Goal: Communication & Community: Answer question/provide support

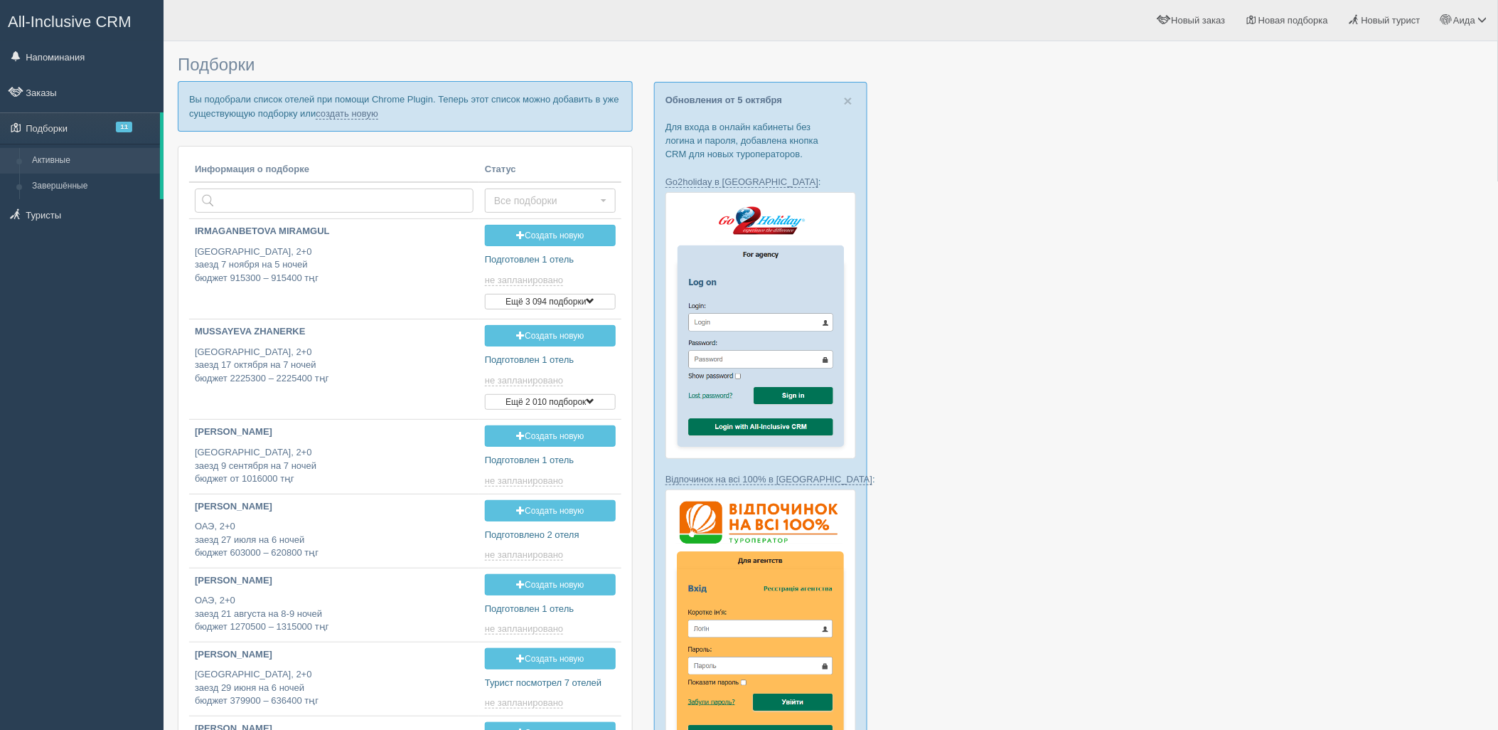
drag, startPoint x: 0, startPoint y: 0, endPoint x: 332, endPoint y: 119, distance: 352.9
click at [332, 119] on p "Вы подобрали список отелей при помощи Chrome Plugin. Теперь этот список можно д…" at bounding box center [405, 106] width 455 height 50
click at [331, 116] on link "создать новую" at bounding box center [347, 113] width 63 height 11
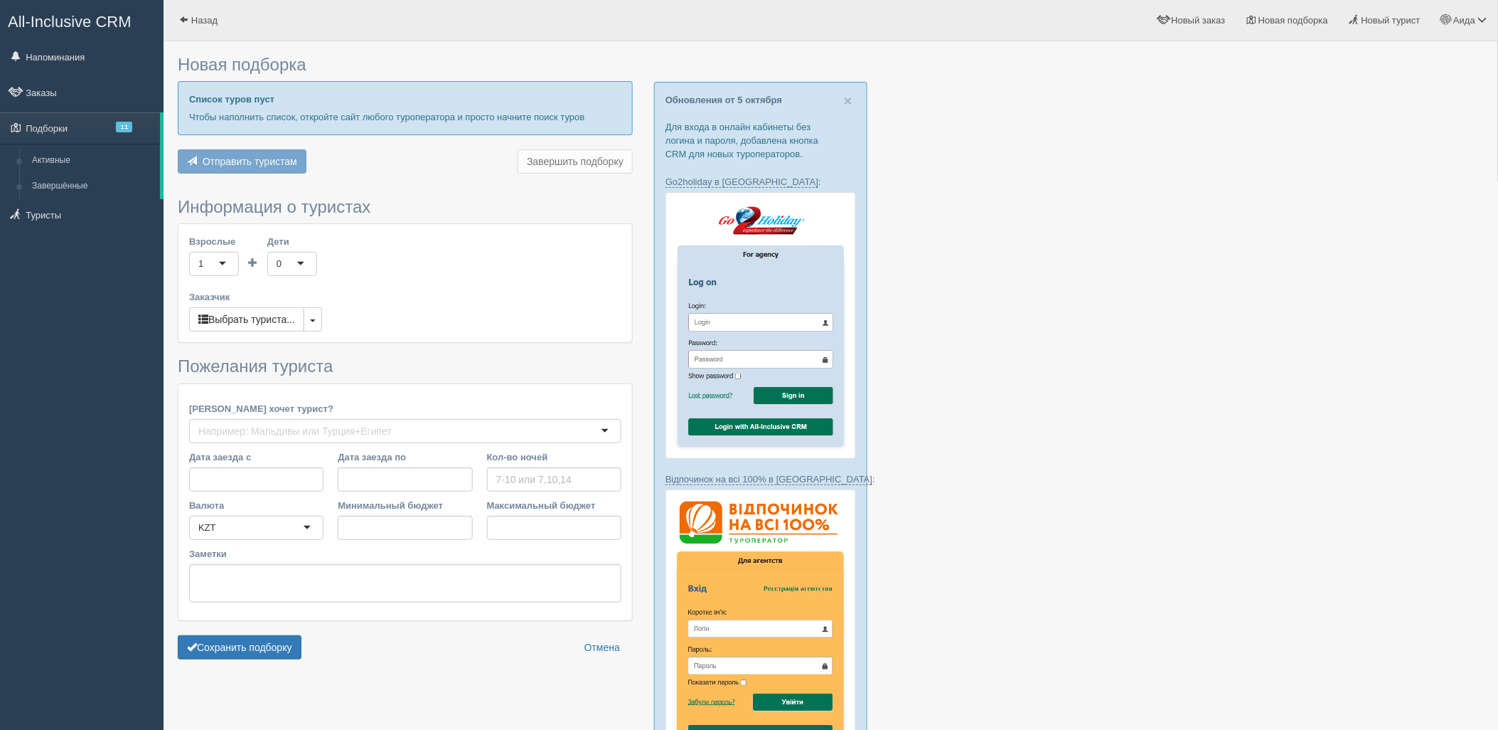
type input "6-7"
type input "1645000"
type input "2669200"
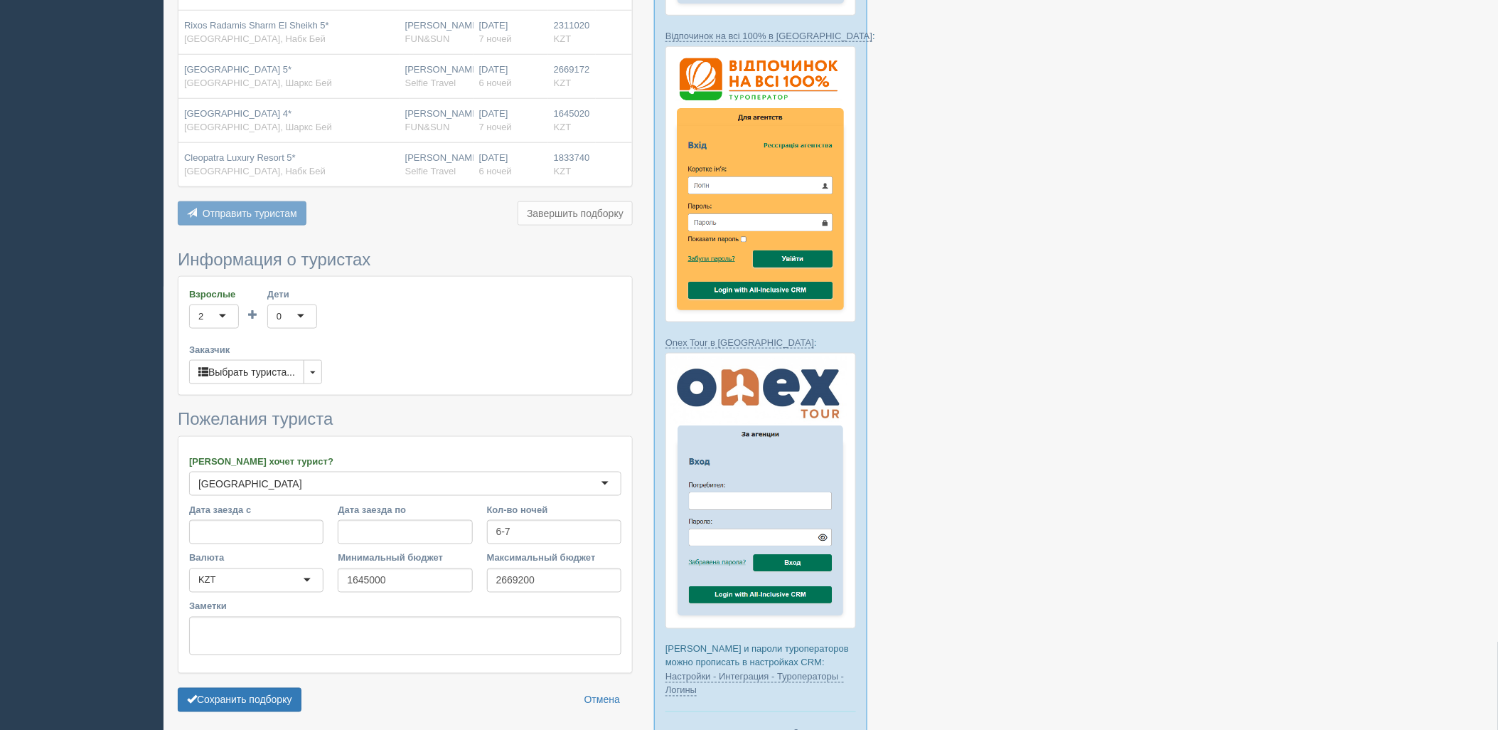
scroll to position [542, 0]
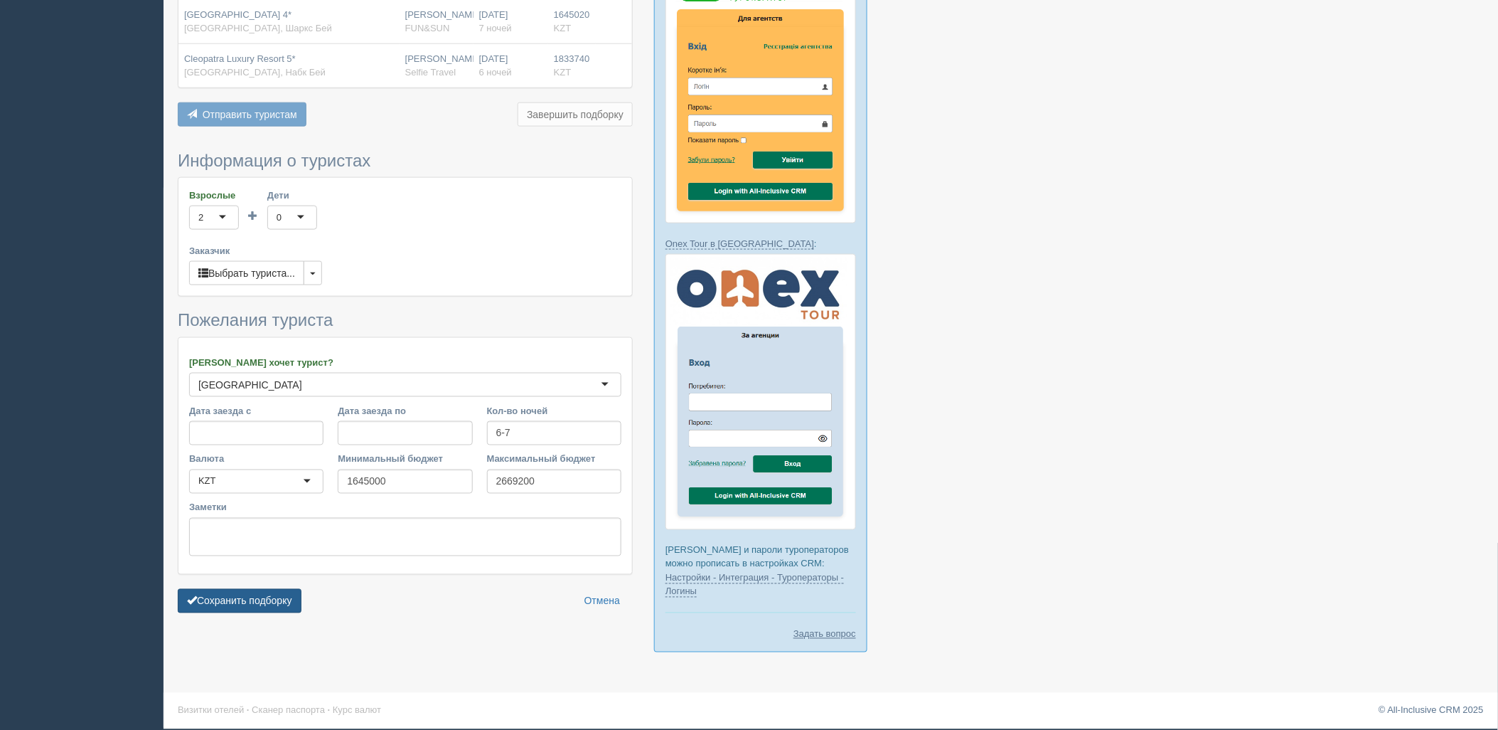
click at [235, 607] on button "Сохранить подборку" at bounding box center [240, 601] width 124 height 24
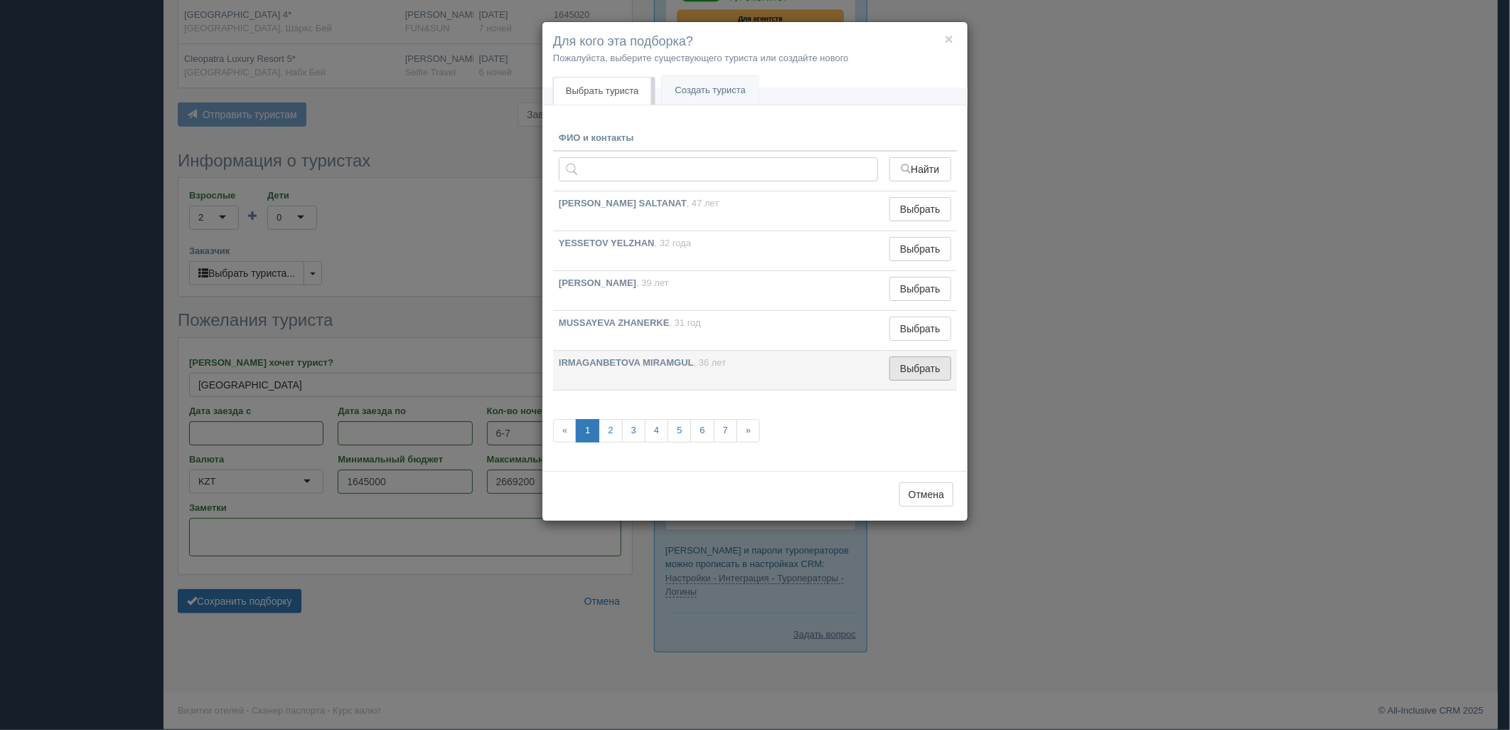
click at [921, 377] on button "Выбрать" at bounding box center [921, 368] width 62 height 24
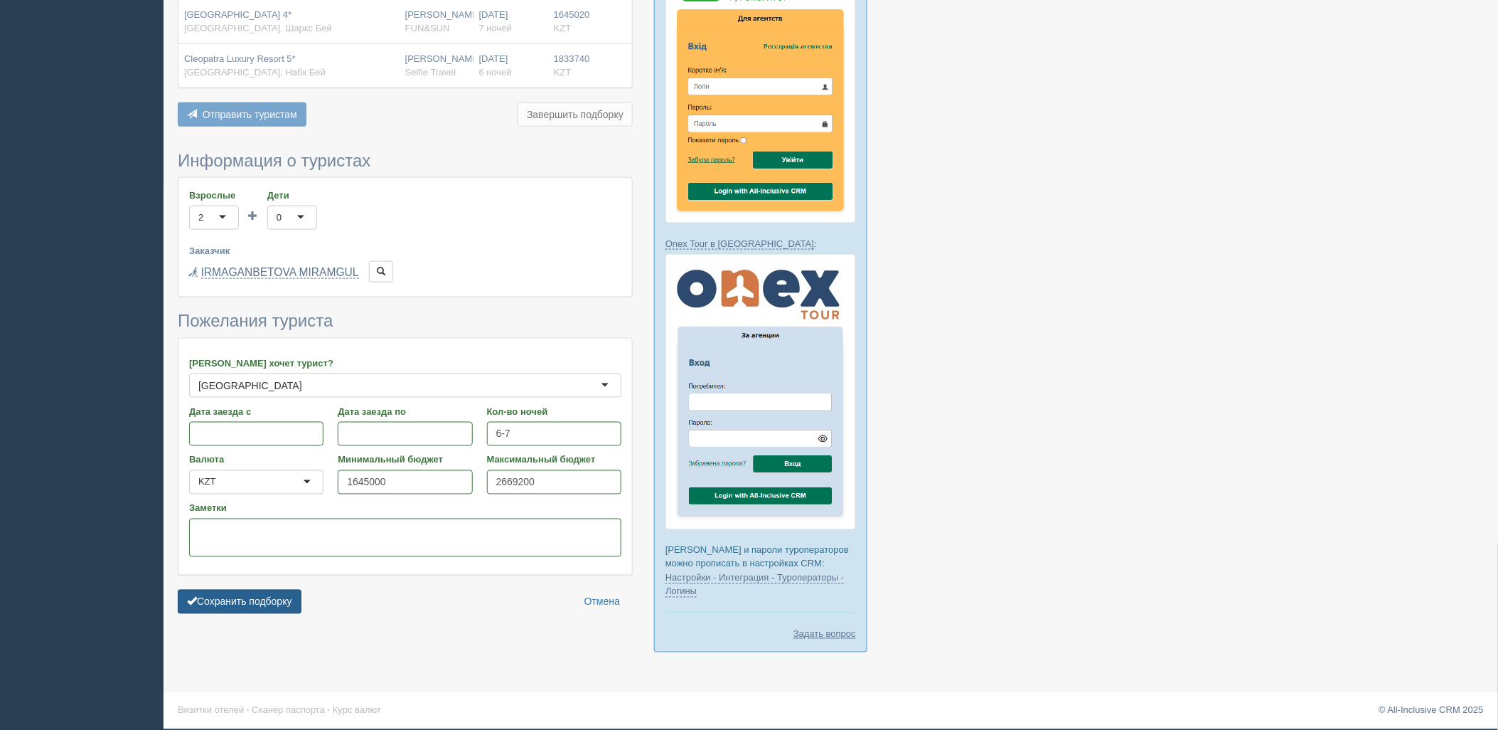
click at [264, 599] on button "Сохранить подборку" at bounding box center [240, 601] width 124 height 24
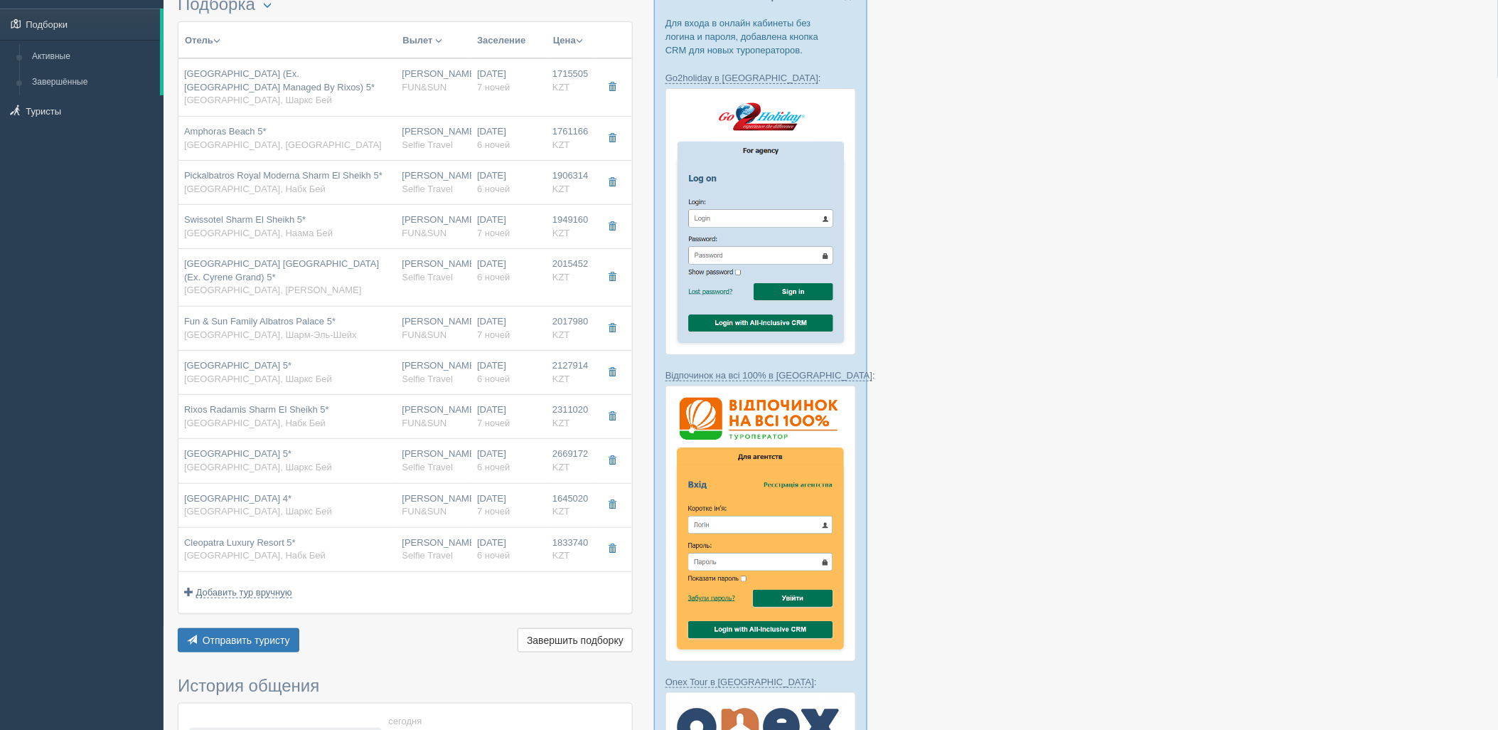
scroll to position [83, 0]
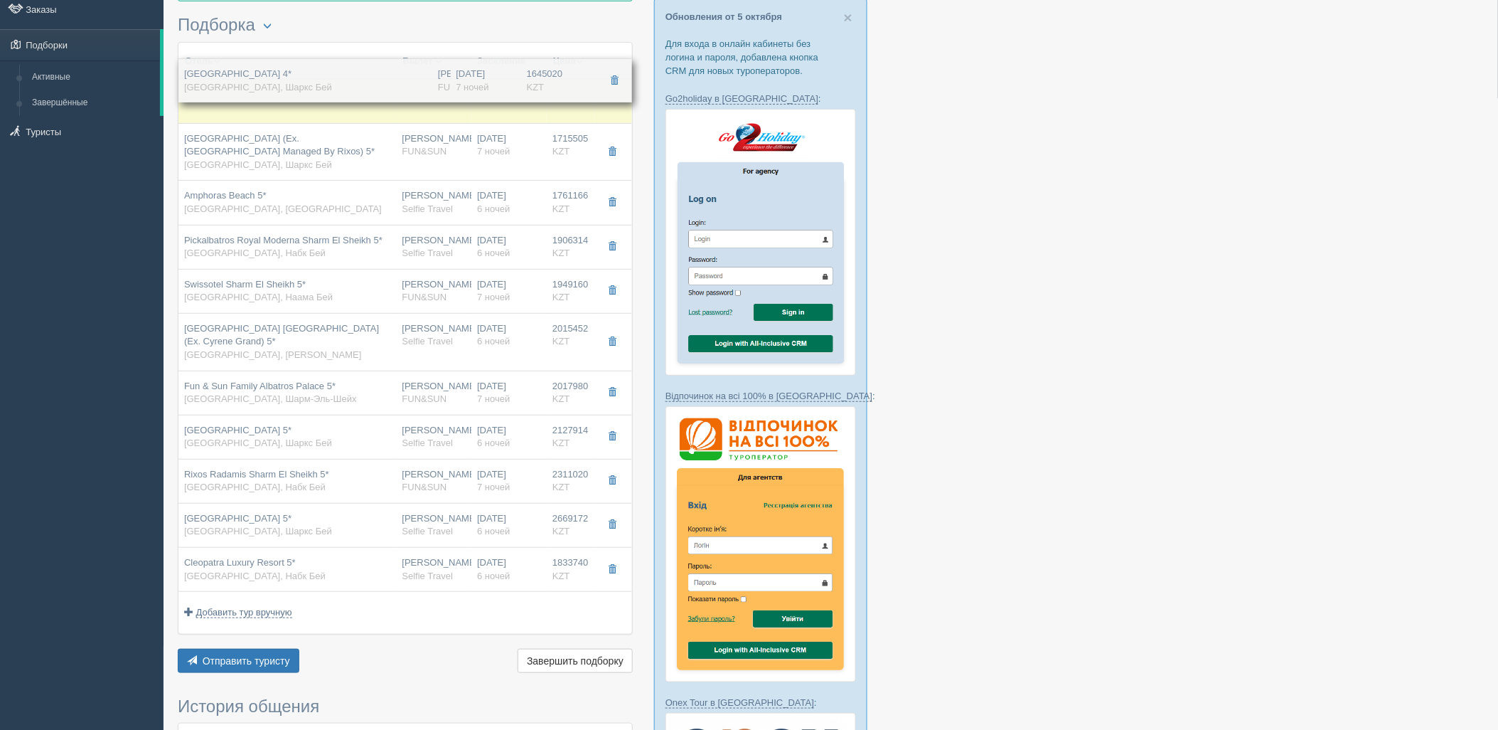
drag, startPoint x: 525, startPoint y: 535, endPoint x: 565, endPoint y: 89, distance: 447.7
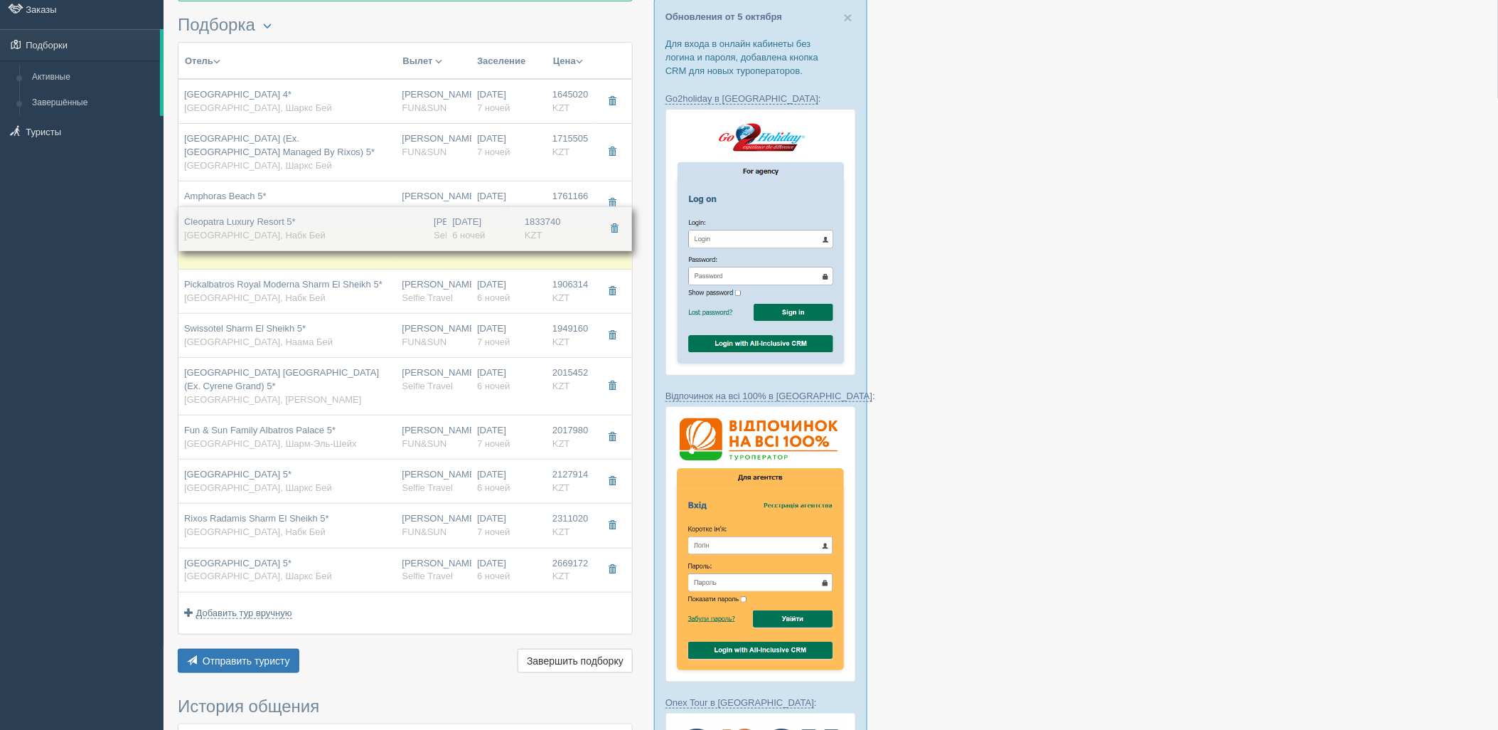
drag, startPoint x: 551, startPoint y: 581, endPoint x: 578, endPoint y: 239, distance: 343.1
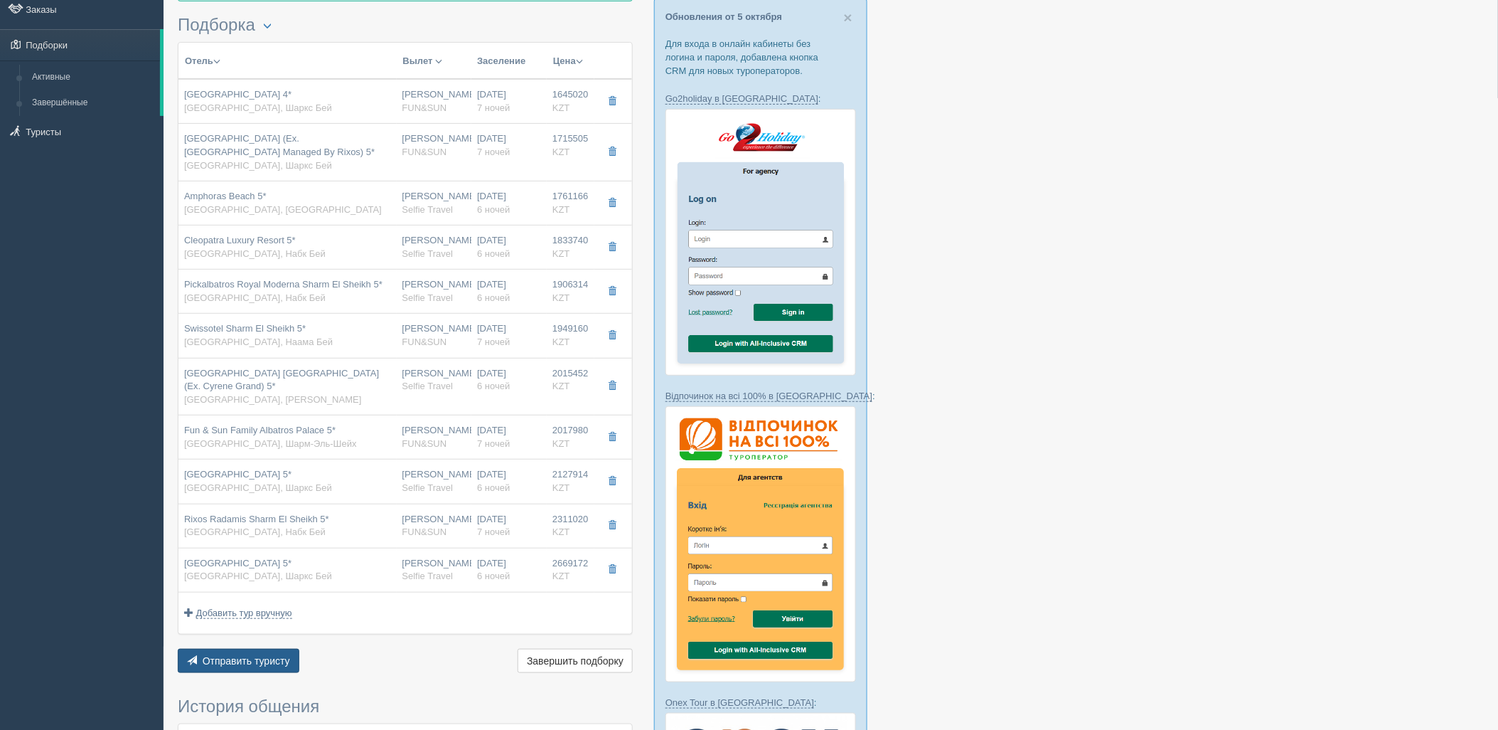
click at [297, 652] on div "Отель Разделить отели... Вылет Выезд Массовое авиа Заселение Цена Дешёвые внача…" at bounding box center [405, 359] width 455 height 635
click at [299, 657] on div "Отправить туристу Отправить Завершить подборку Активировать подборку Добавить и…" at bounding box center [405, 662] width 455 height 28
click at [294, 664] on button "Отправить туристу Отправить" at bounding box center [239, 660] width 122 height 24
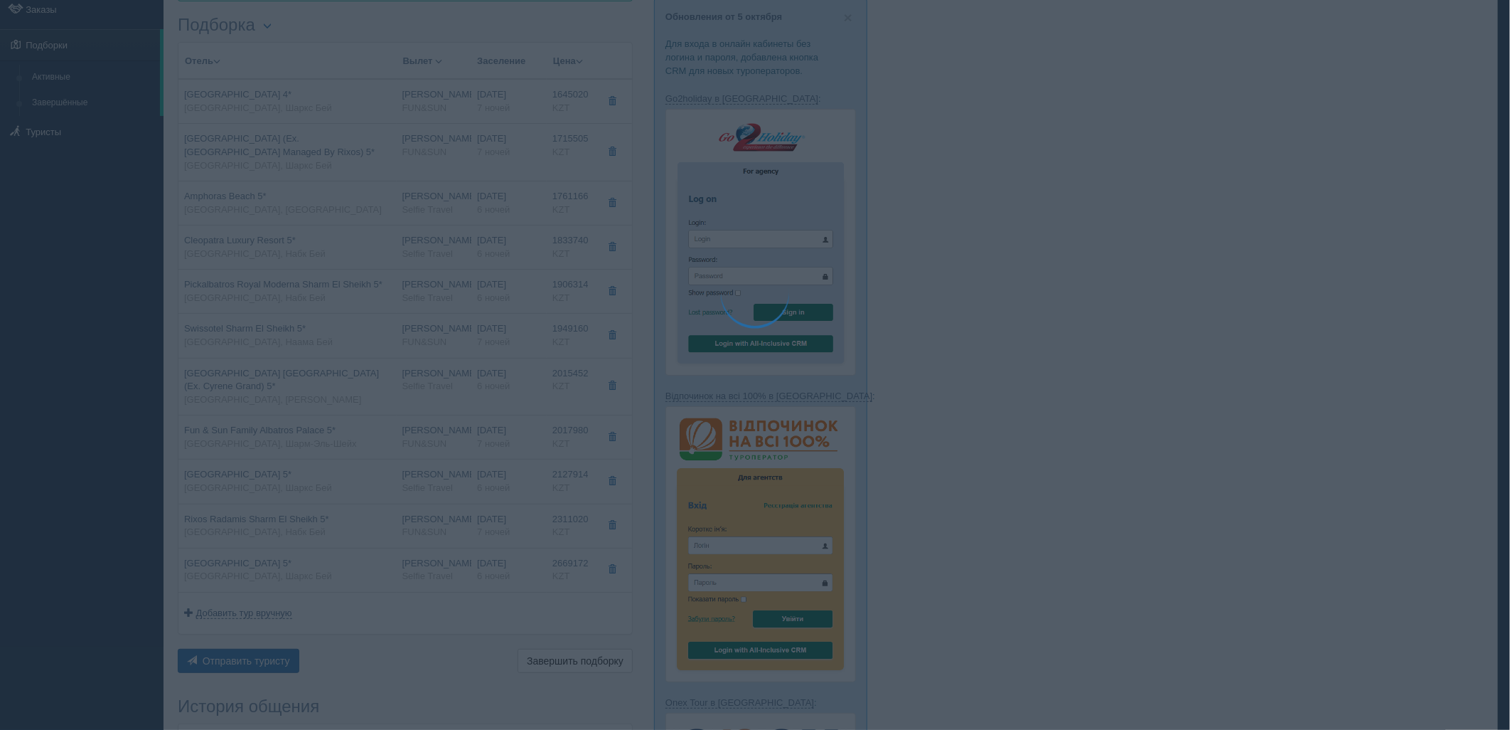
type textarea "🌞 Добрый день! Предлагаем Вам рассмотреть следующие варианты: 🌎 Египет, Шаркс Б…"
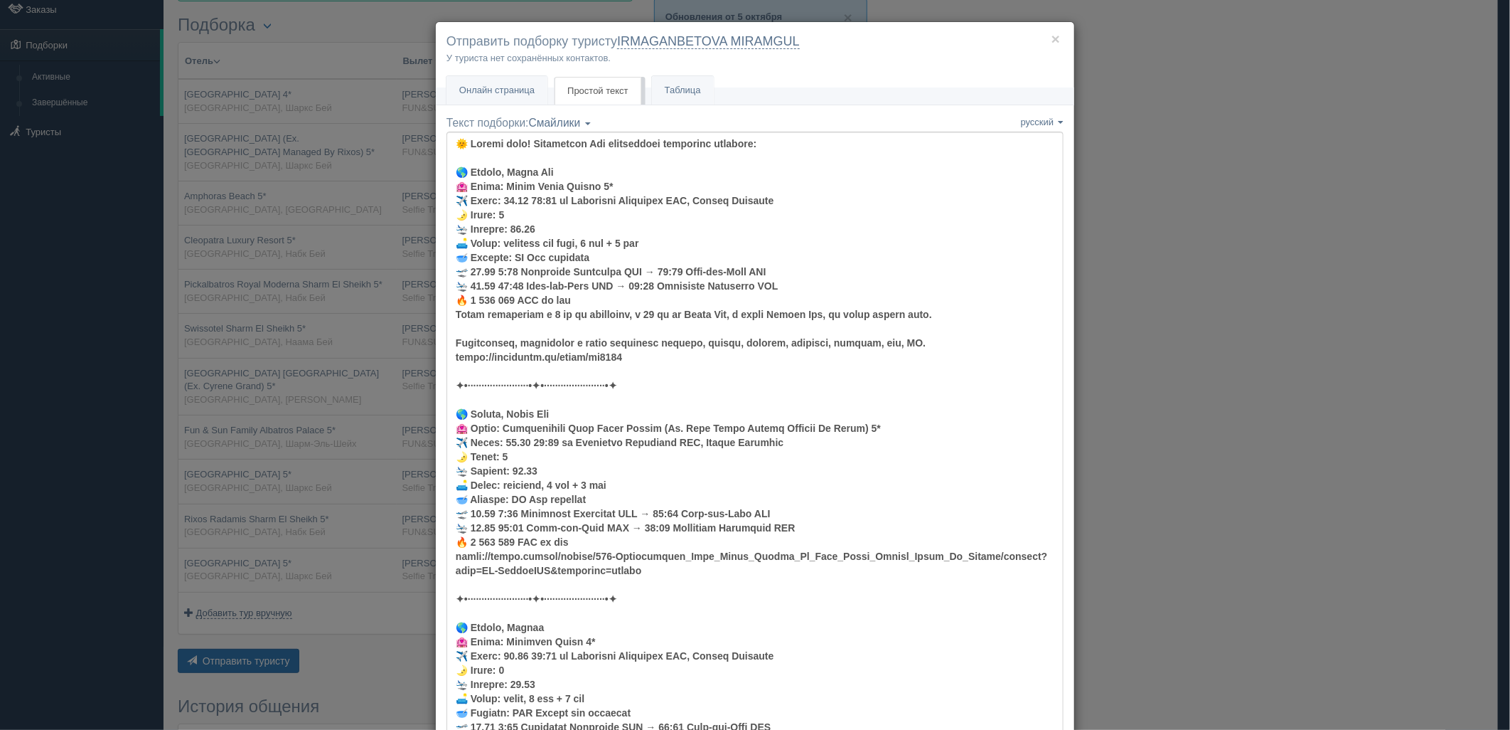
click at [521, 63] on div "У туриста нет сохранённых контактов." at bounding box center [755, 58] width 617 height 14
click at [525, 76] on link "Онлайн страница Онлайн" at bounding box center [497, 90] width 101 height 29
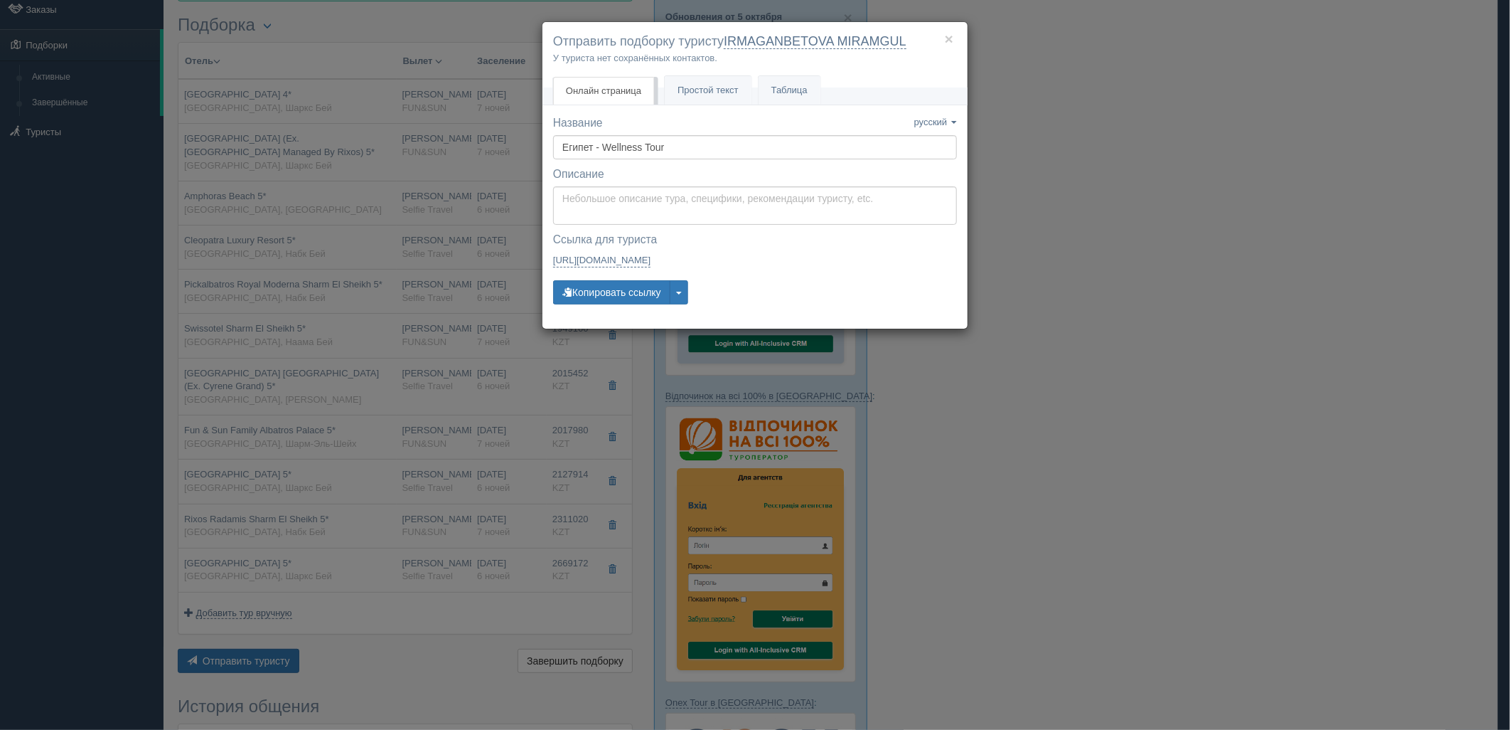
click at [526, 79] on div "× Отправить подборку туристу IRMAGANBETOVA MIRAMGUL У туриста нет сохранённых к…" at bounding box center [755, 365] width 1510 height 730
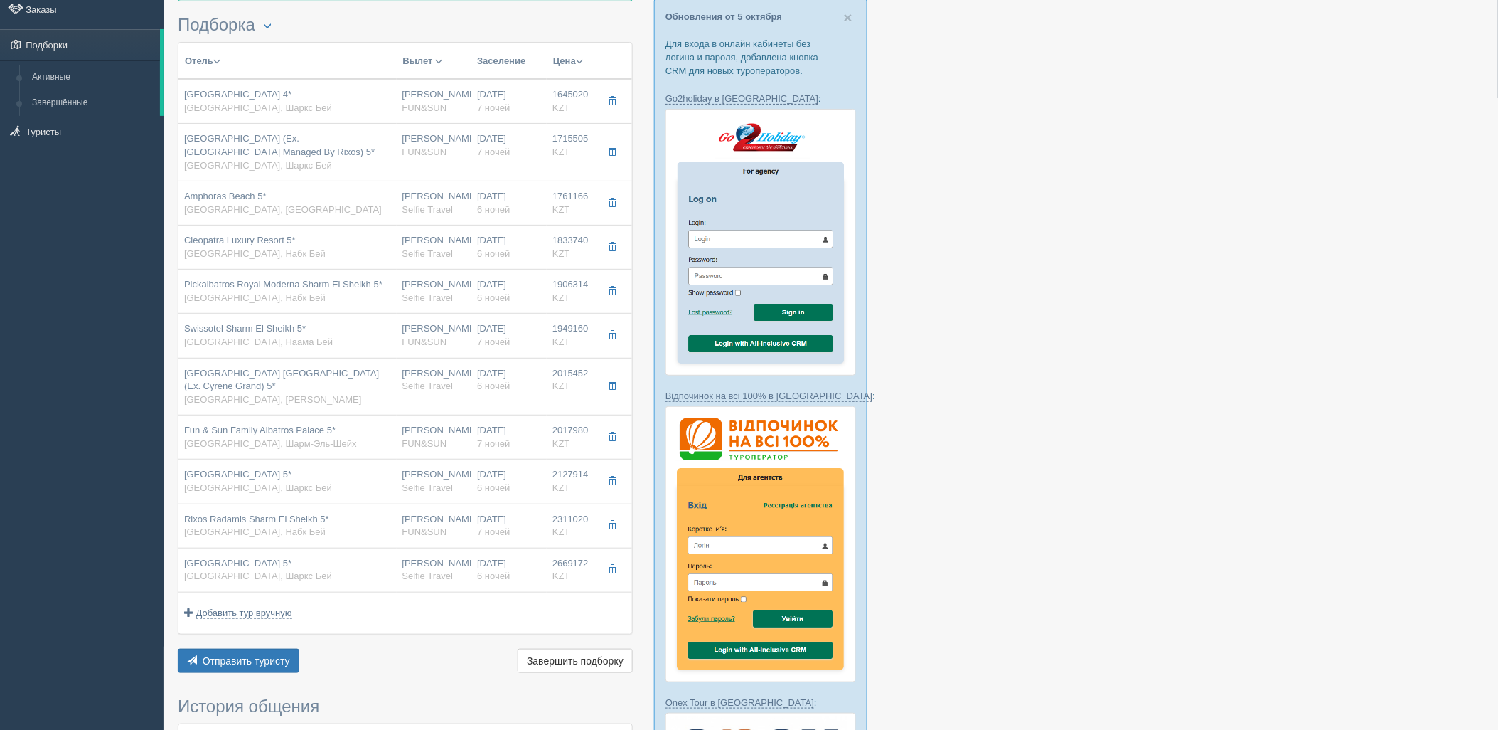
drag, startPoint x: 272, startPoint y: 645, endPoint x: 282, endPoint y: 652, distance: 12.2
click at [273, 647] on div "Отель Разделить отели... Вылет Выезд Массовое авиа Заселение Цена Дешёвые внача…" at bounding box center [405, 359] width 455 height 635
click at [284, 654] on button "Отправить туристу Отправить" at bounding box center [239, 660] width 122 height 24
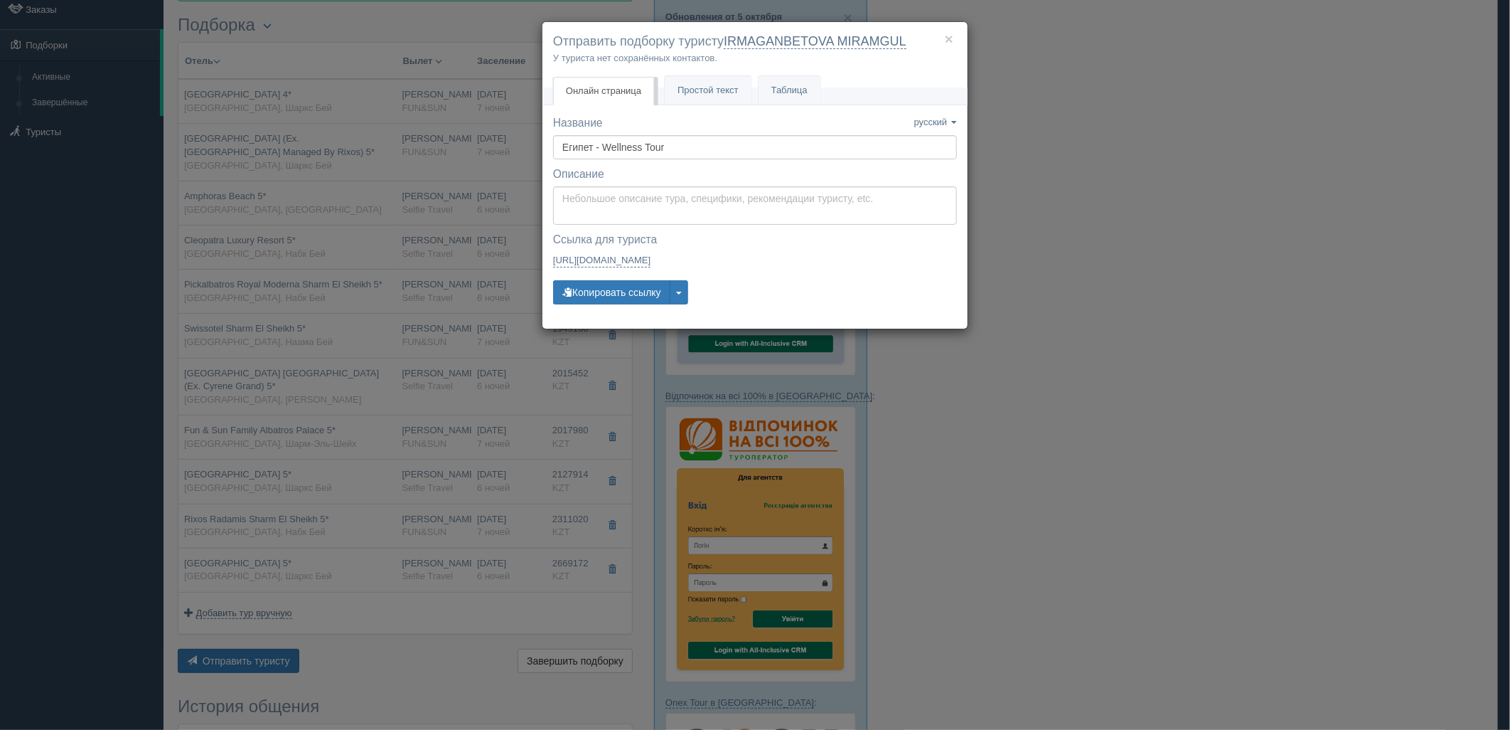
click at [599, 92] on span "Онлайн страница" at bounding box center [603, 90] width 75 height 11
click at [622, 304] on div "Название Название сохранено русский english eesti latviešu polski українська ру…" at bounding box center [755, 216] width 404 height 203
click at [622, 294] on button "Копировать ссылку" at bounding box center [611, 292] width 117 height 24
click at [607, 296] on button "Копировать ссылку" at bounding box center [611, 292] width 117 height 24
click at [1152, 334] on div "× Отправить подборку туристу IRMAGANBETOVA MIRAMGUL У туриста нет сохранённых к…" at bounding box center [755, 365] width 1510 height 730
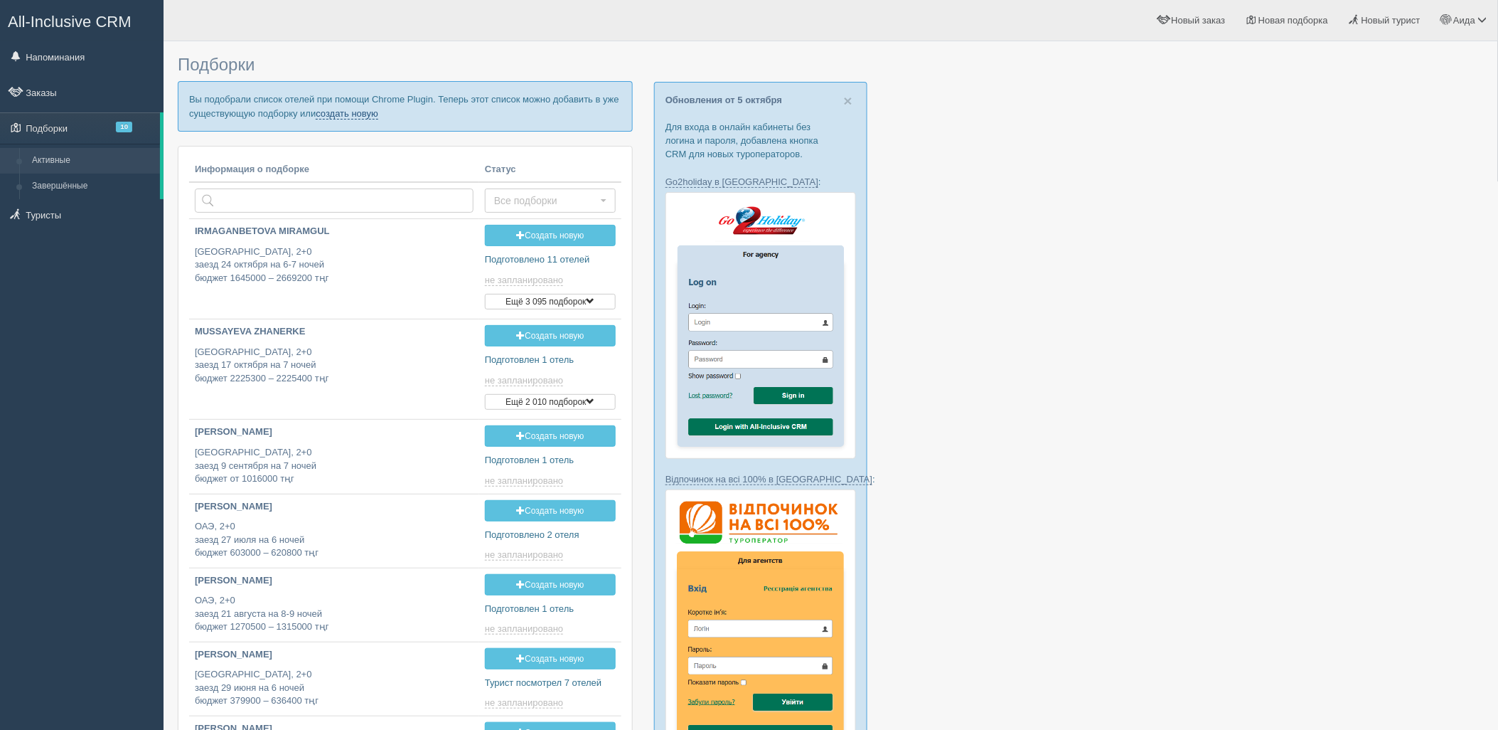
drag, startPoint x: 360, startPoint y: 114, endPoint x: 416, endPoint y: 105, distance: 56.9
click at [360, 114] on link "создать новую" at bounding box center [347, 113] width 63 height 11
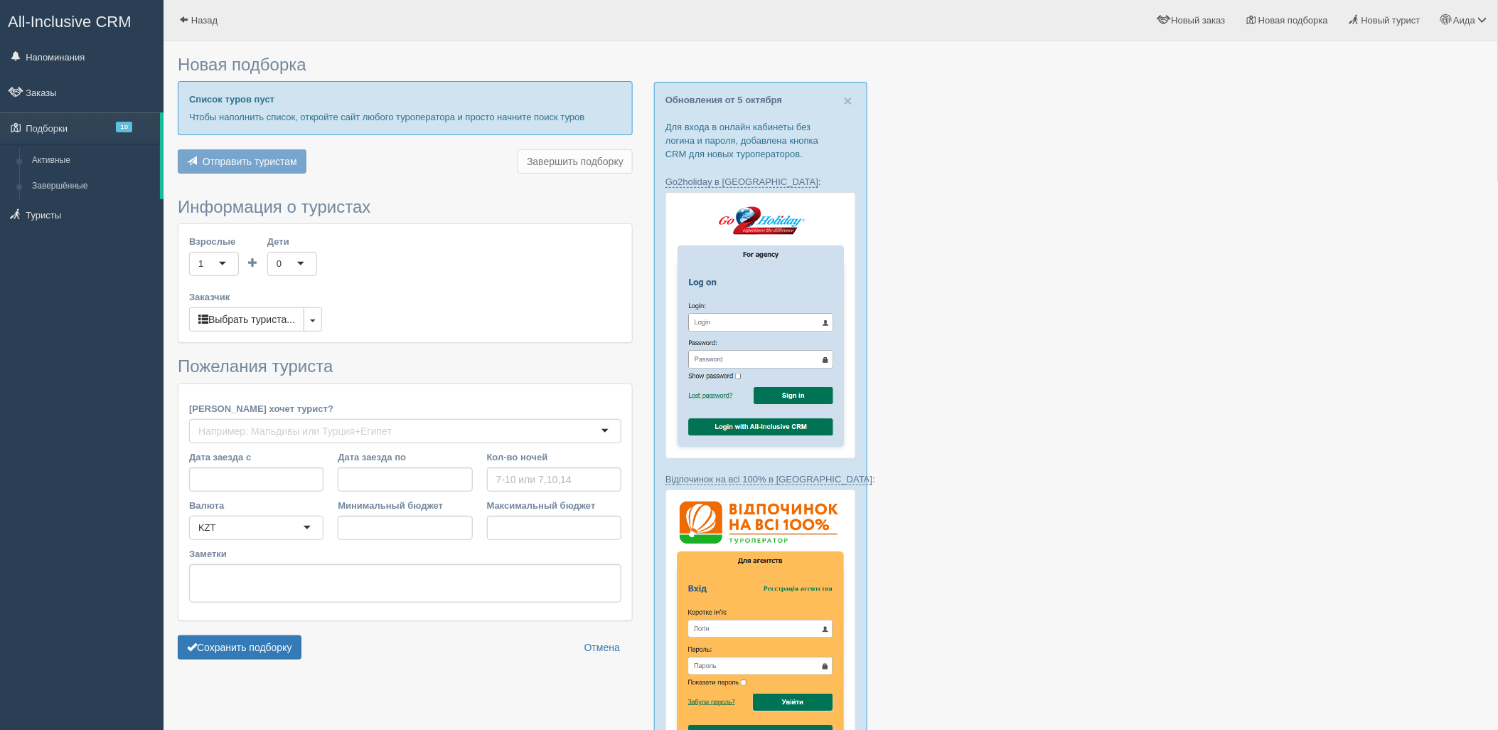
type input "6"
type input "2126200"
type input "4109800"
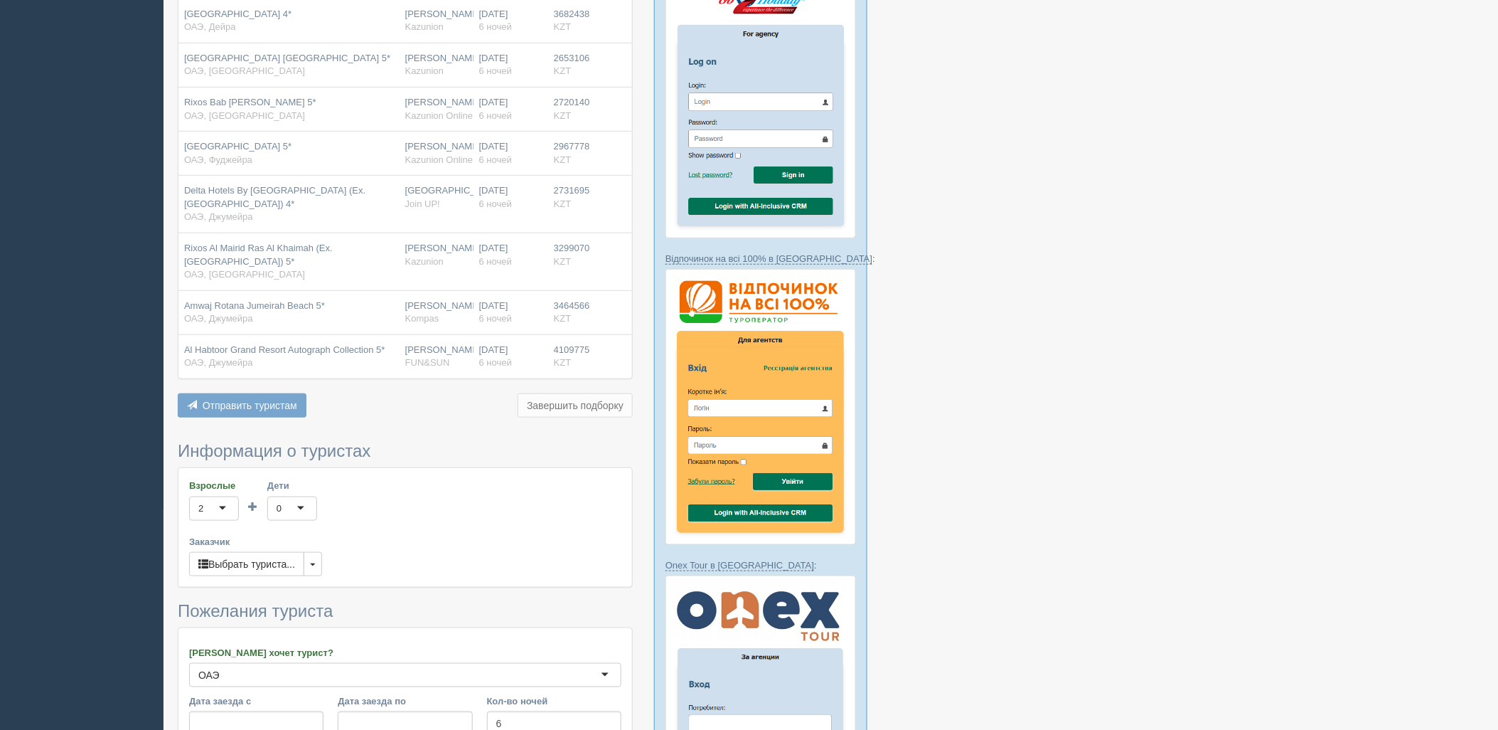
scroll to position [223, 0]
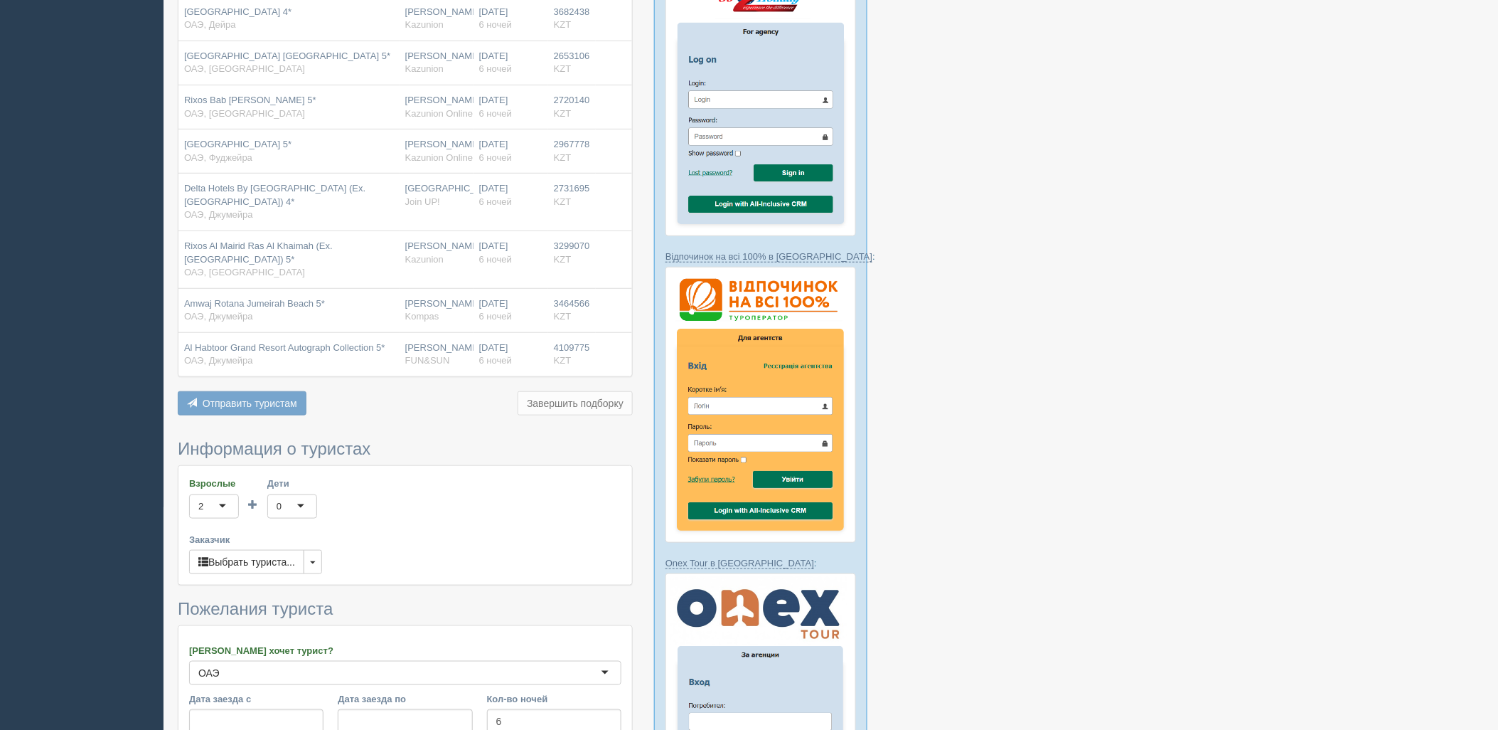
drag, startPoint x: 1485, startPoint y: 341, endPoint x: 1488, endPoint y: 427, distance: 86.1
click at [1488, 427] on div "Новая подборка Отель Вылет Заселение Цена Hampton By Hilton Marjan Island 4* ОА…" at bounding box center [831, 412] width 1335 height 1271
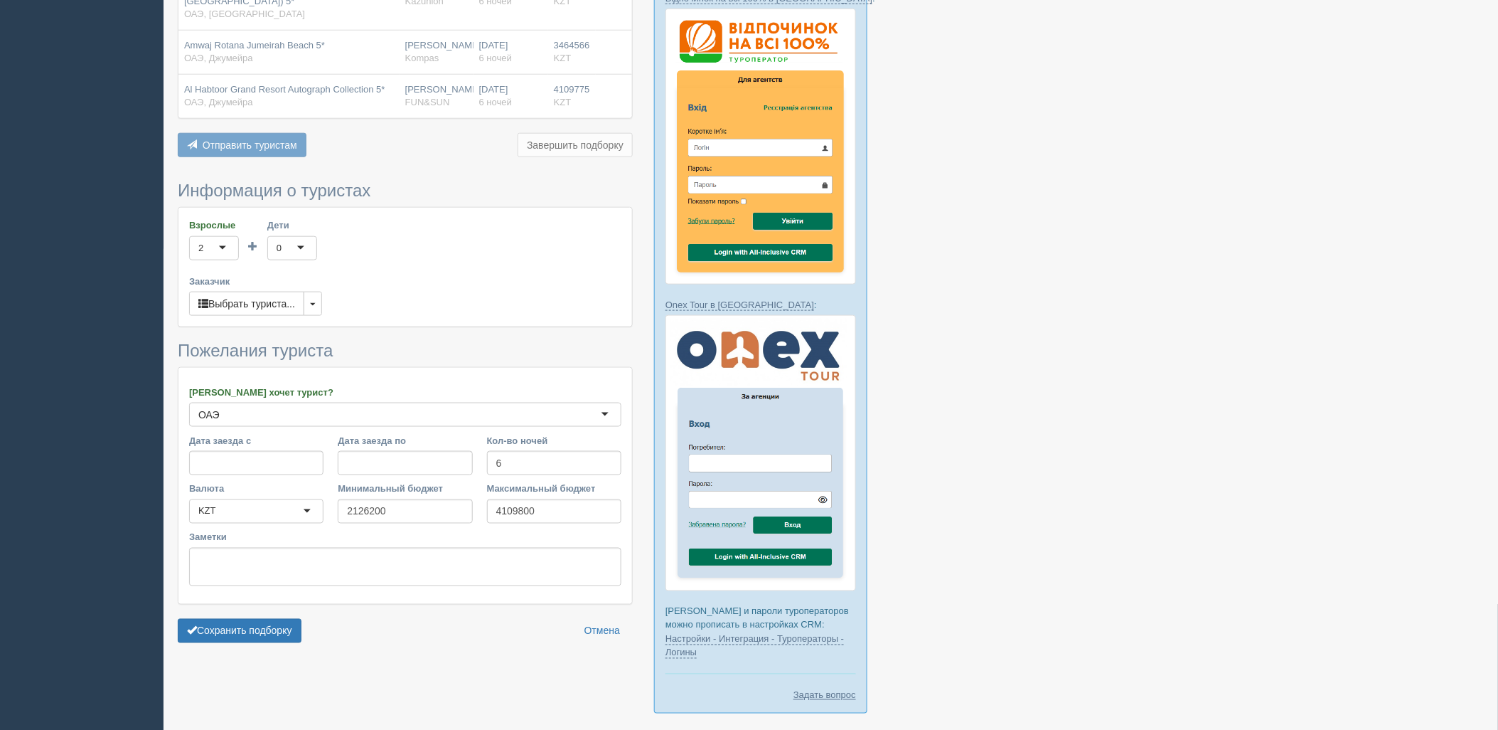
scroll to position [516, 0]
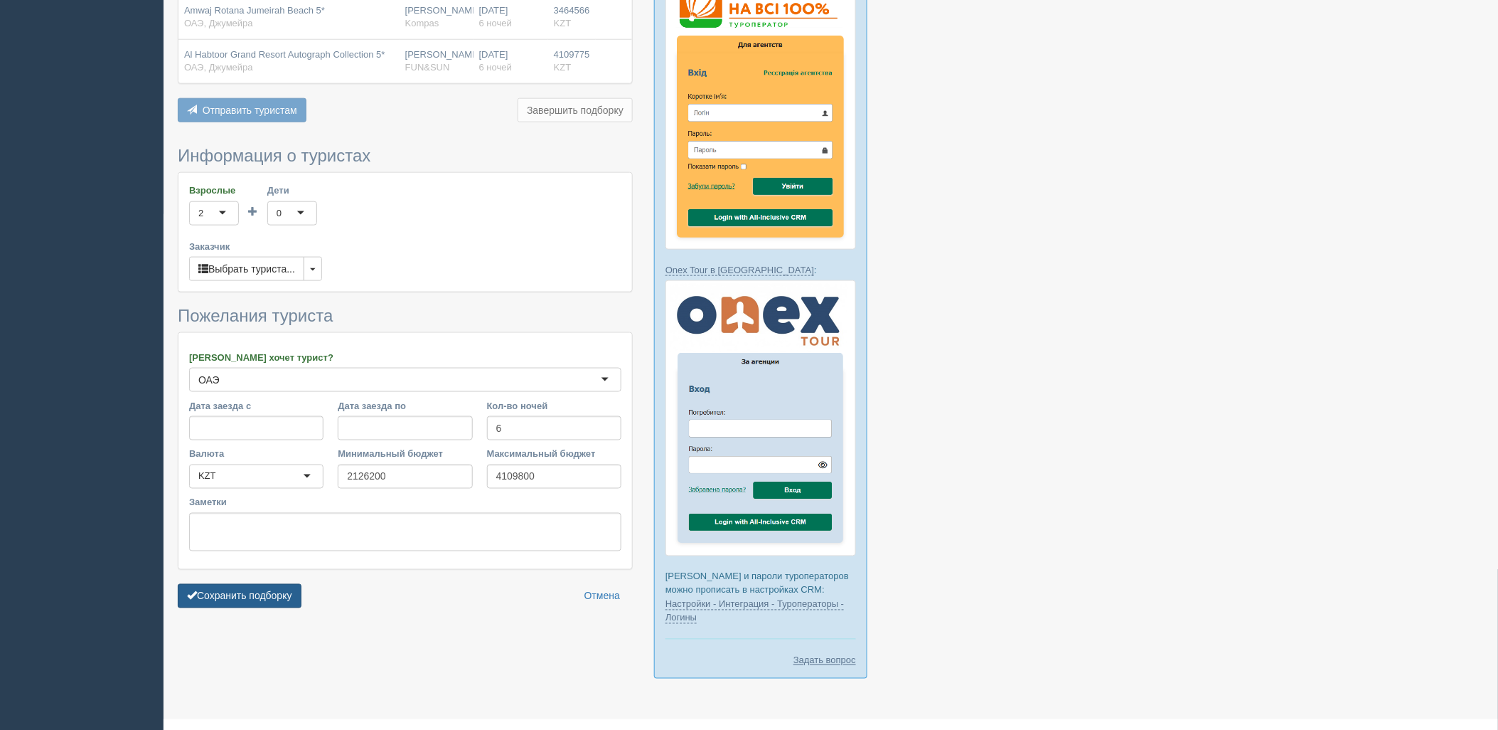
drag, startPoint x: 282, startPoint y: 579, endPoint x: 288, endPoint y: 574, distance: 8.1
click at [282, 584] on button "Сохранить подборку" at bounding box center [240, 596] width 124 height 24
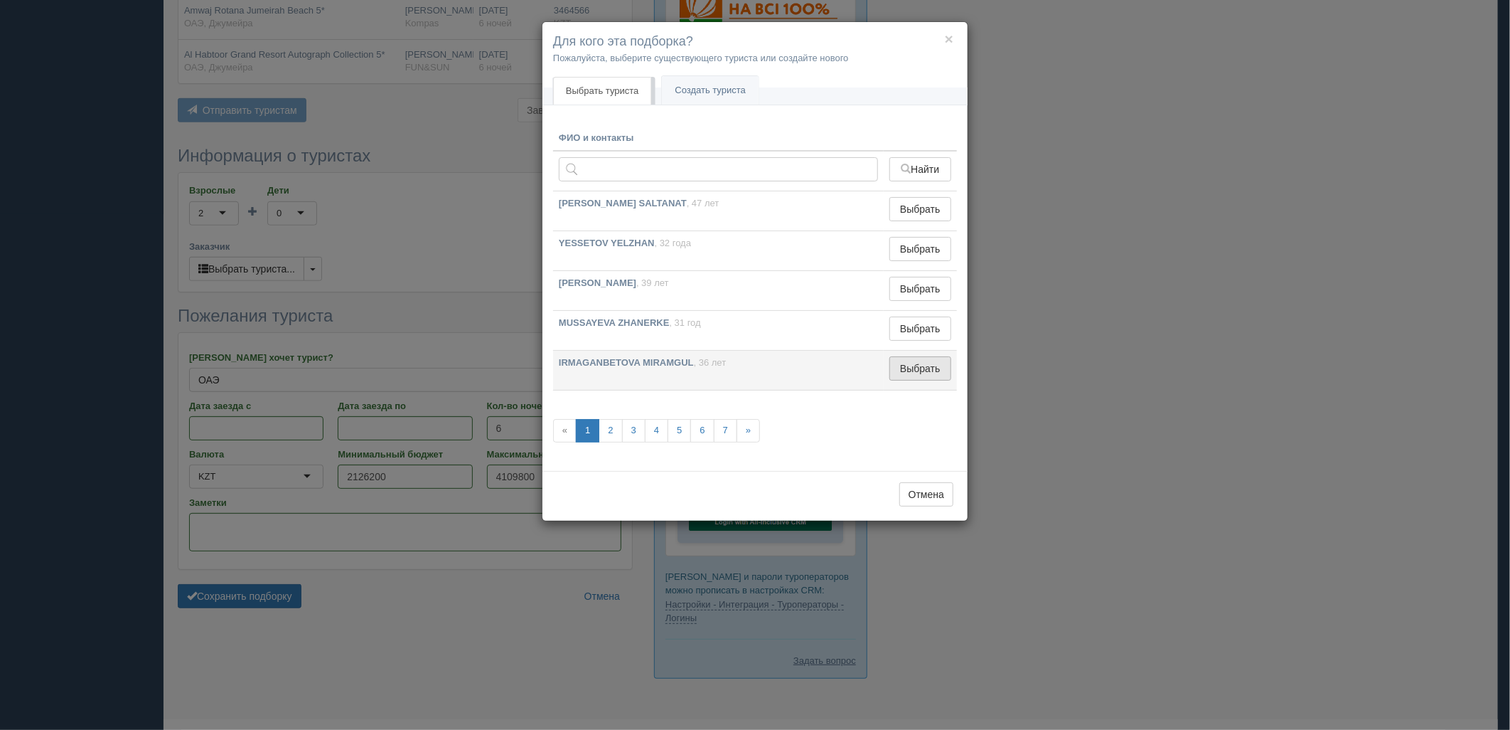
click at [941, 366] on button "Выбрать" at bounding box center [921, 368] width 62 height 24
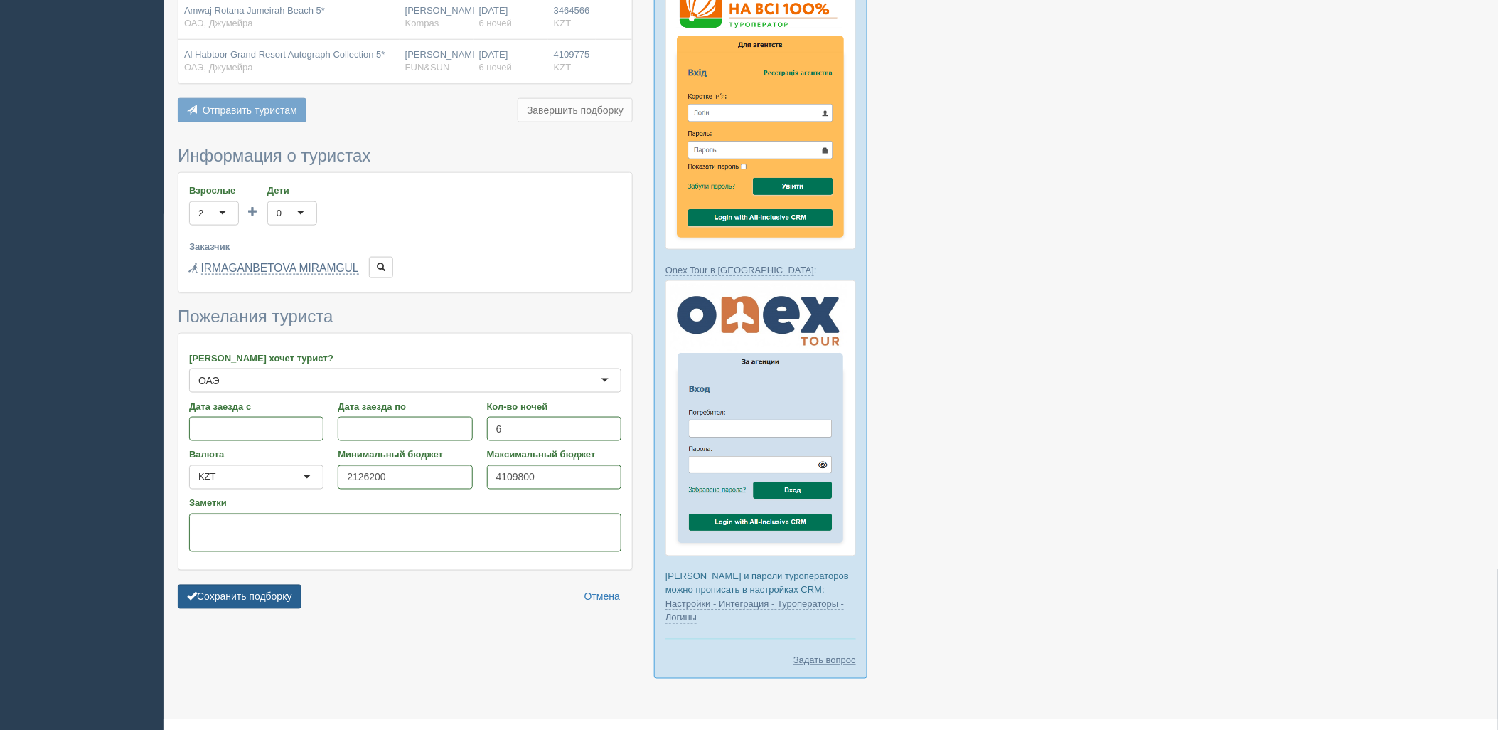
click at [297, 584] on button "Сохранить подборку" at bounding box center [240, 596] width 124 height 24
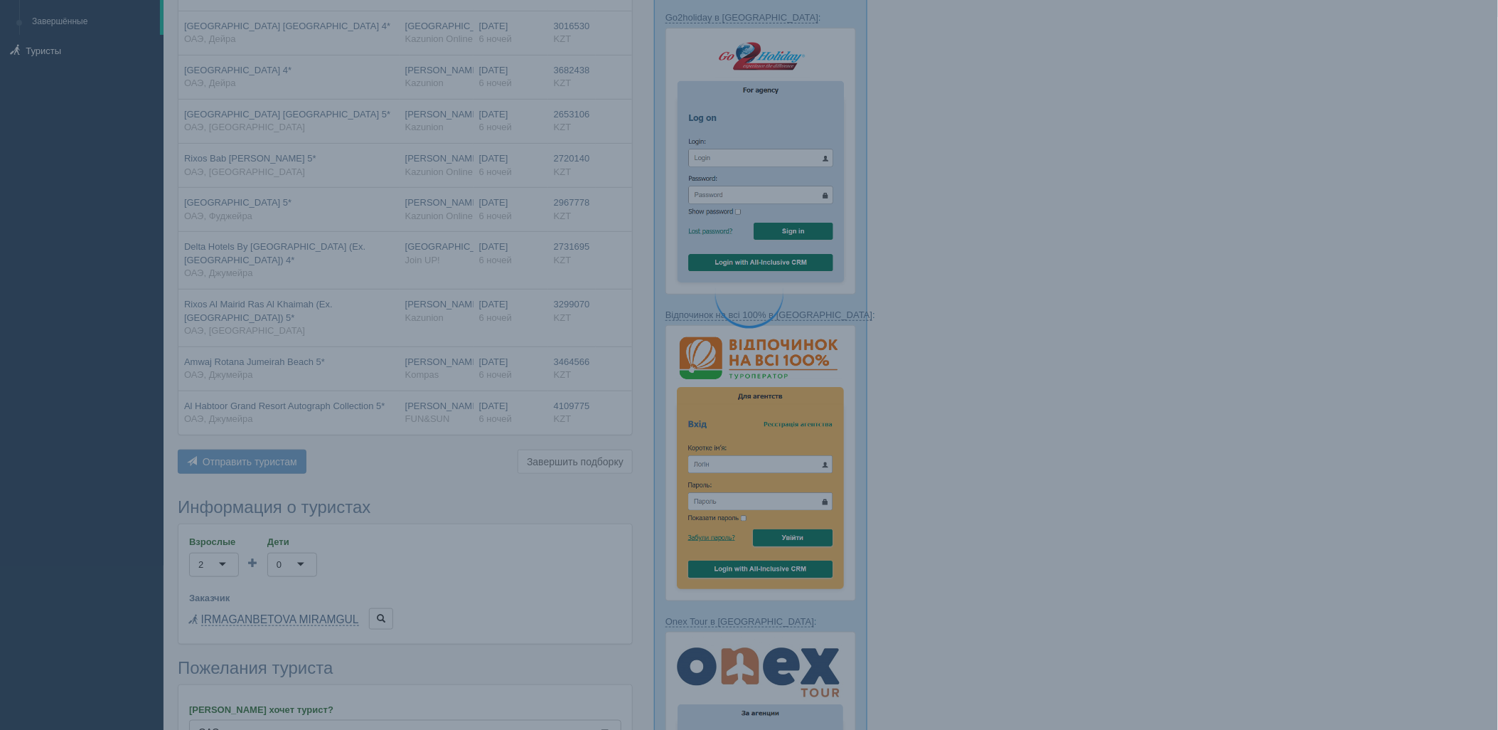
scroll to position [141, 0]
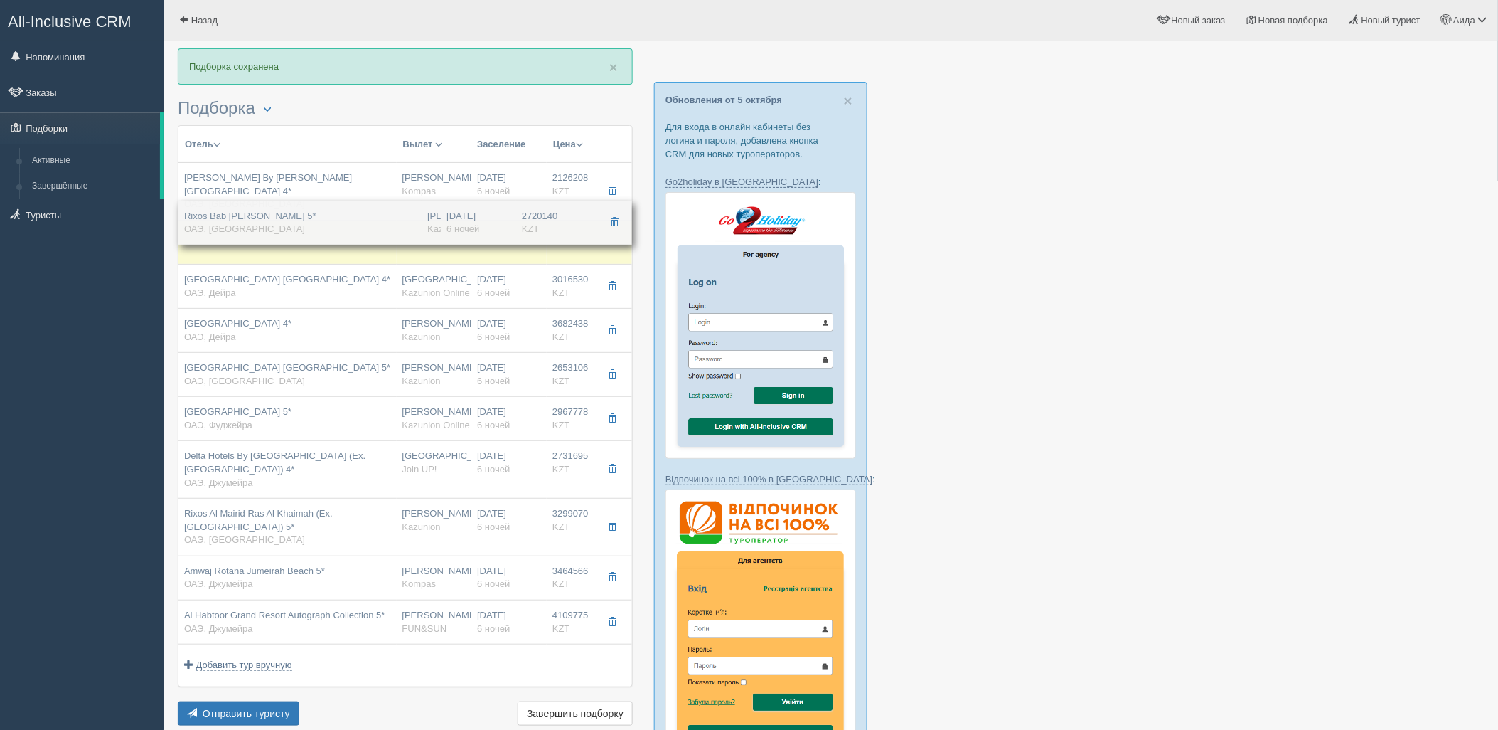
drag, startPoint x: 530, startPoint y: 358, endPoint x: 531, endPoint y: 219, distance: 139.4
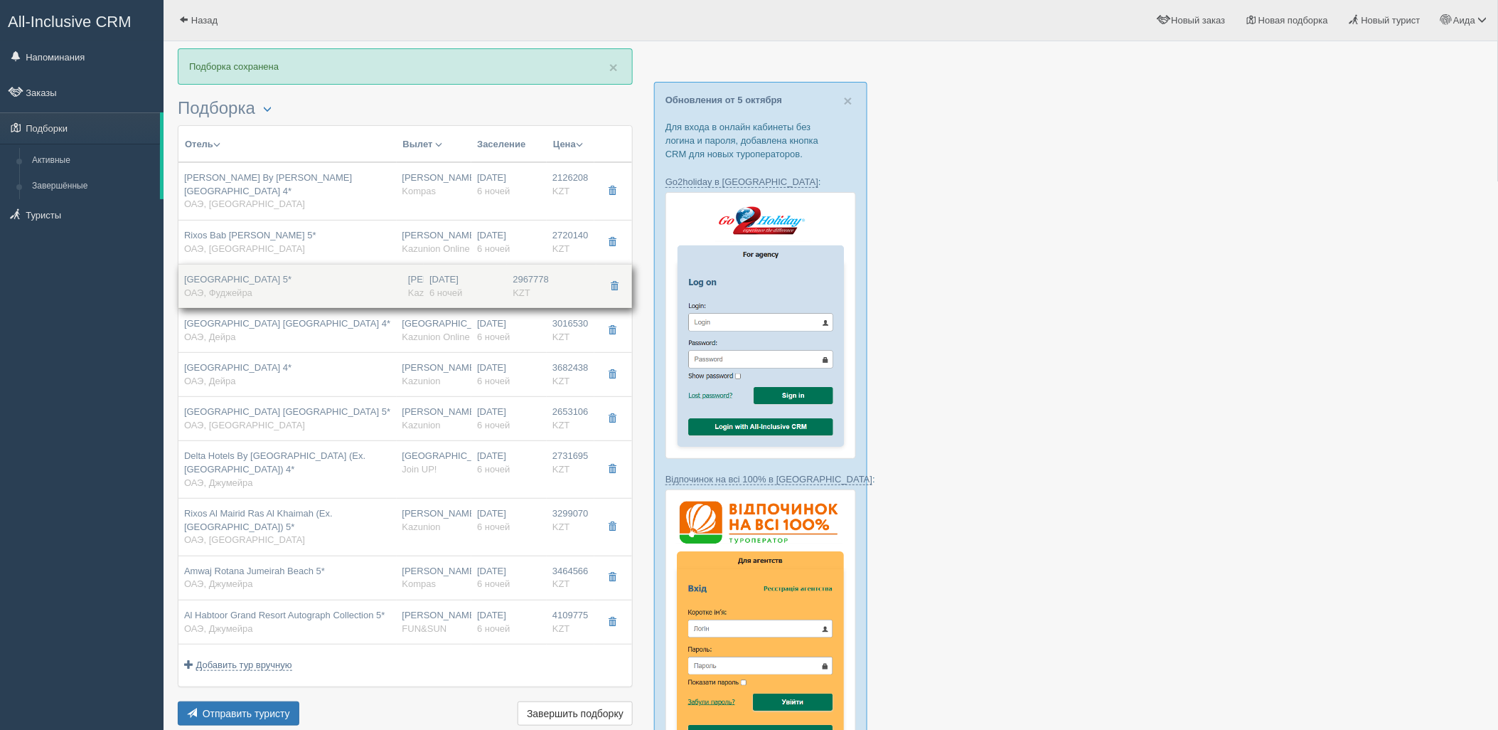
drag, startPoint x: 538, startPoint y: 407, endPoint x: 541, endPoint y: 287, distance: 120.2
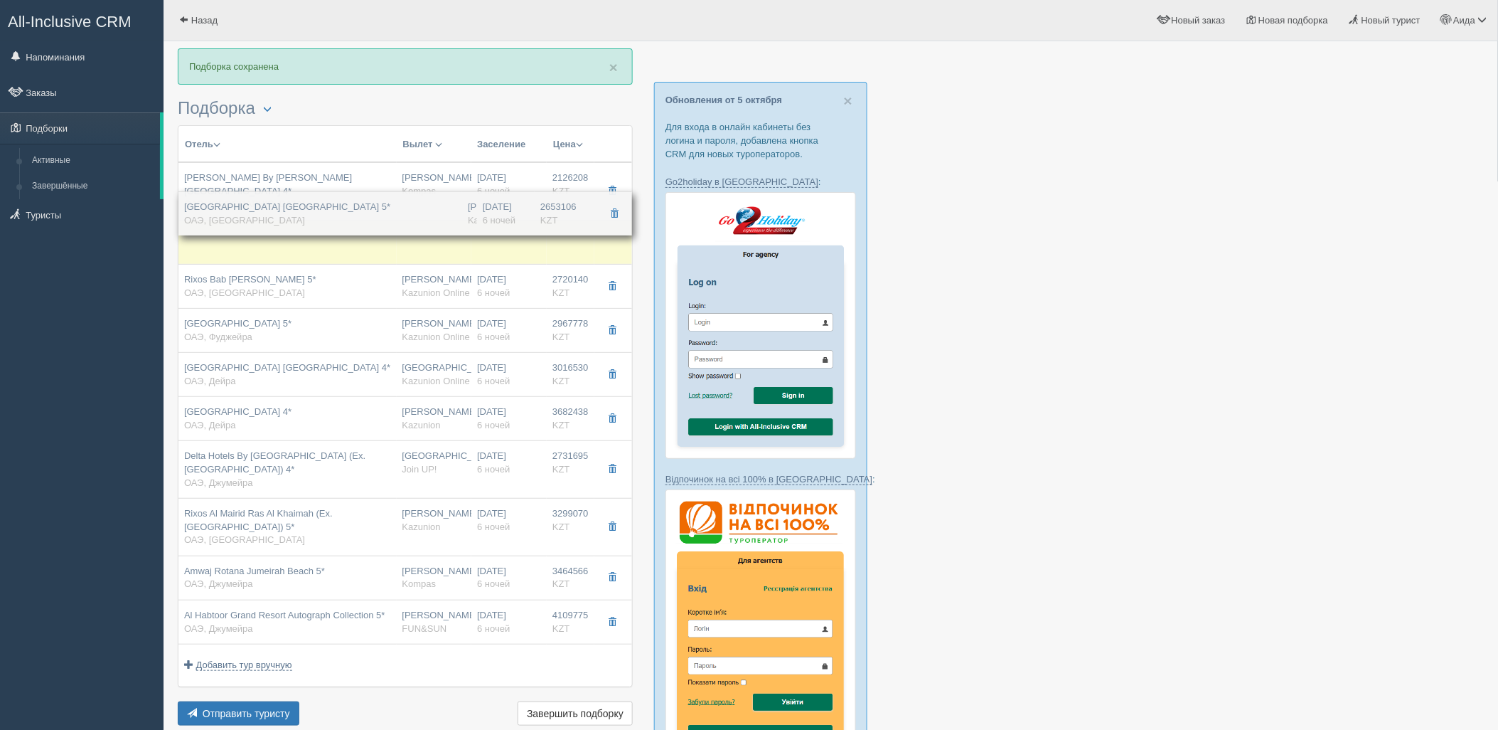
drag, startPoint x: 560, startPoint y: 388, endPoint x: 557, endPoint y: 215, distance: 172.8
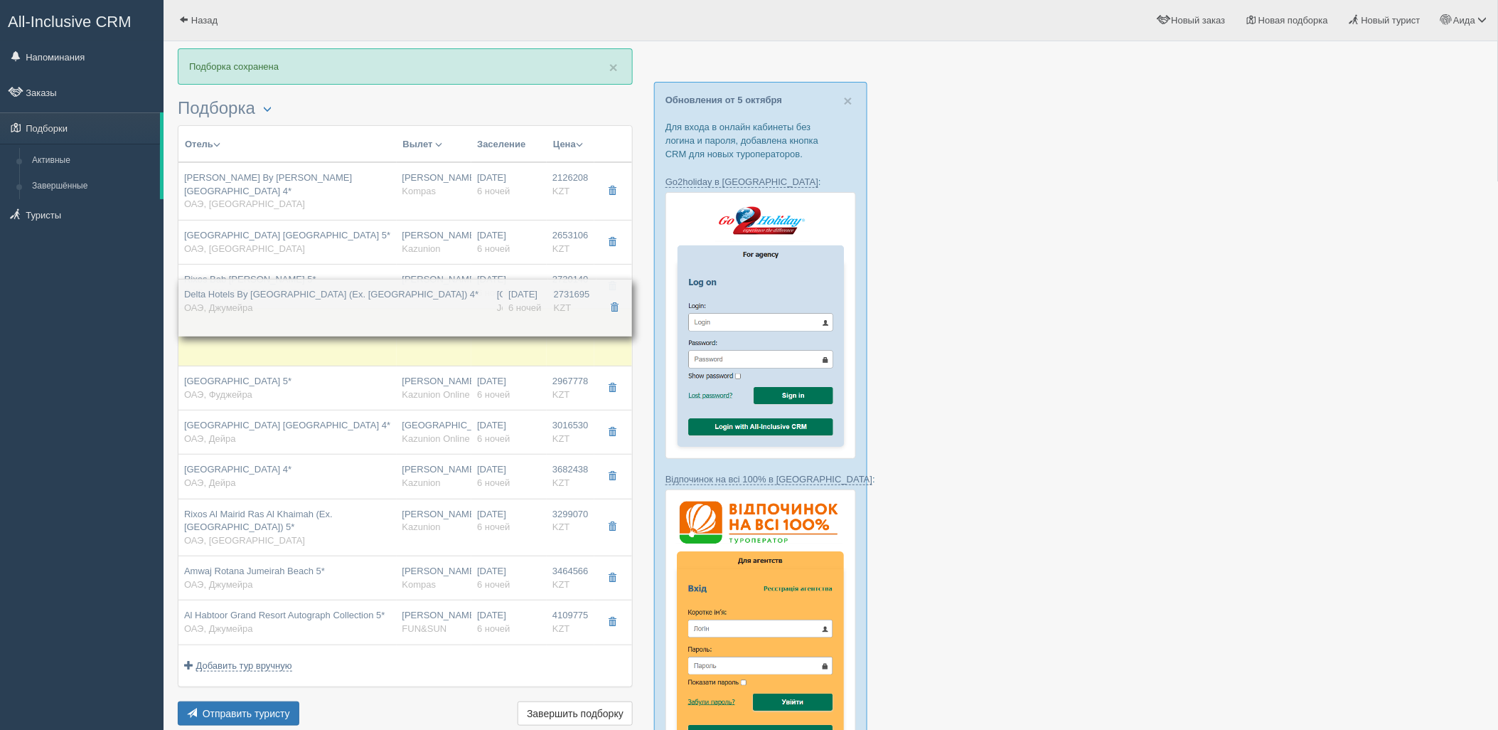
drag, startPoint x: 560, startPoint y: 466, endPoint x: 557, endPoint y: 316, distance: 149.4
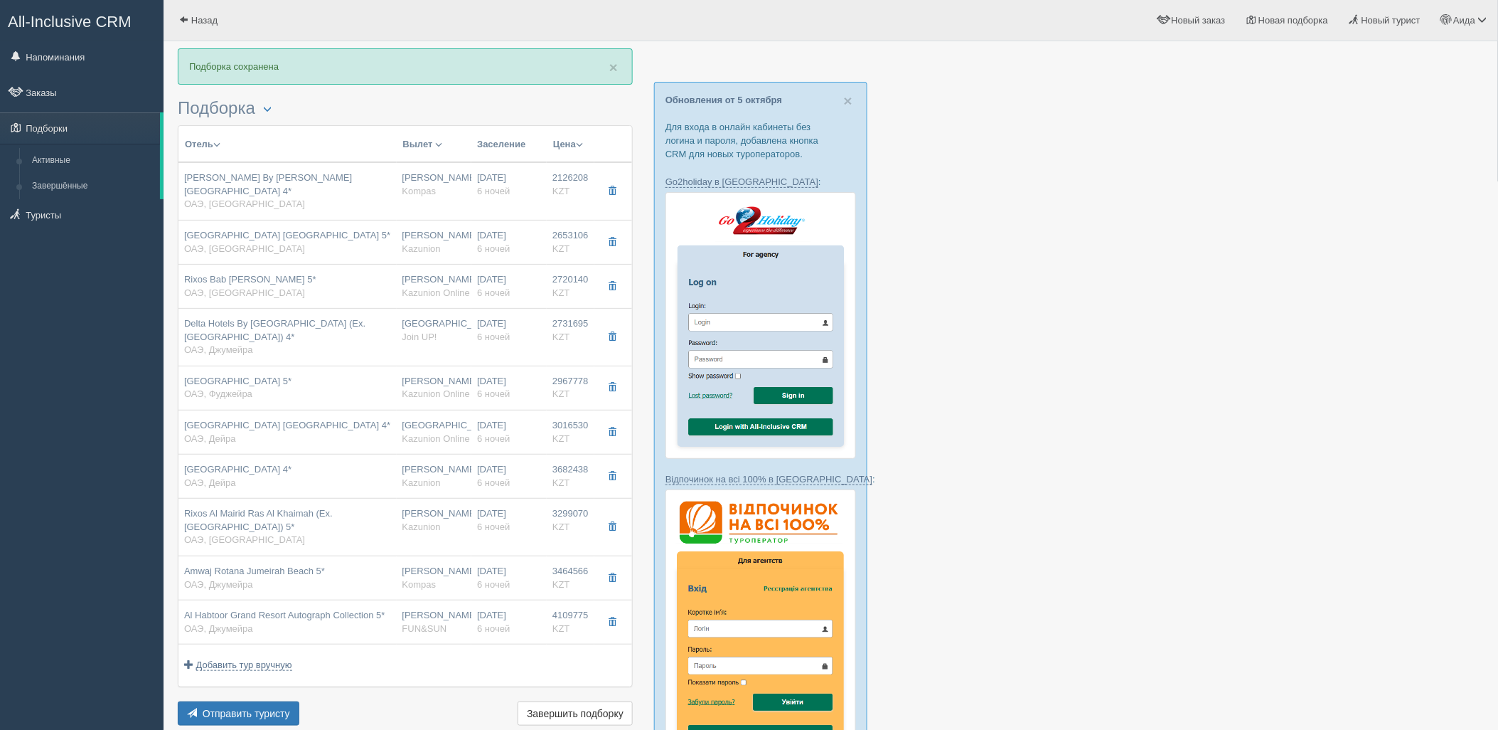
click at [287, 681] on div "Отель Разделить отели... Вылет Выезд Массовое авиа Заселение Цена Дешёвые внача…" at bounding box center [405, 427] width 455 height 604
click at [287, 707] on span "Отправить туристу" at bounding box center [246, 712] width 87 height 11
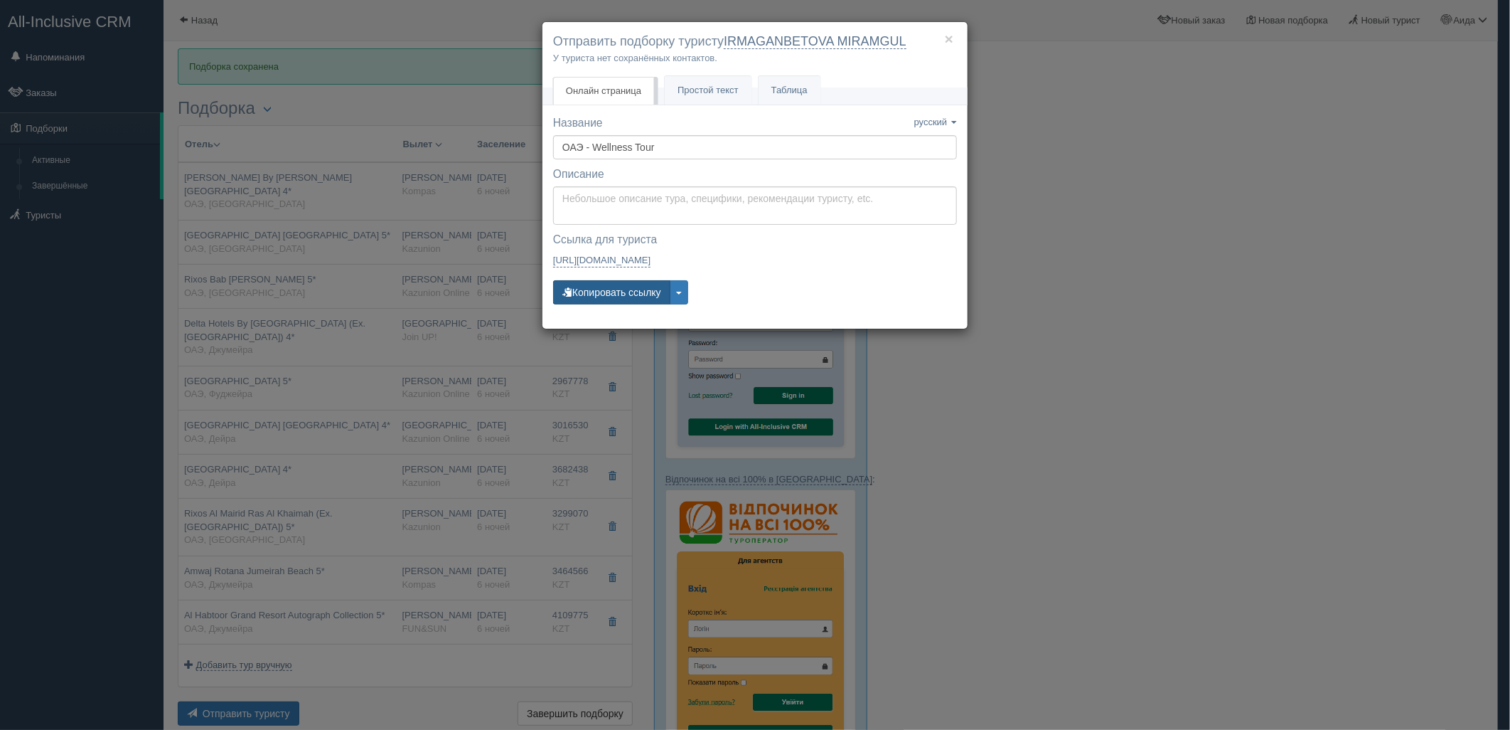
click at [612, 304] on button "Копировать ссылку" at bounding box center [611, 292] width 117 height 24
click at [1102, 262] on div "× Отправить подборку туристу IRMAGANBETOVA MIRAMGUL У туриста нет сохранённых к…" at bounding box center [755, 365] width 1510 height 730
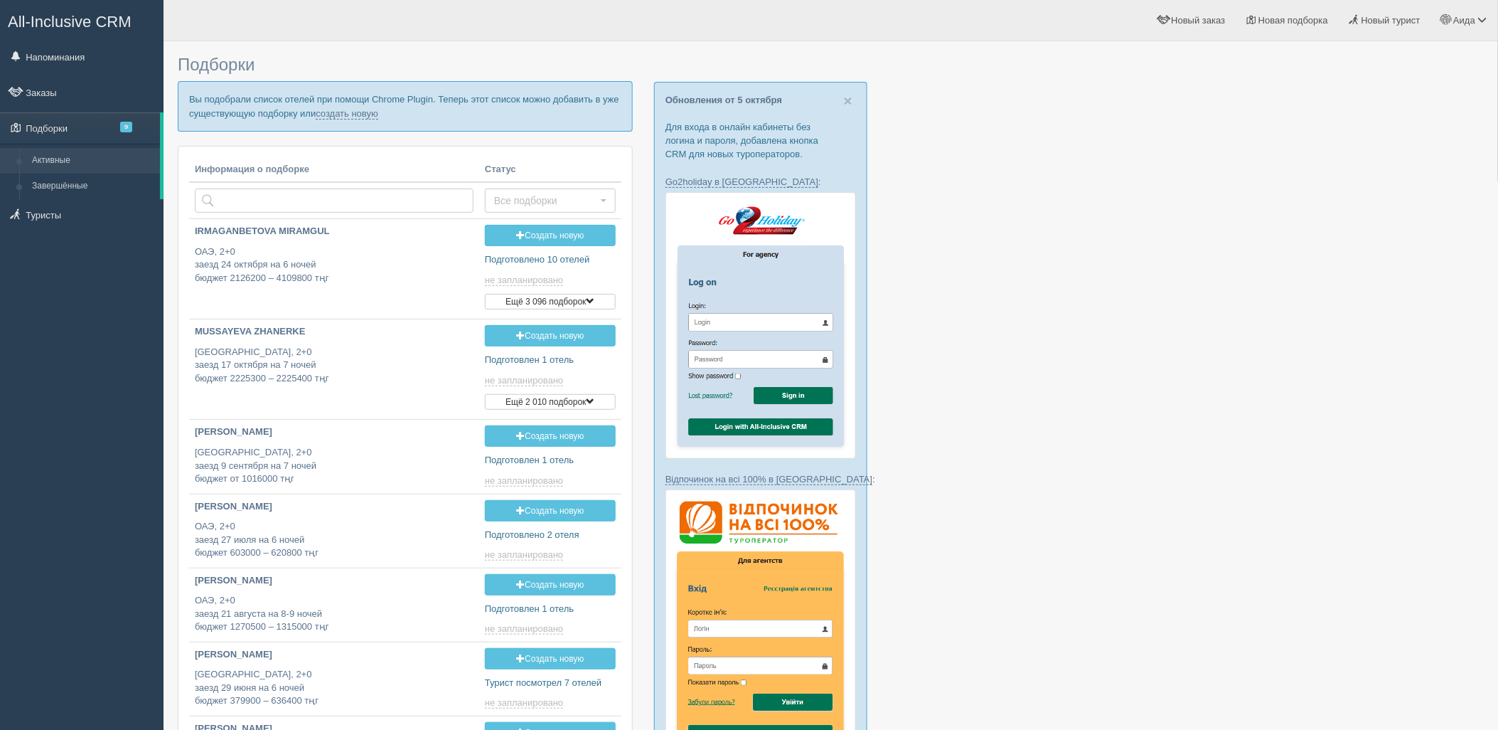
type input "[DATE] 18:30"
click at [368, 110] on link "создать новую" at bounding box center [347, 113] width 63 height 11
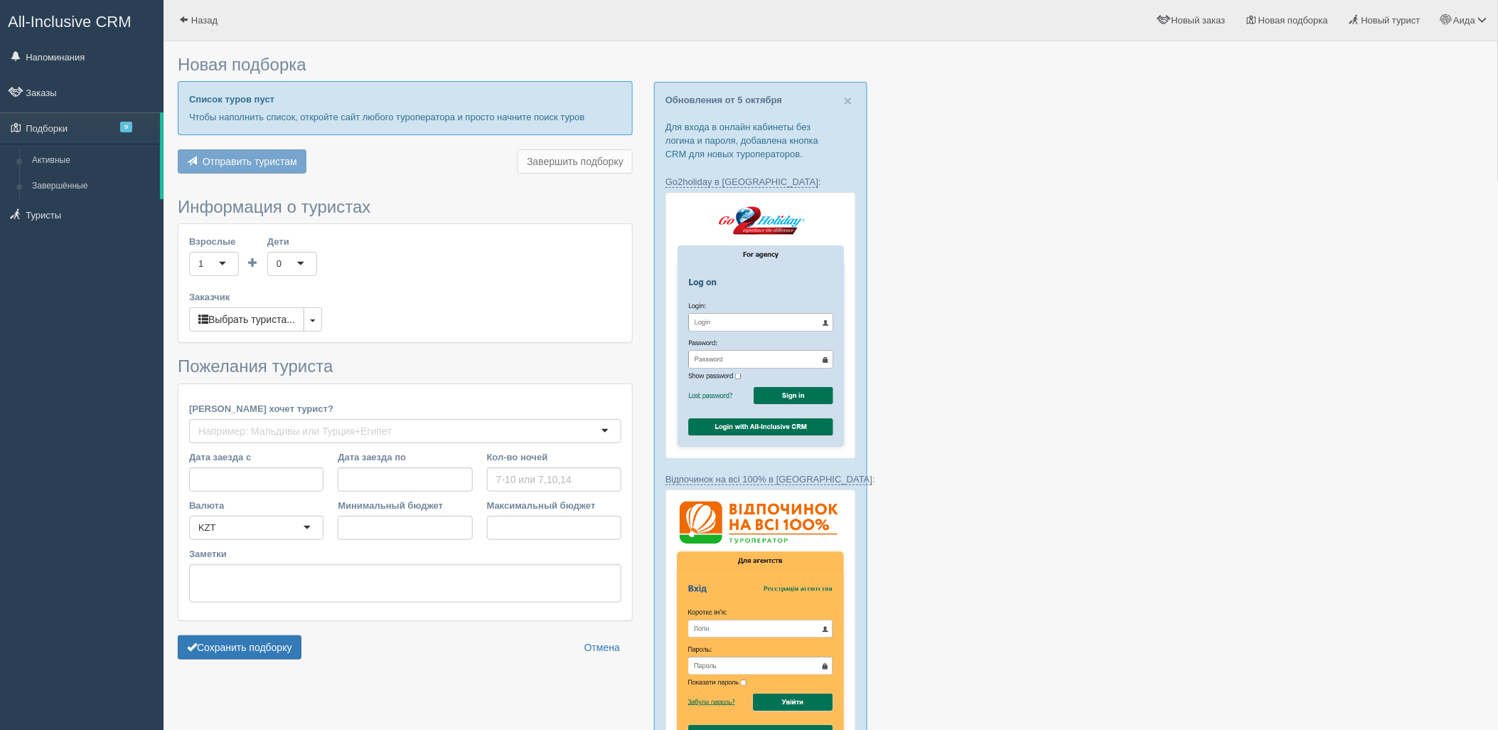
type input "6-8"
type input "2151300"
type input "3292000"
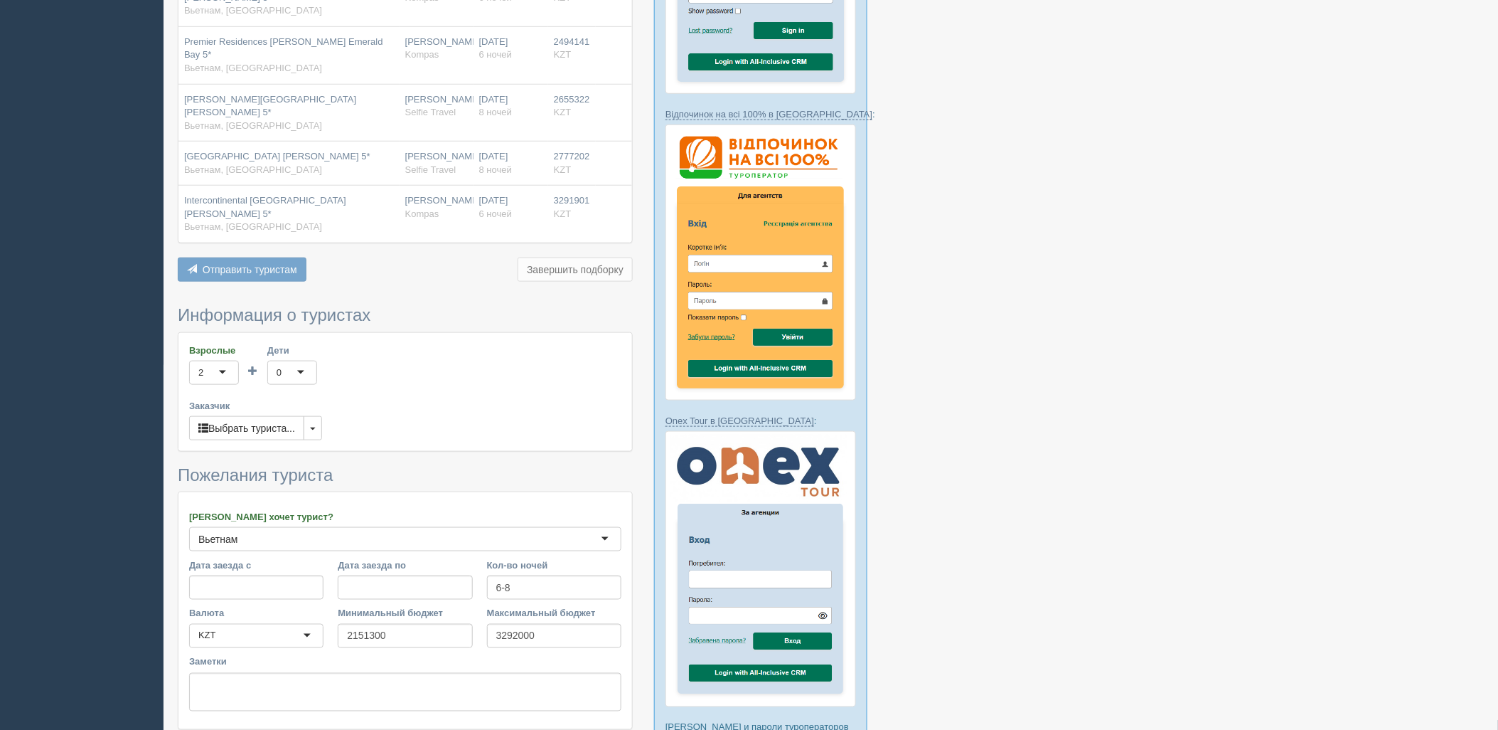
scroll to position [372, 0]
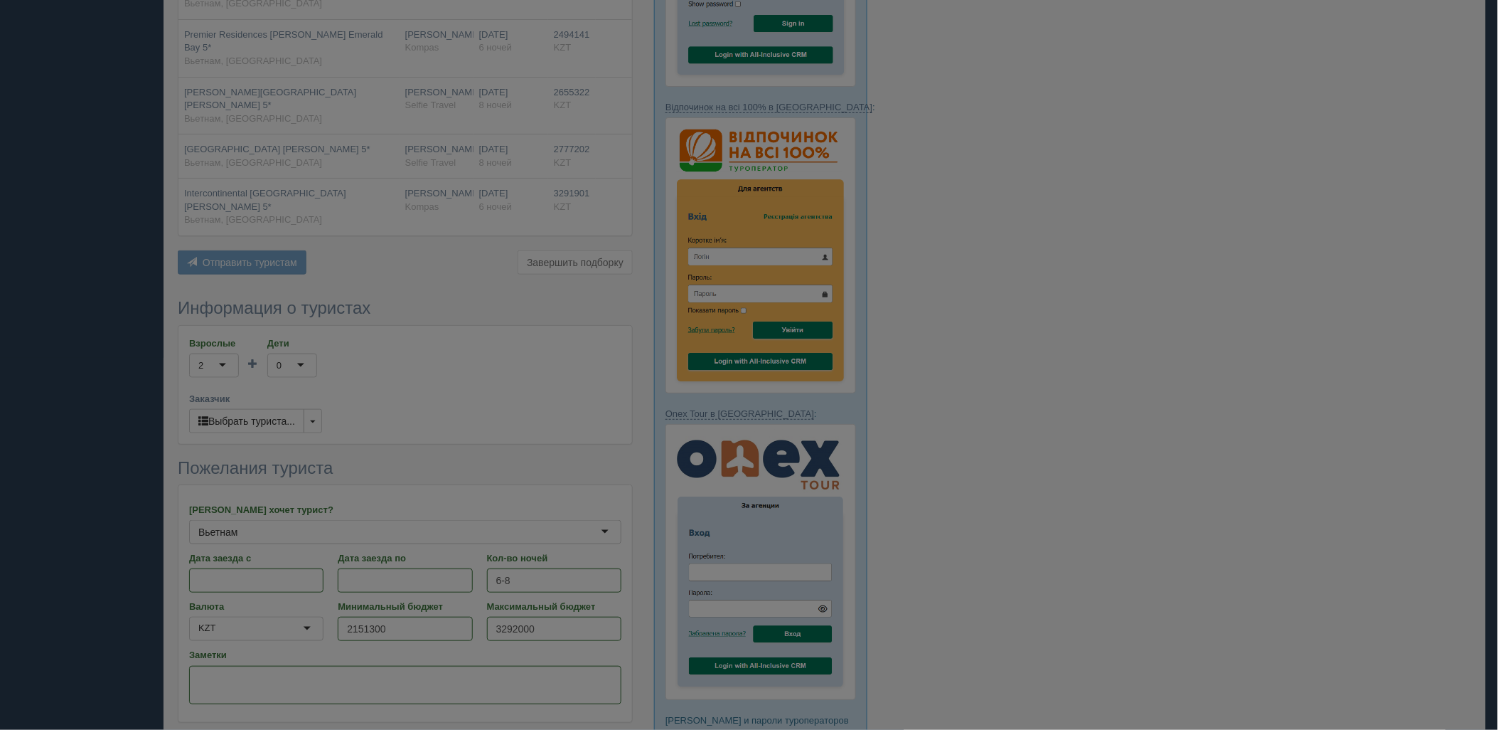
scroll to position [451, 0]
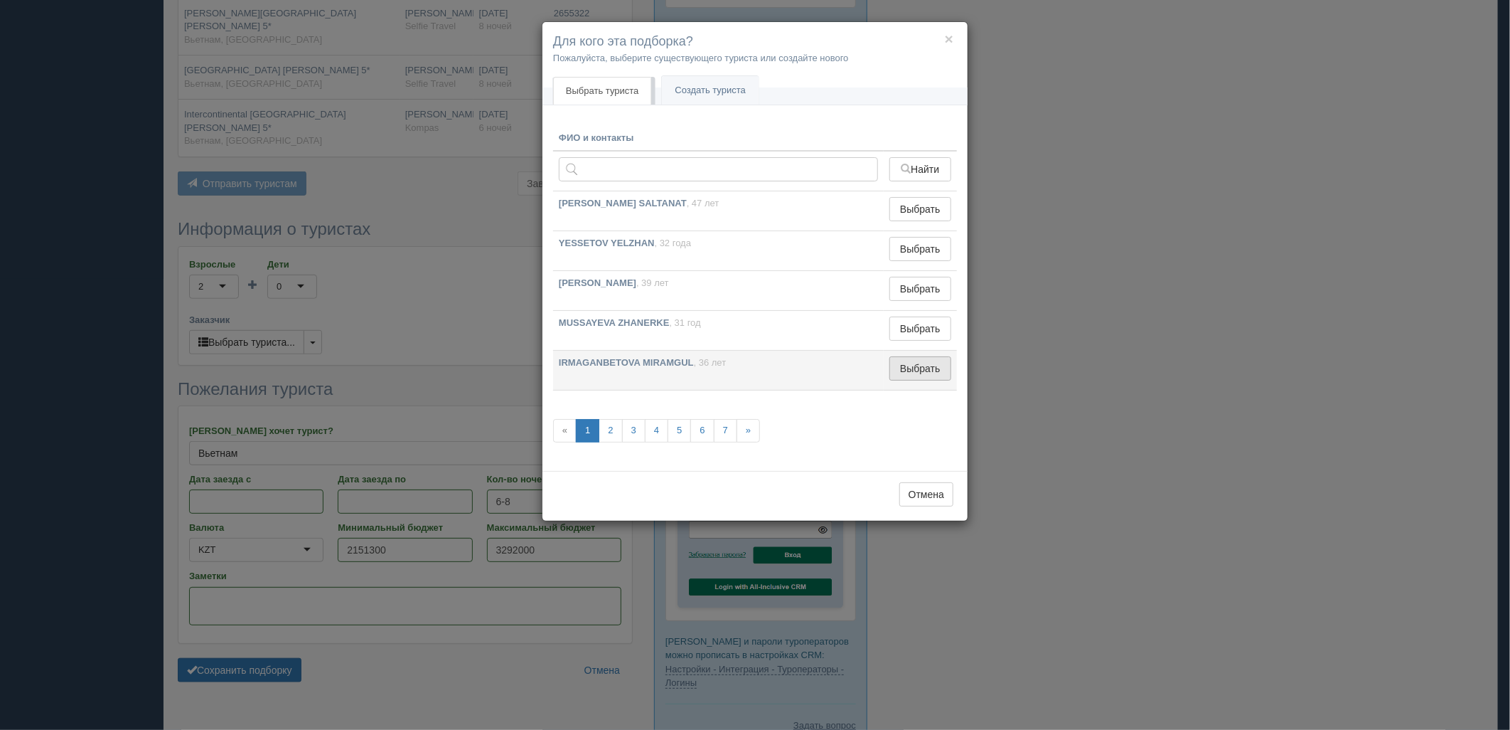
click at [912, 370] on button "Выбрать" at bounding box center [921, 368] width 62 height 24
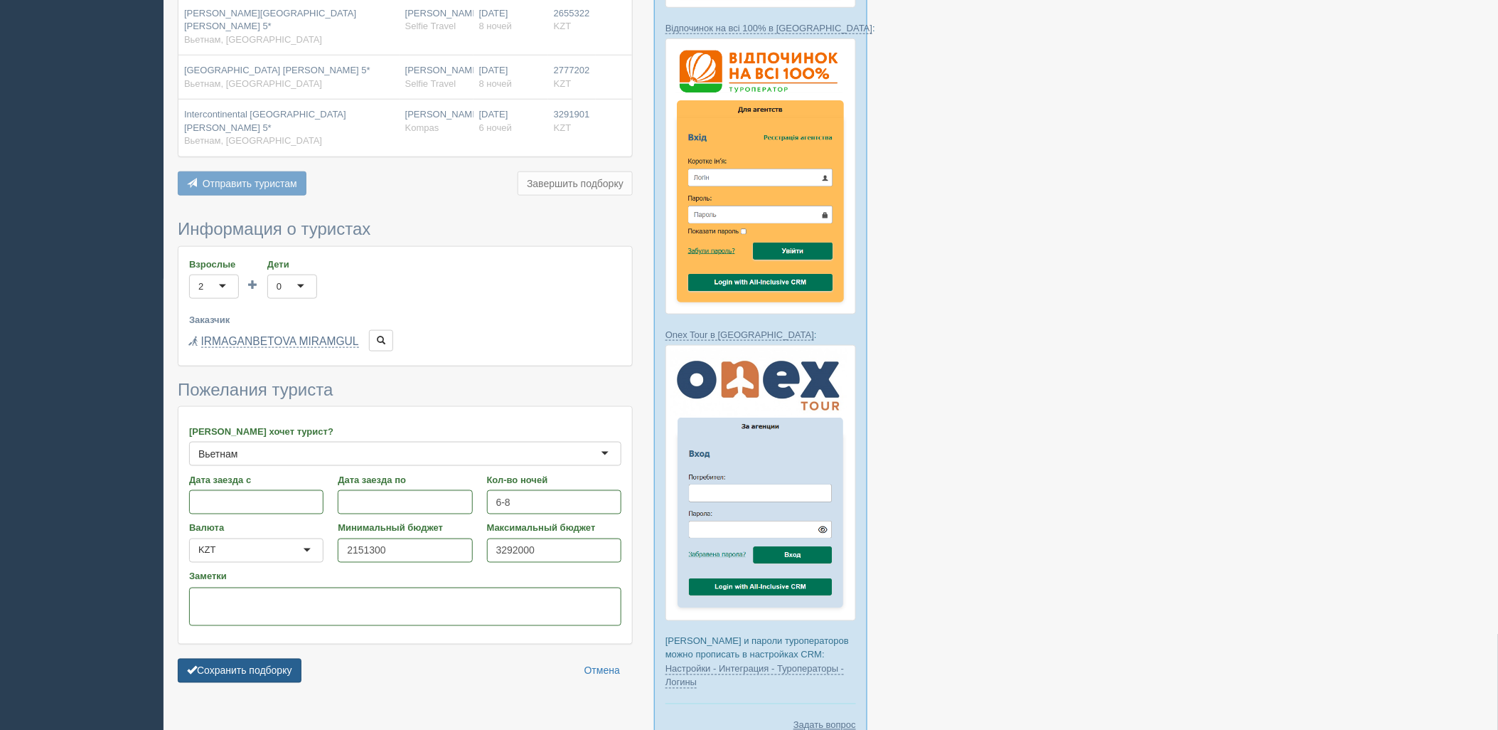
click at [250, 658] on button "Сохранить подборку" at bounding box center [240, 670] width 124 height 24
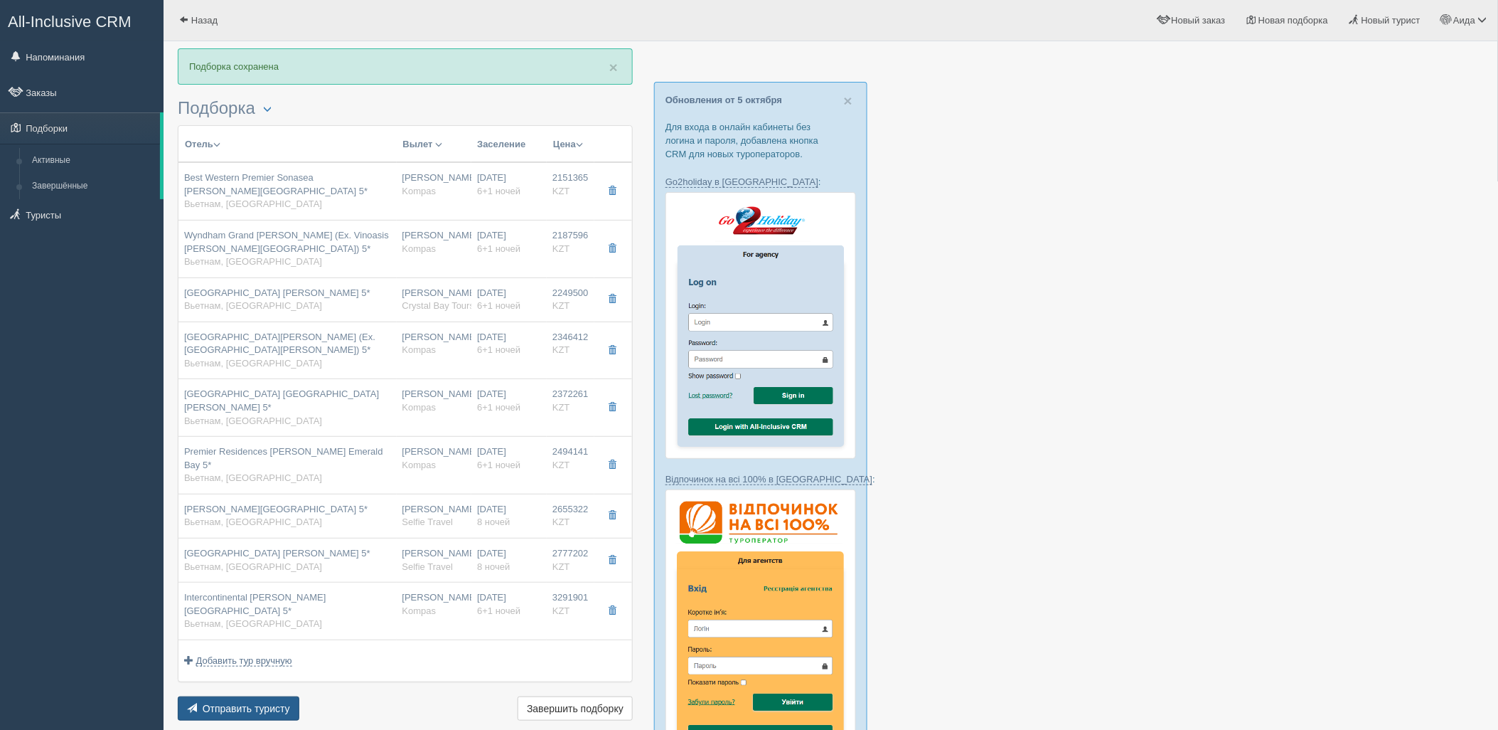
click at [250, 696] on button "Отправить туристу Отправить" at bounding box center [239, 708] width 122 height 24
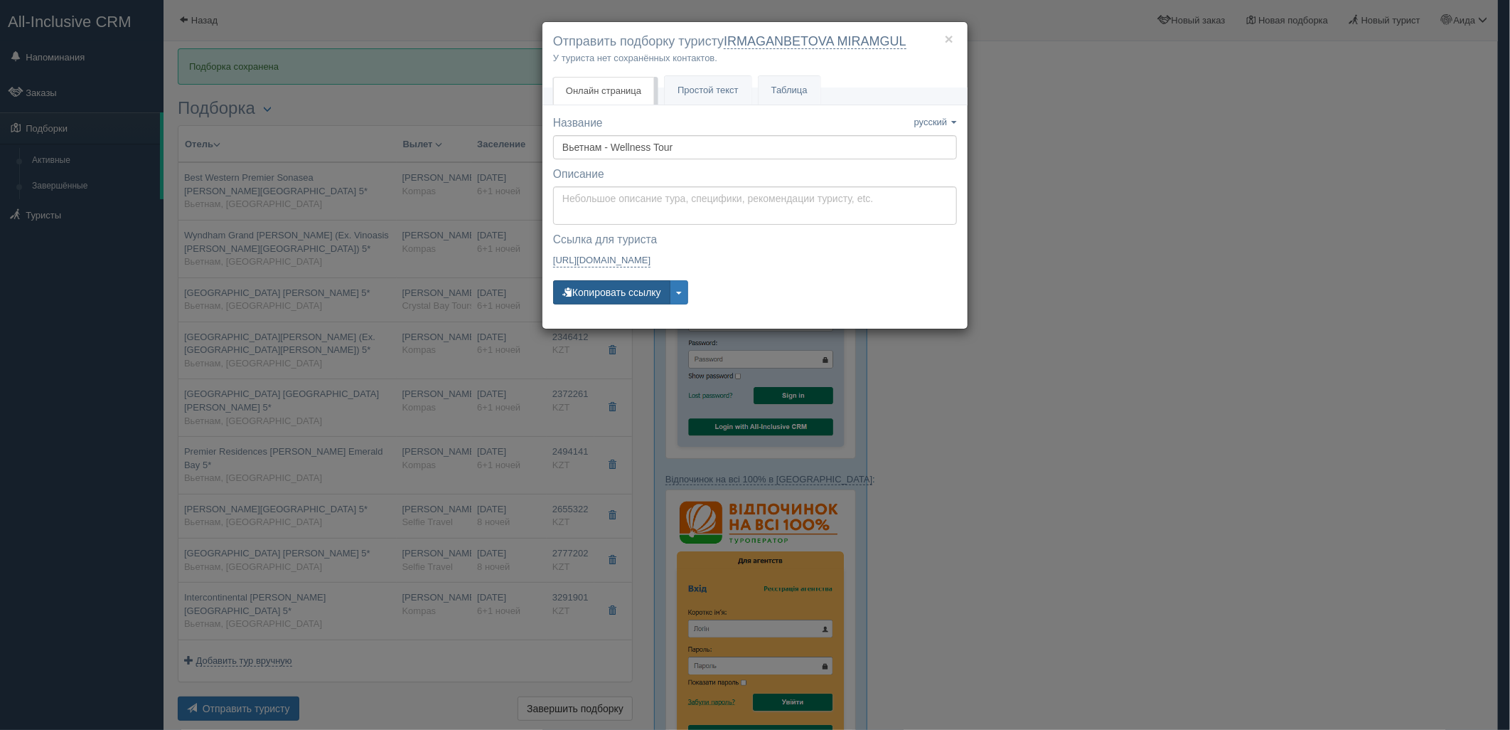
click at [619, 293] on button "Копировать ссылку" at bounding box center [611, 292] width 117 height 24
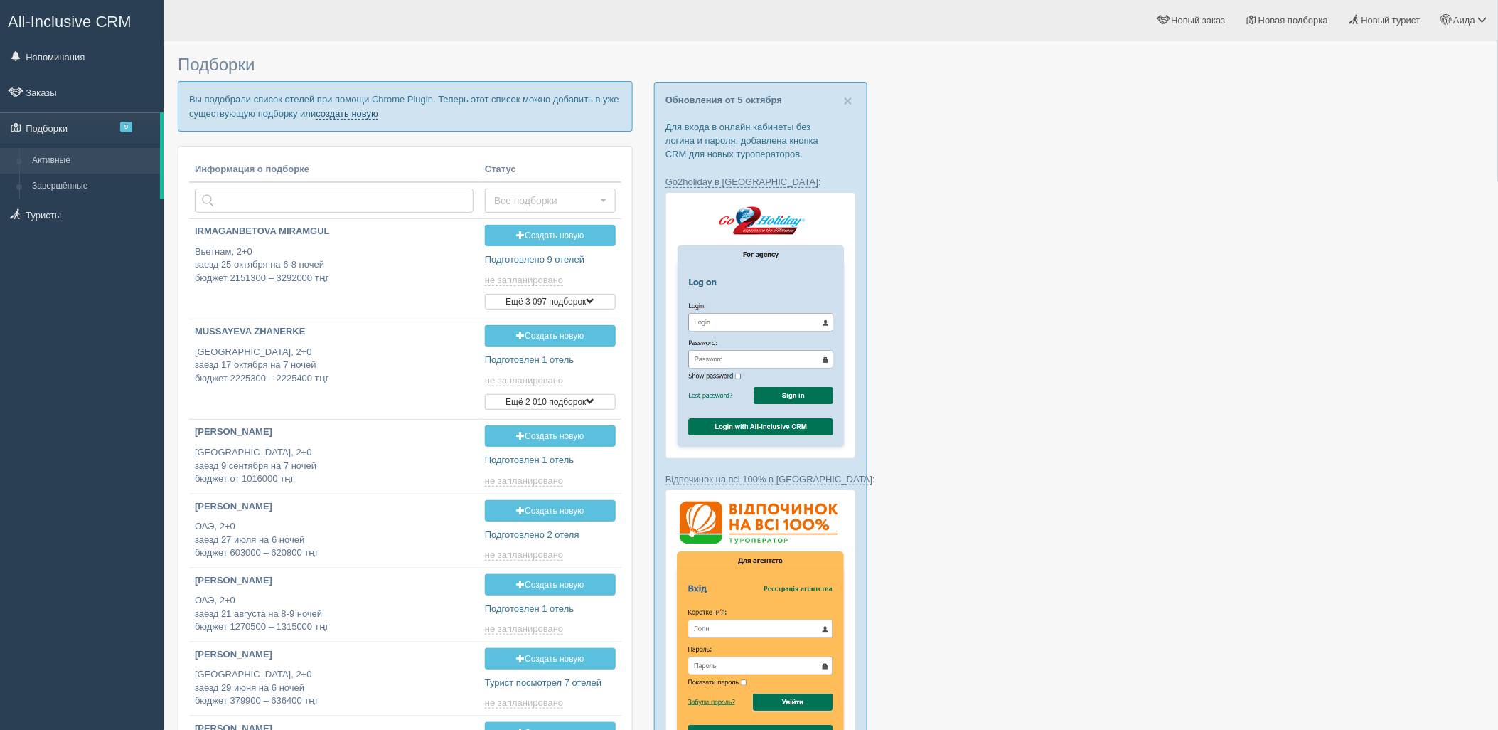
drag, startPoint x: 341, startPoint y: 117, endPoint x: 350, endPoint y: 121, distance: 9.2
click at [341, 117] on link "создать новую" at bounding box center [347, 113] width 63 height 11
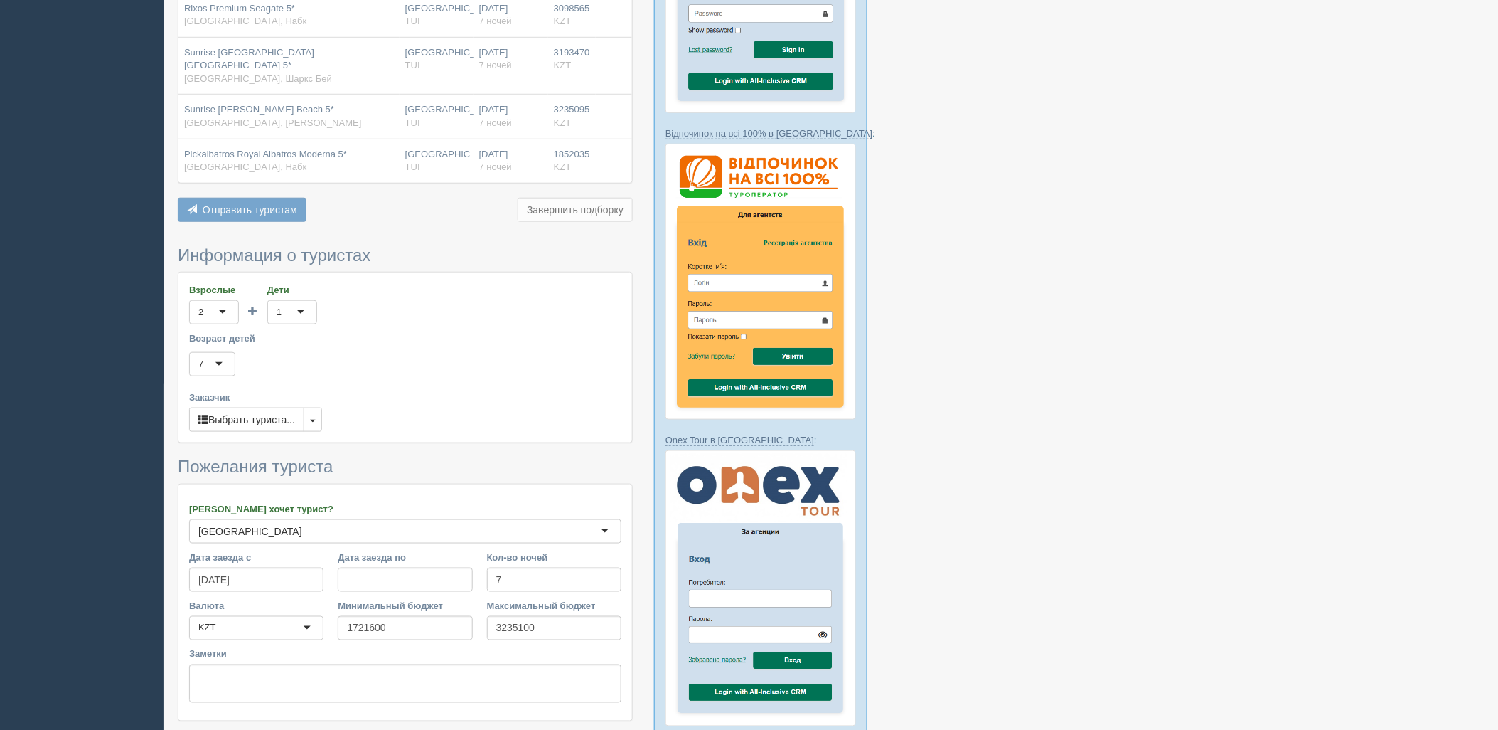
scroll to position [542, 0]
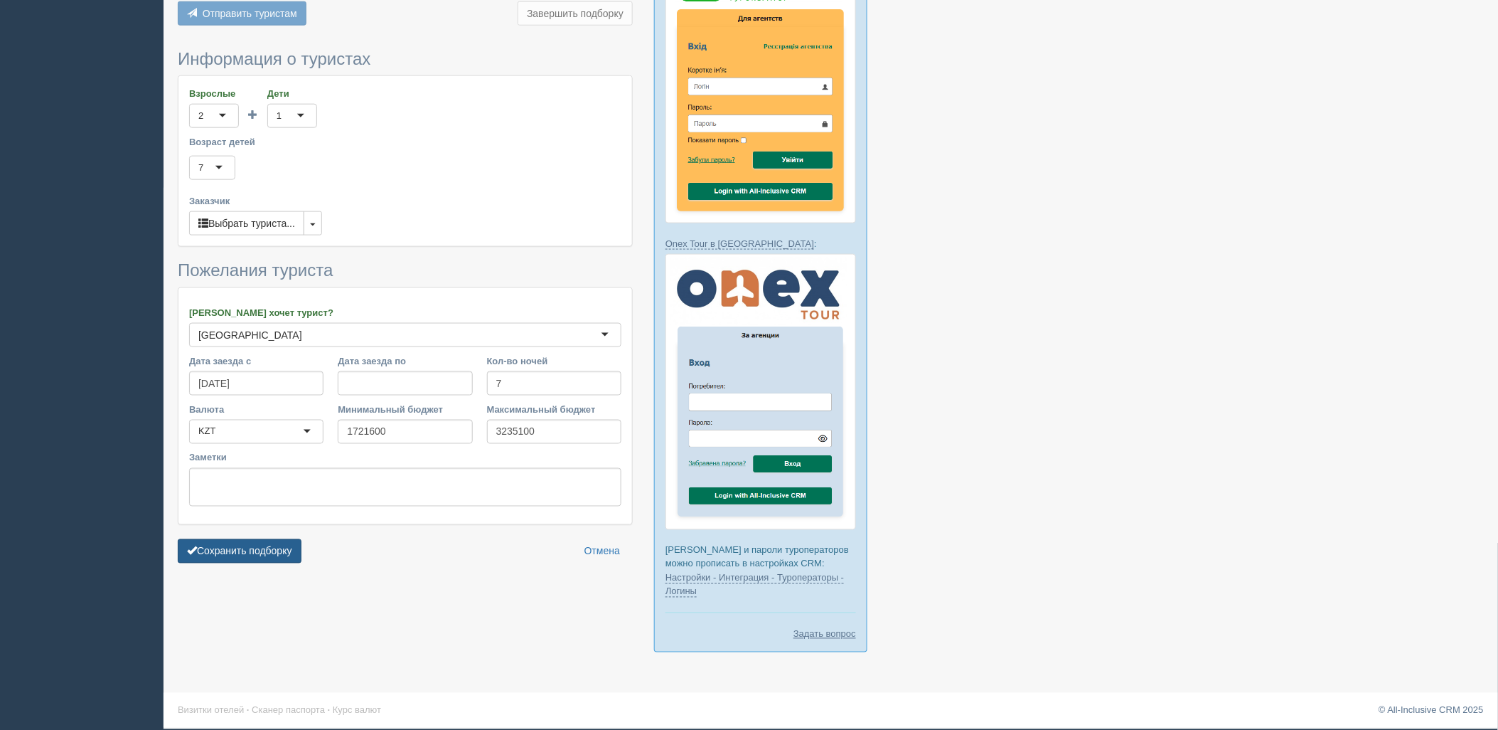
click at [271, 548] on button "Сохранить подборку" at bounding box center [240, 551] width 124 height 24
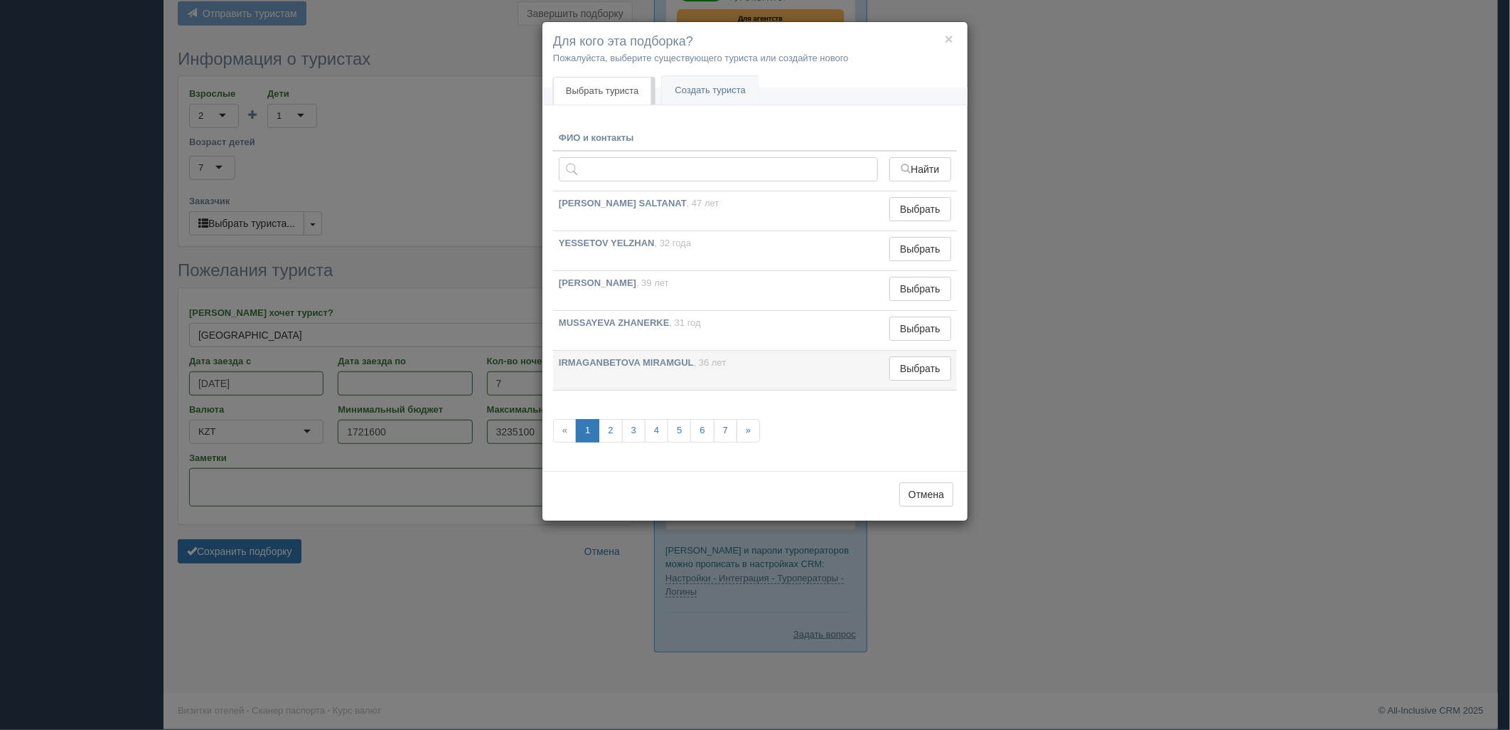
click at [944, 385] on td "Выбрать Выбран" at bounding box center [920, 371] width 73 height 40
drag, startPoint x: 944, startPoint y: 371, endPoint x: 346, endPoint y: 529, distance: 618.5
click at [941, 375] on button "Выбрать" at bounding box center [921, 368] width 62 height 24
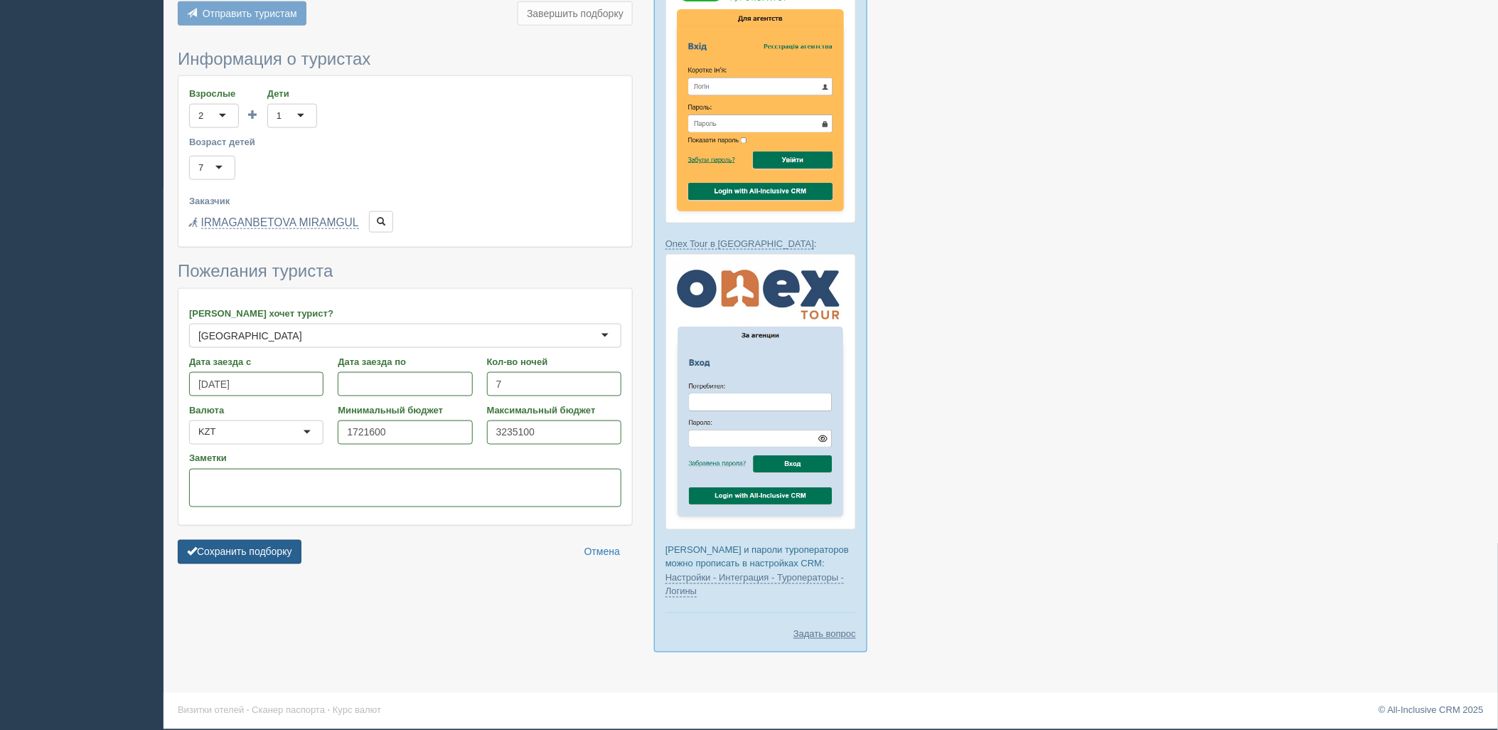
drag, startPoint x: 220, startPoint y: 549, endPoint x: 265, endPoint y: 546, distance: 44.9
click at [221, 549] on button "Сохранить подборку" at bounding box center [240, 552] width 124 height 24
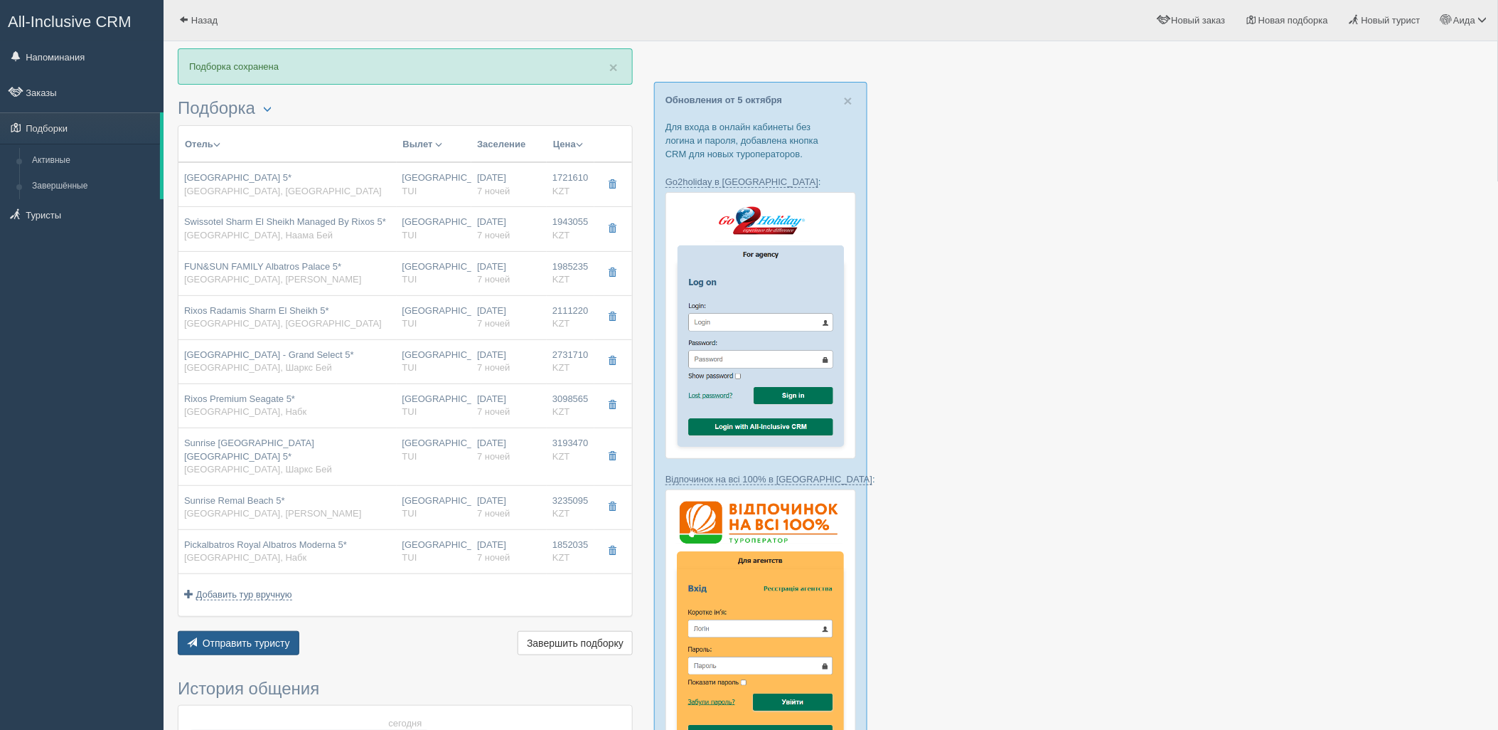
click at [267, 637] on span "Отправить туристу" at bounding box center [246, 642] width 87 height 11
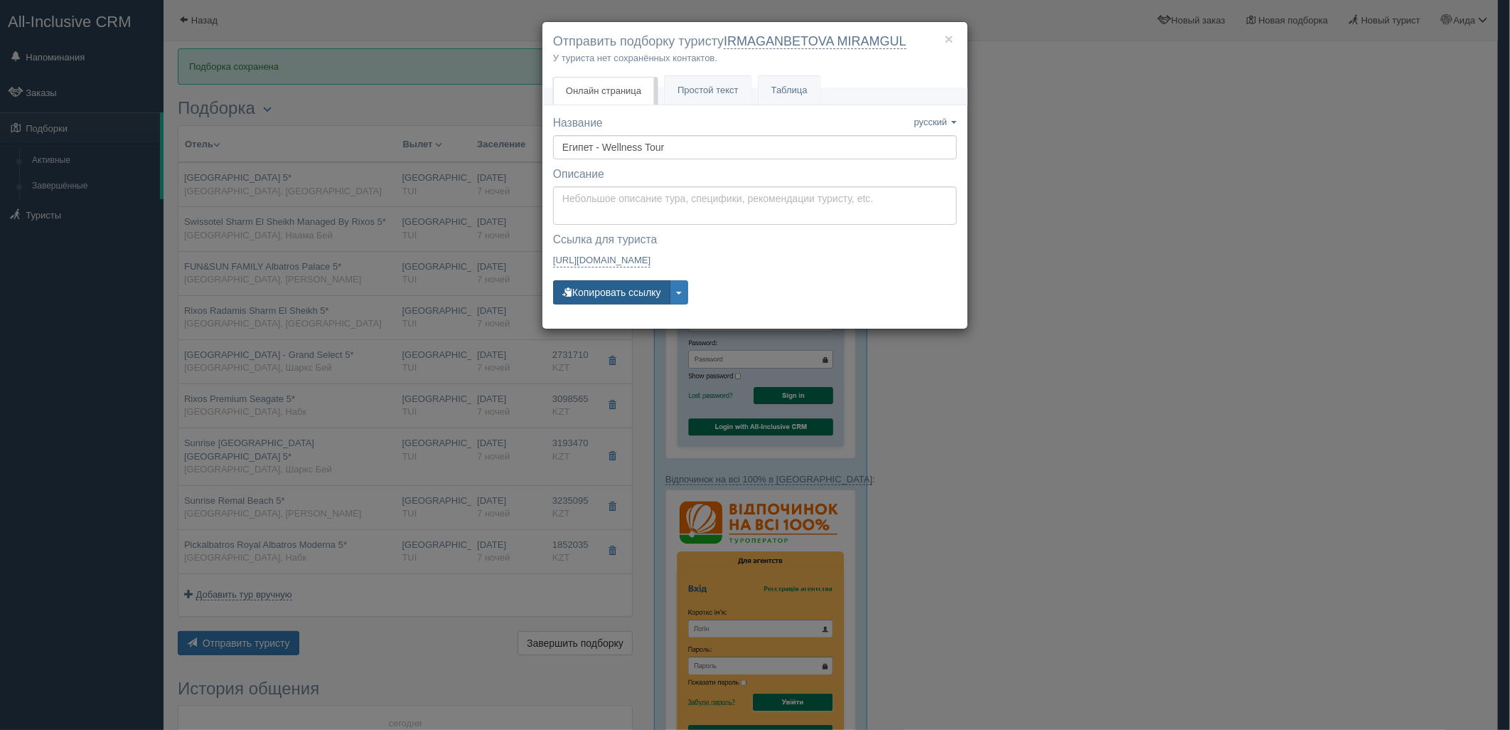
click at [641, 289] on button "Копировать ссылку" at bounding box center [611, 292] width 117 height 24
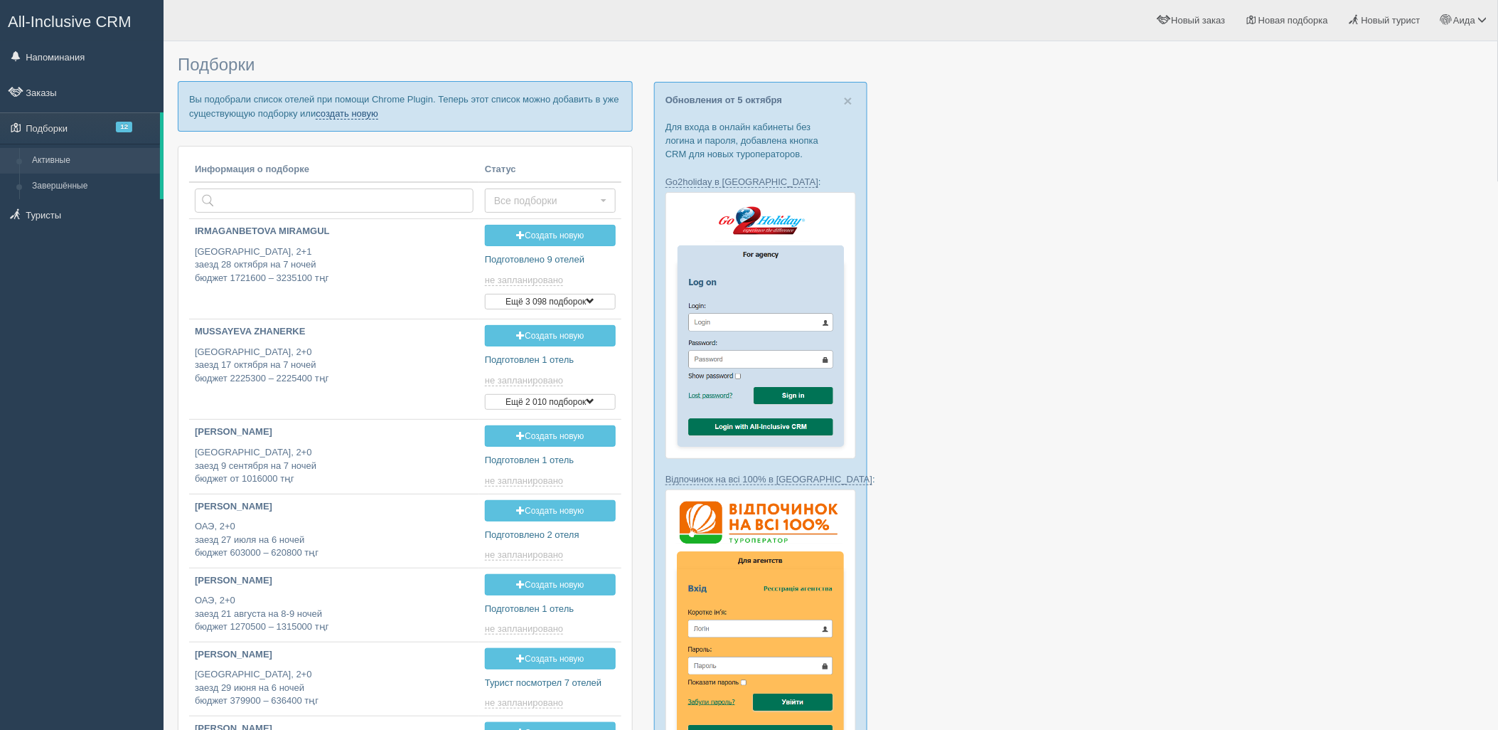
click at [346, 110] on link "создать новую" at bounding box center [347, 113] width 63 height 11
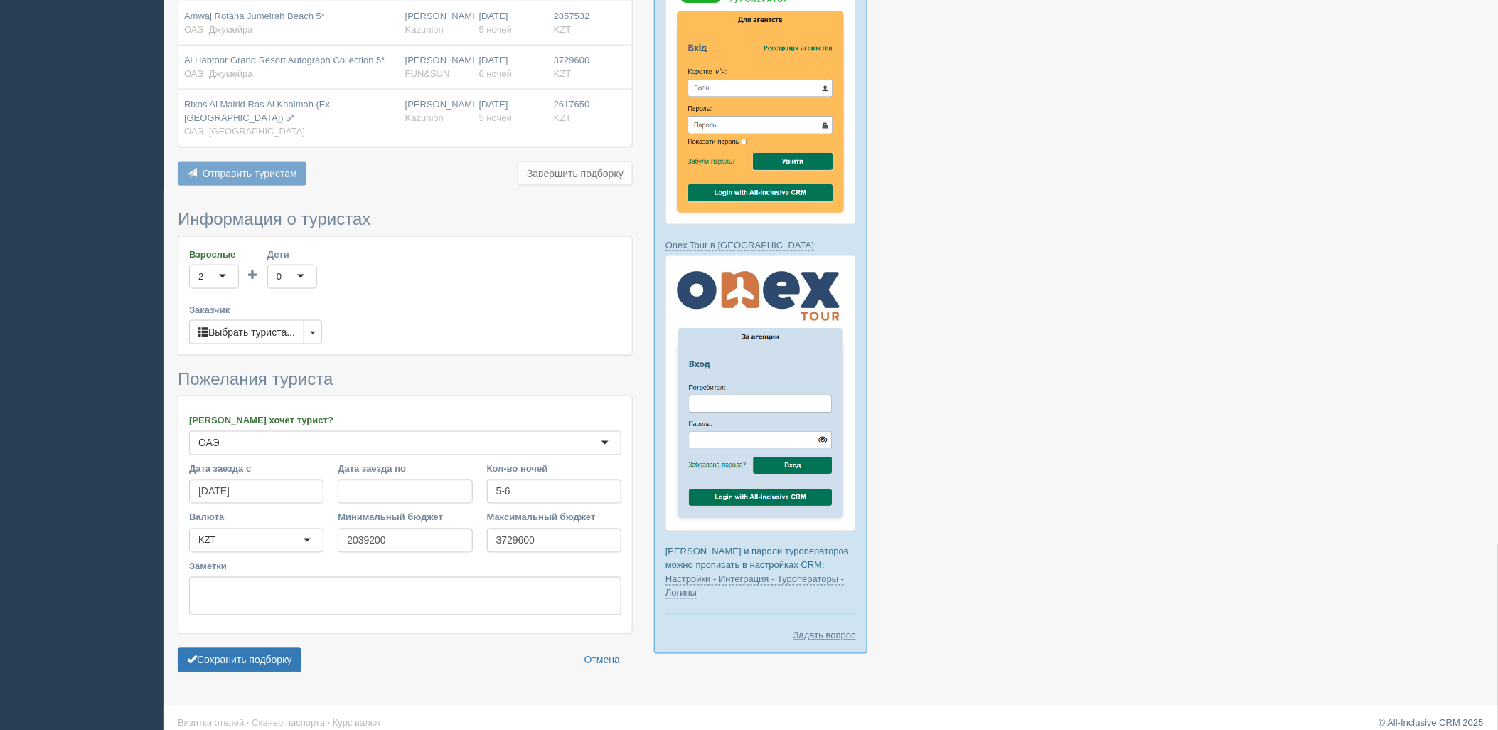
scroll to position [542, 0]
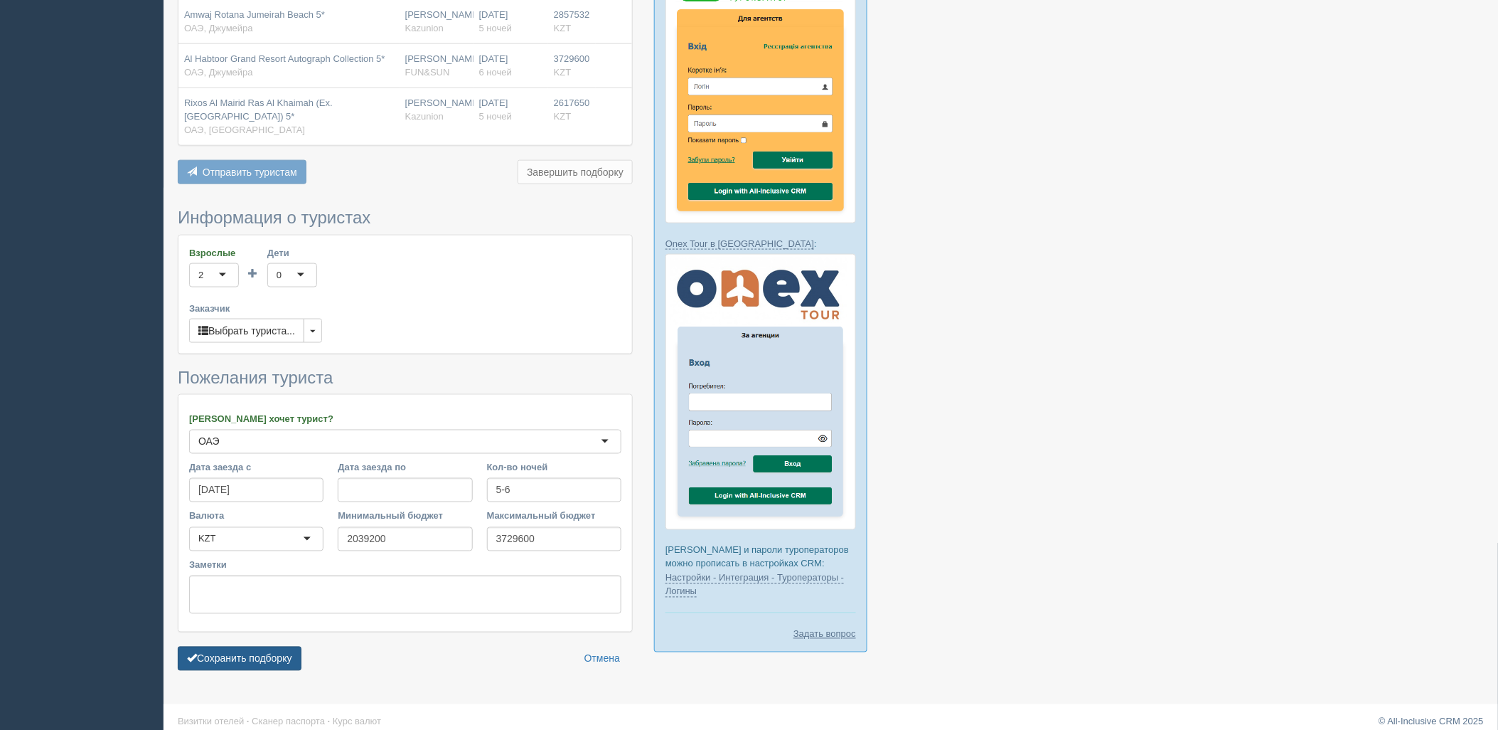
click at [230, 650] on button "Сохранить подборку" at bounding box center [240, 658] width 124 height 24
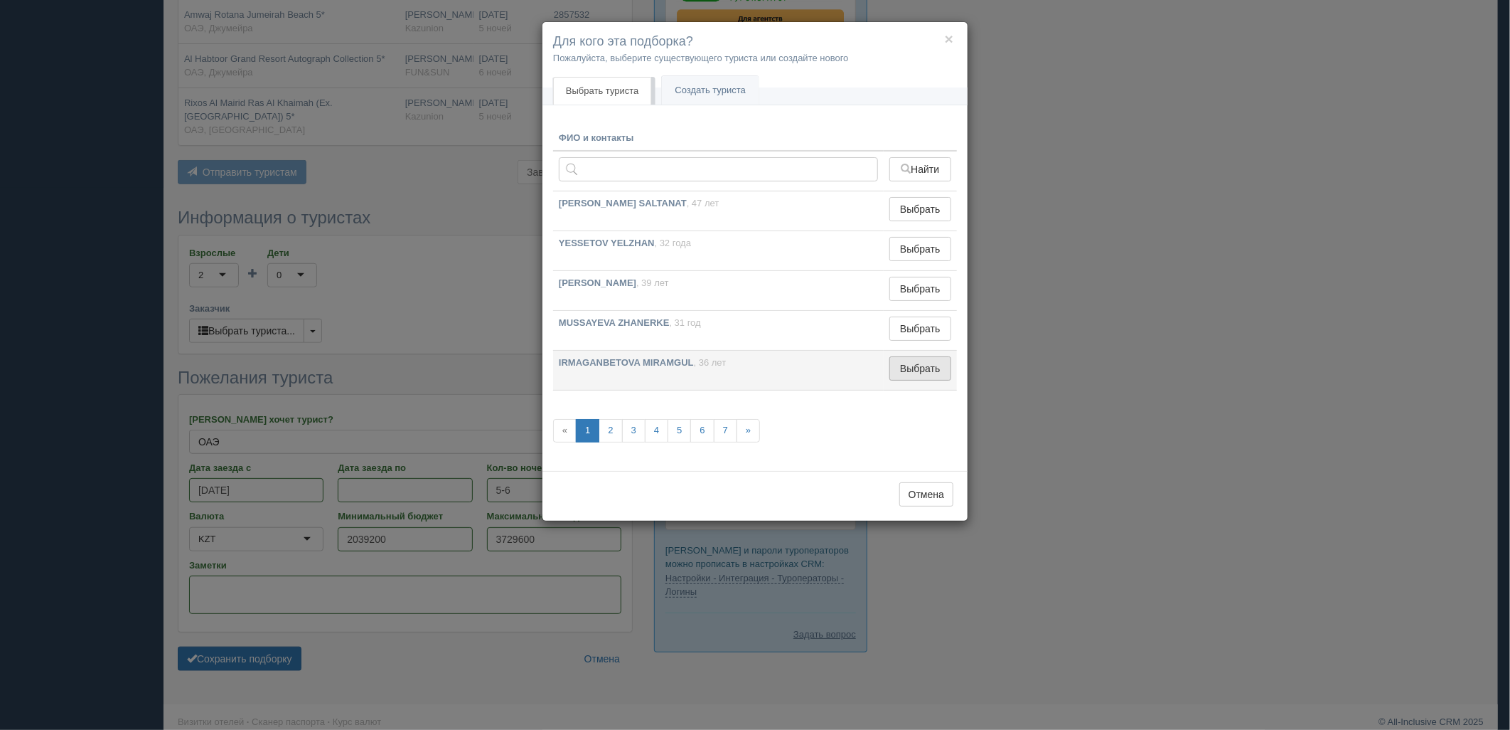
click at [919, 373] on button "Выбрать" at bounding box center [921, 368] width 62 height 24
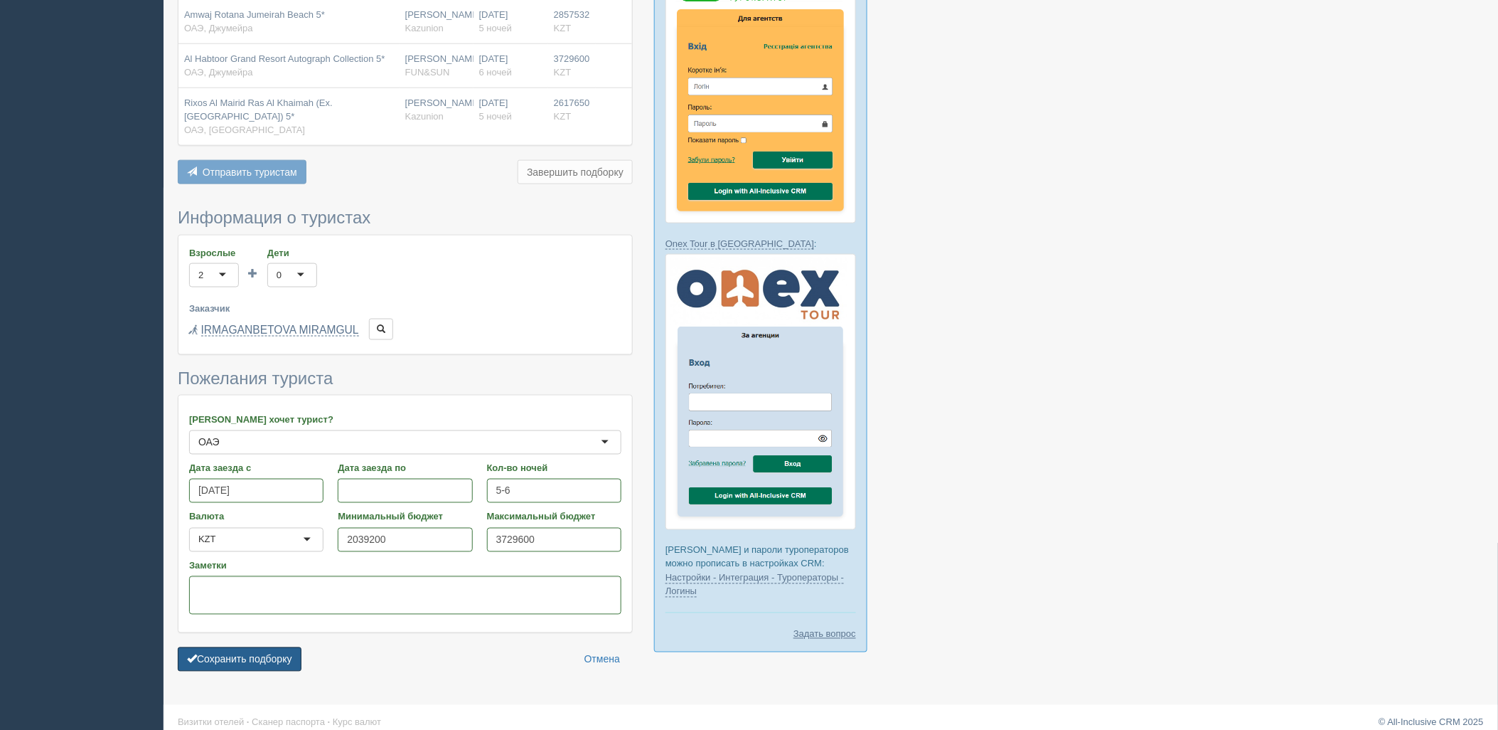
click at [265, 654] on button "Сохранить подборку" at bounding box center [240, 659] width 124 height 24
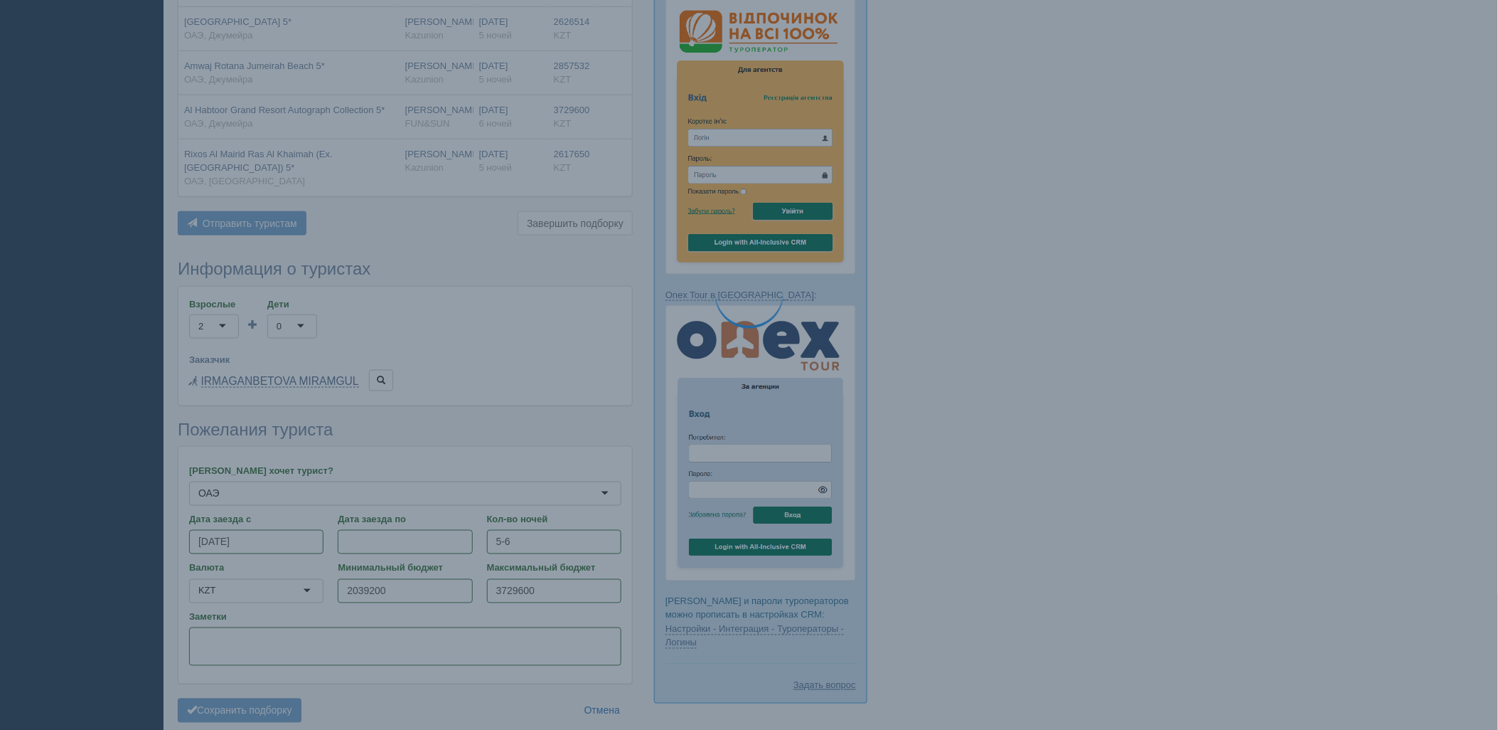
scroll to position [463, 0]
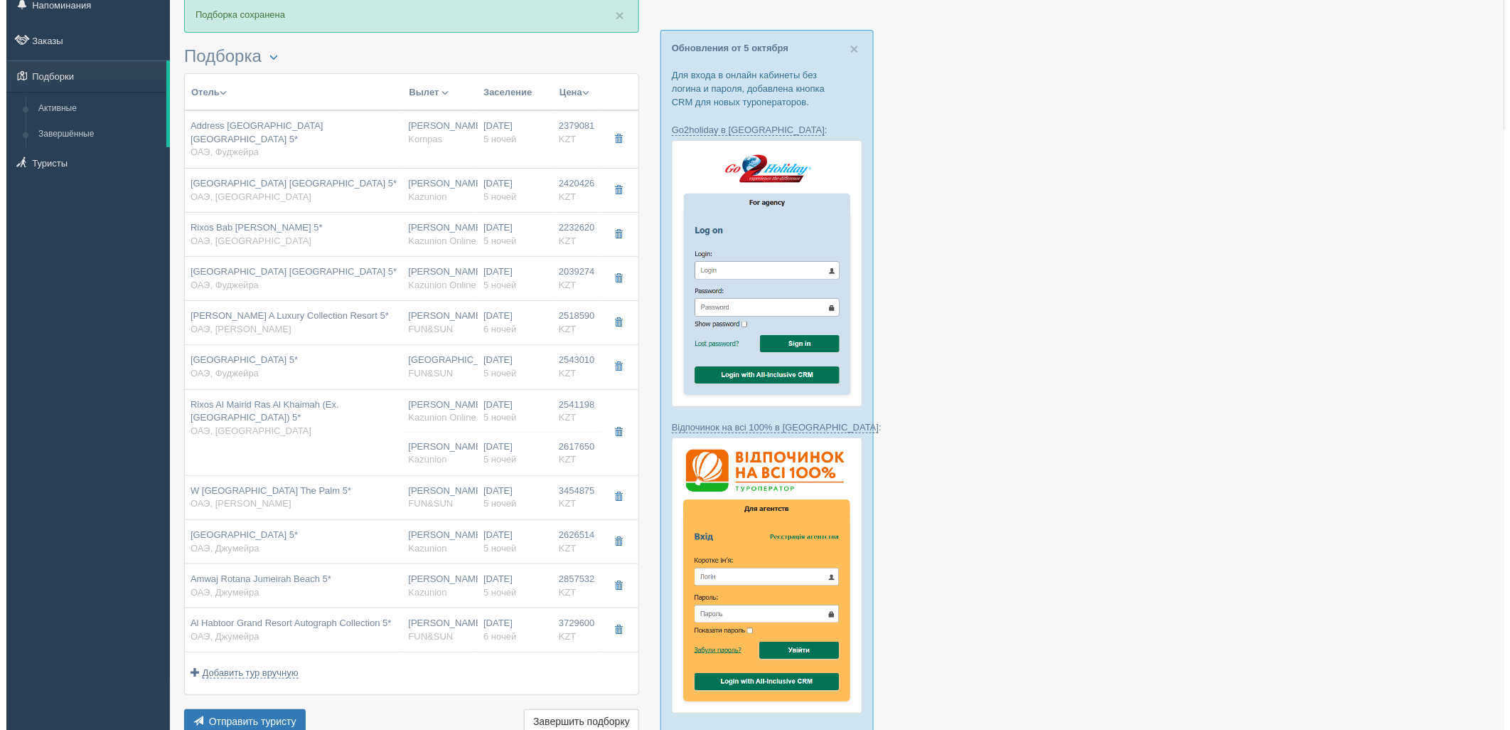
scroll to position [79, 0]
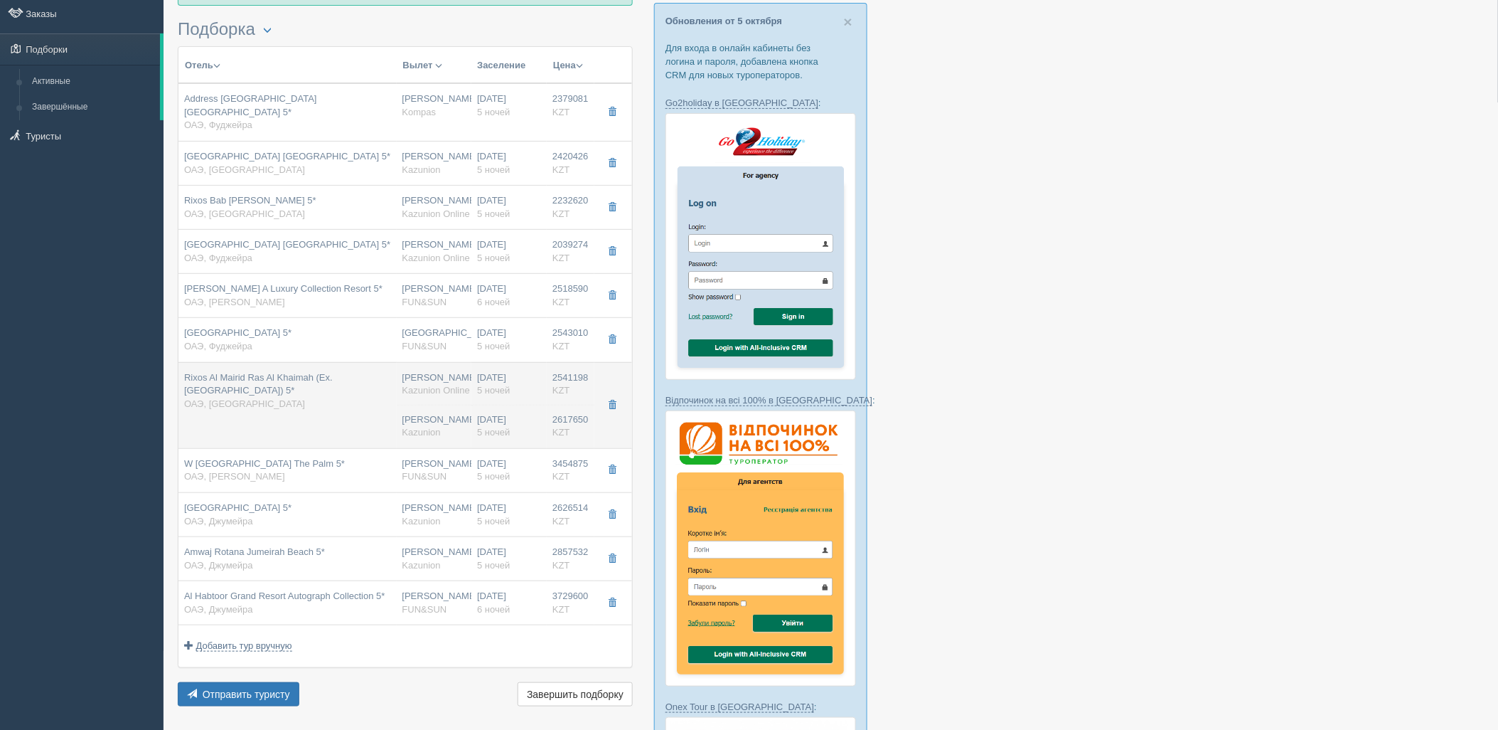
click at [392, 377] on td "Rixos Al Mairid Ras Al Khaimah (Ex. Hilton Ras Al Khaimah Beach Resort) 5* ОАЭ,…" at bounding box center [287, 405] width 218 height 86
type input "Rixos Al Mairid Ras Al Khaimah (Ex. Hilton Ras Al Khaimah Beach Resort) 5*"
type input "https://www.booking.com/hotel/ae/hilton-ras-al-khaimah-resort-spa.ru.html"
type input "ОАЭ"
type input "Рас-эль-Хайм"
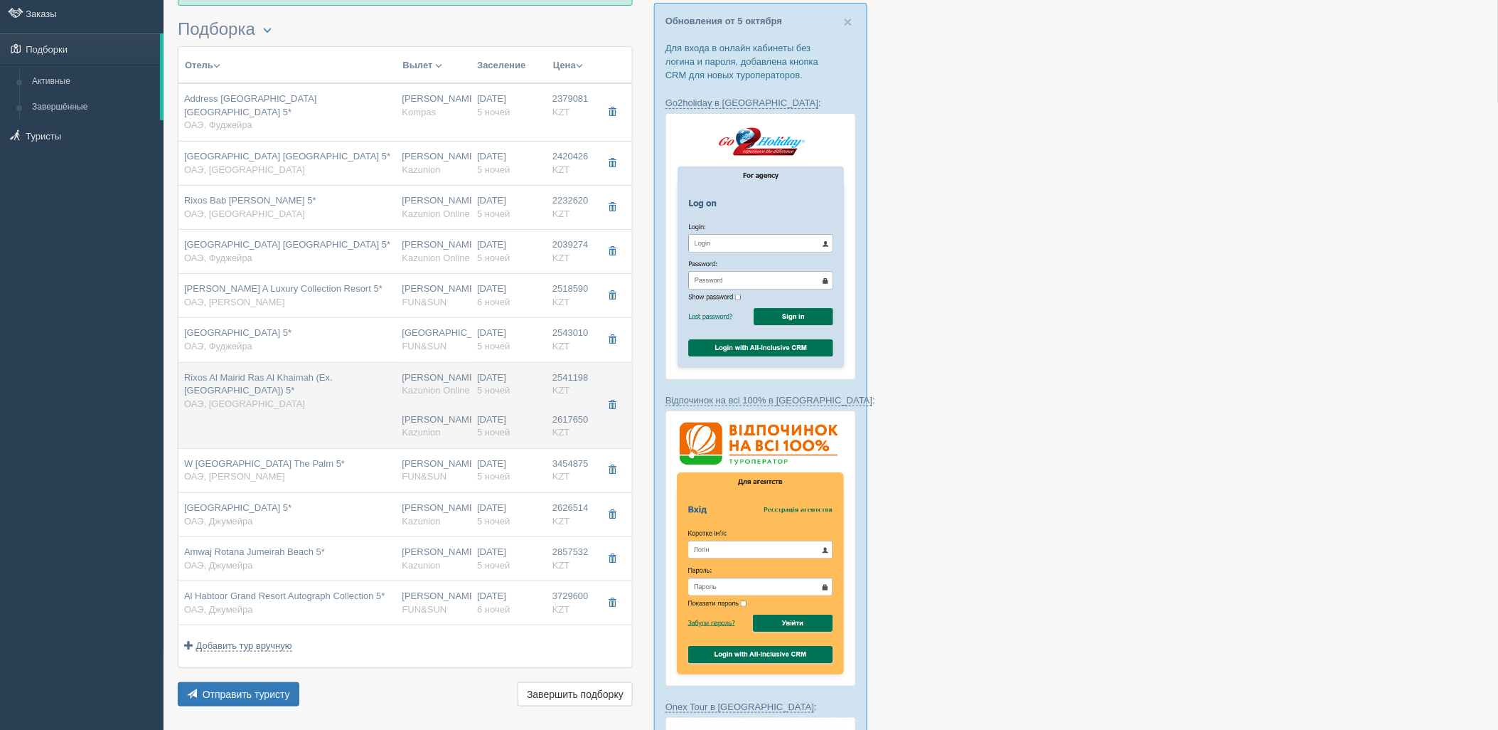
type input "2541198.00"
type input "Нурсултан Назарбаев NQZ"
type input "Дубай DXB"
type input "04:10"
type input "08:30"
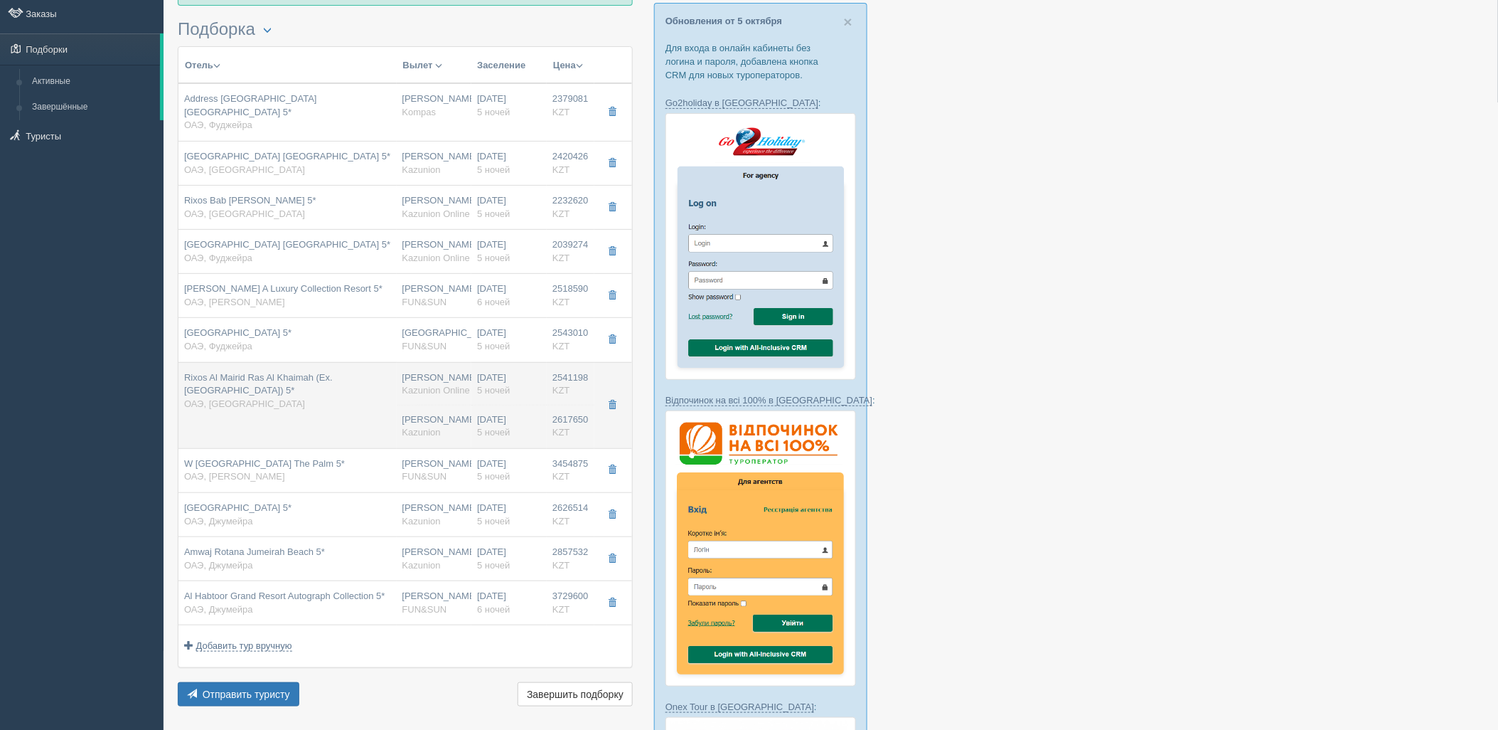
type input "Flydubai"
type input "21:25"
type input "03:10"
type input "5"
type input "premium sea view"
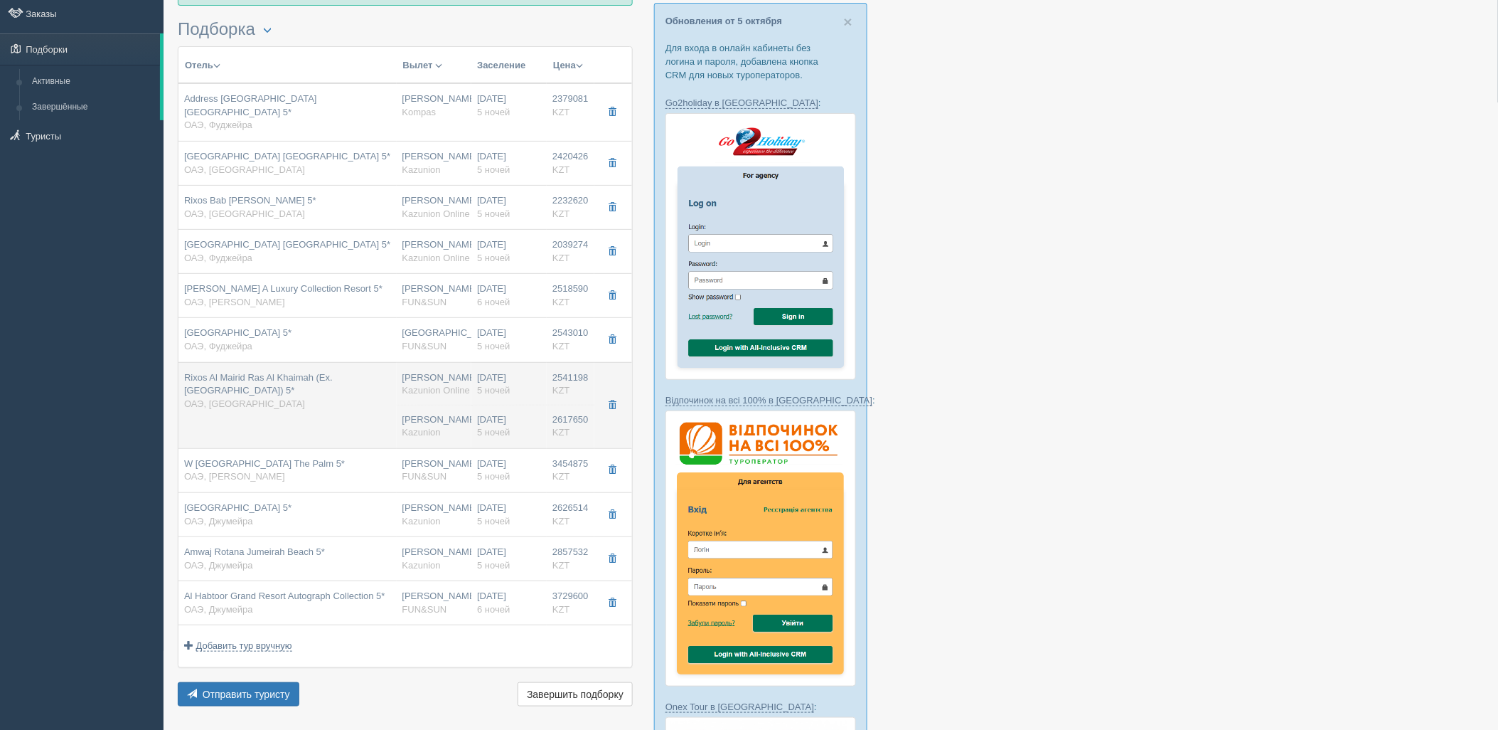
type input "UAI - Ультра Все Включено"
type input "Kazunion Online"
type input "https://tourvisor.ru/countries#!/hotel=hilton-ras-al-khaimah-resort-spa"
type input "2617650.00"
type input "[PERSON_NAME]"
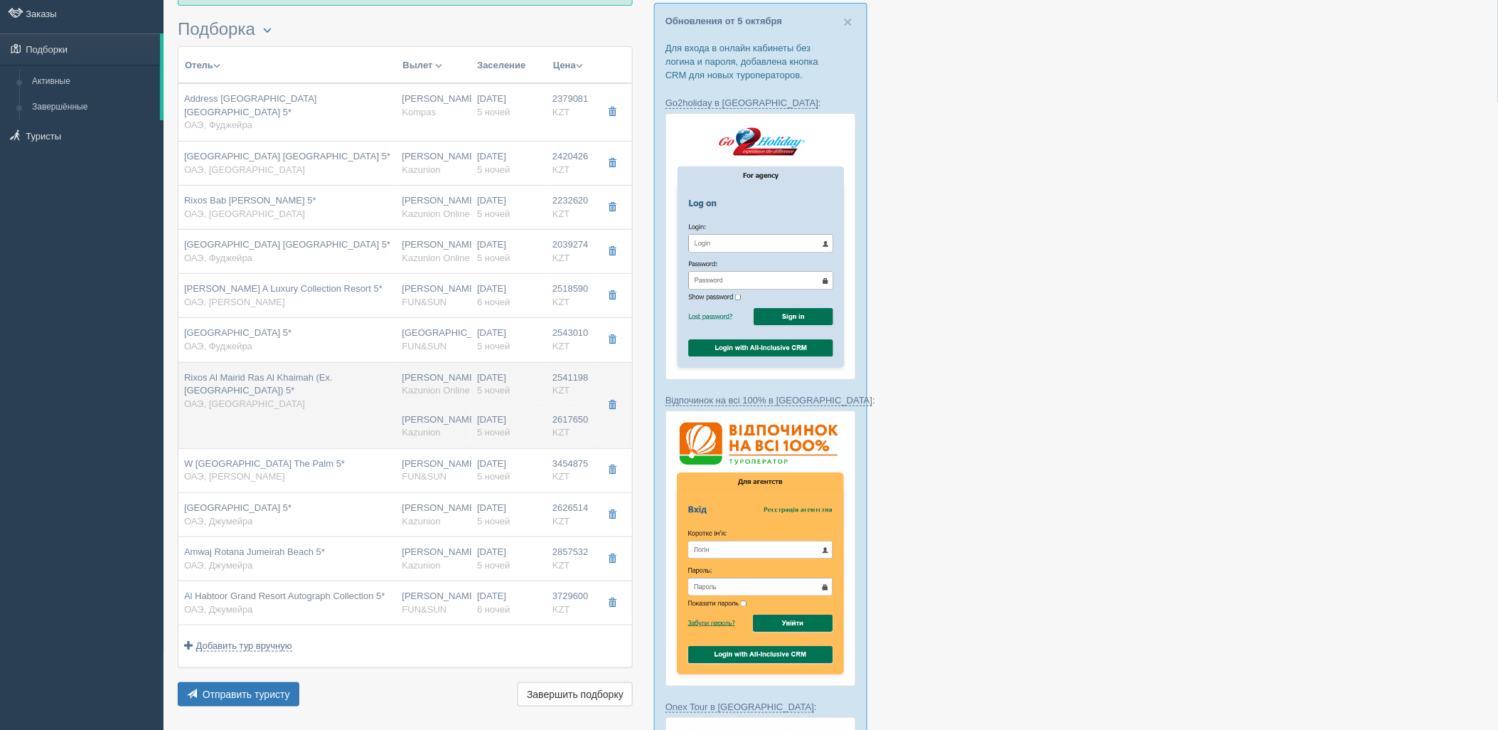
type input "Дубай DXB"
type input "04:10"
type input "08:30"
type input "Flydubai"
type input "21:25"
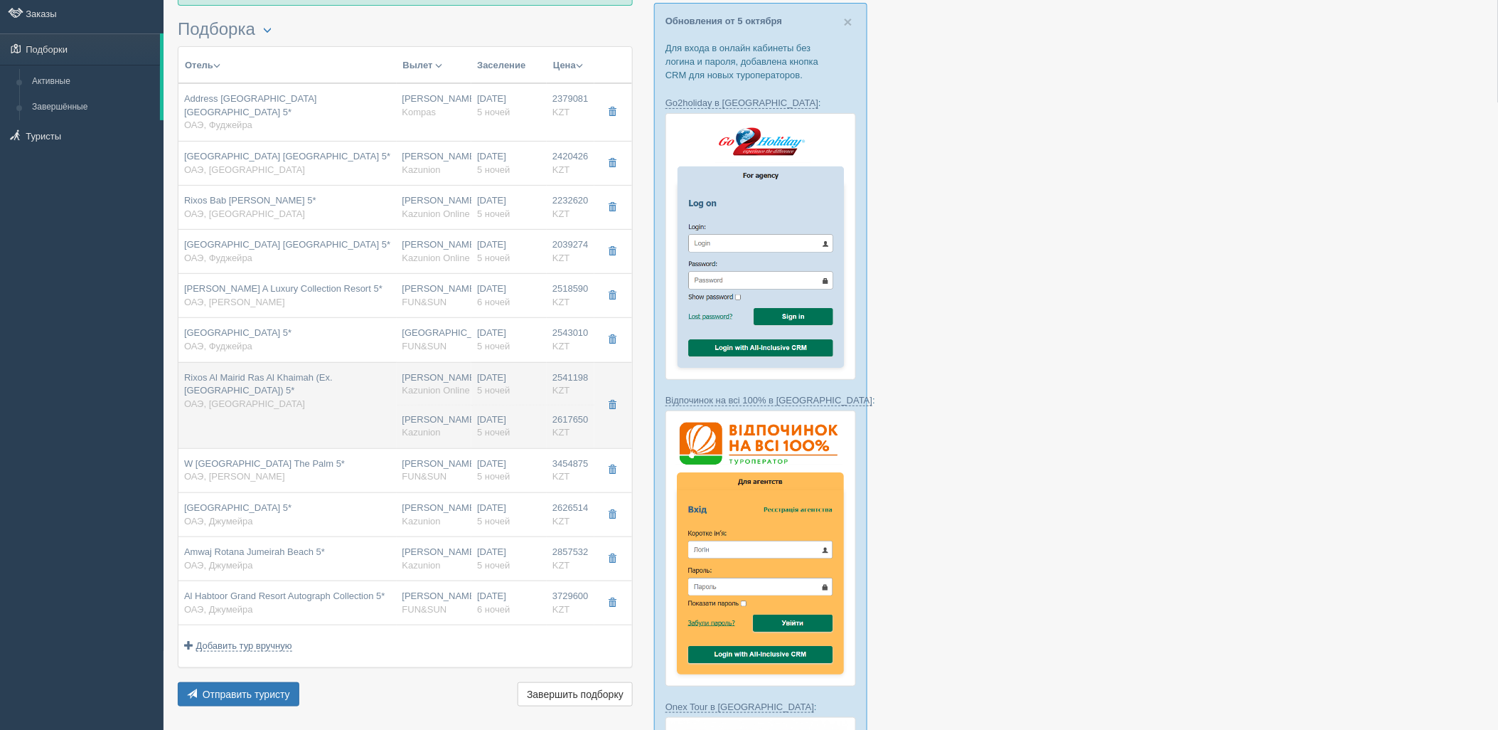
type input "03:10"
type input "5"
type input "premium sea view"
type input "UAI - Ультра Все Включено"
type input "Kazunion"
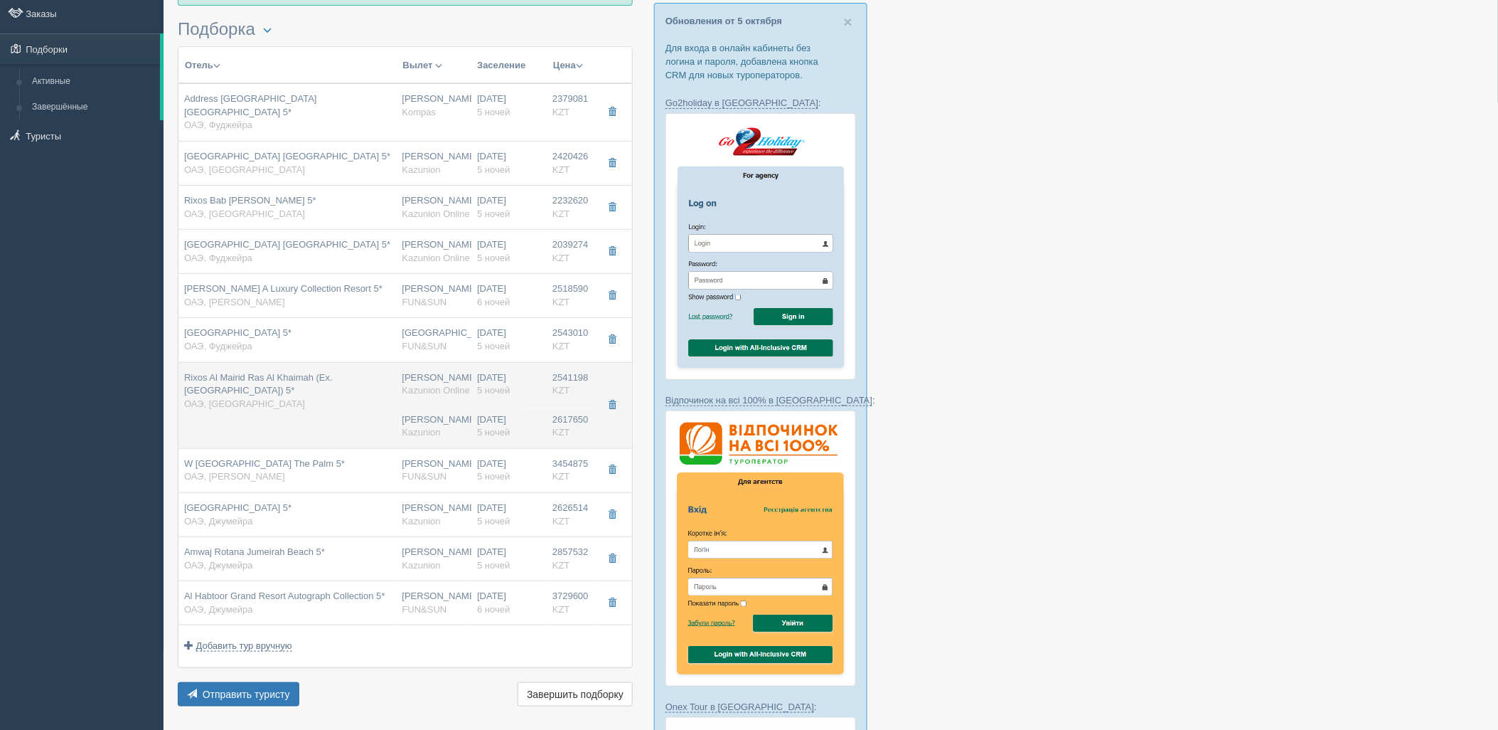
type input "https://tourvisor.ru/countries#!/hotel=hilton-ras-al-khaimah-resort-spa"
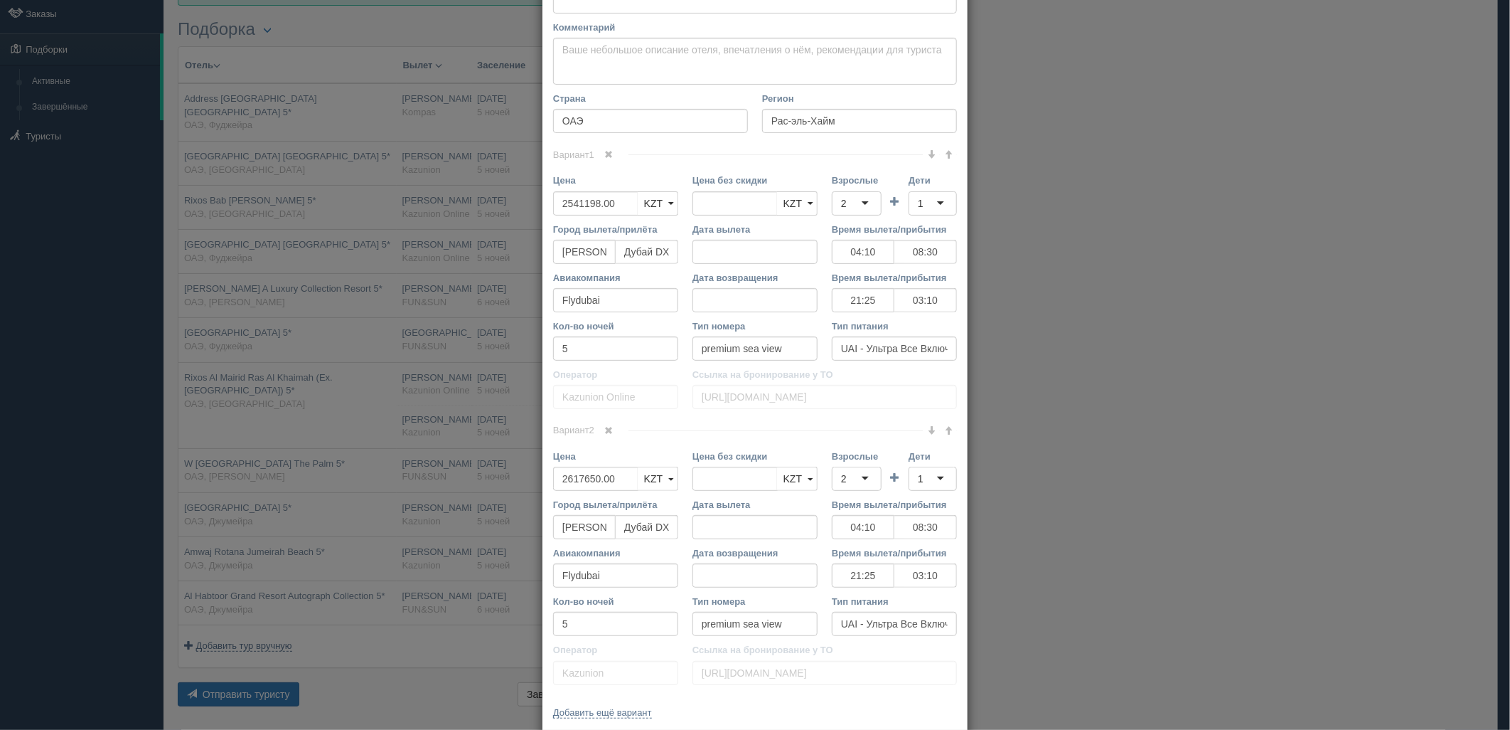
scroll to position [226, 0]
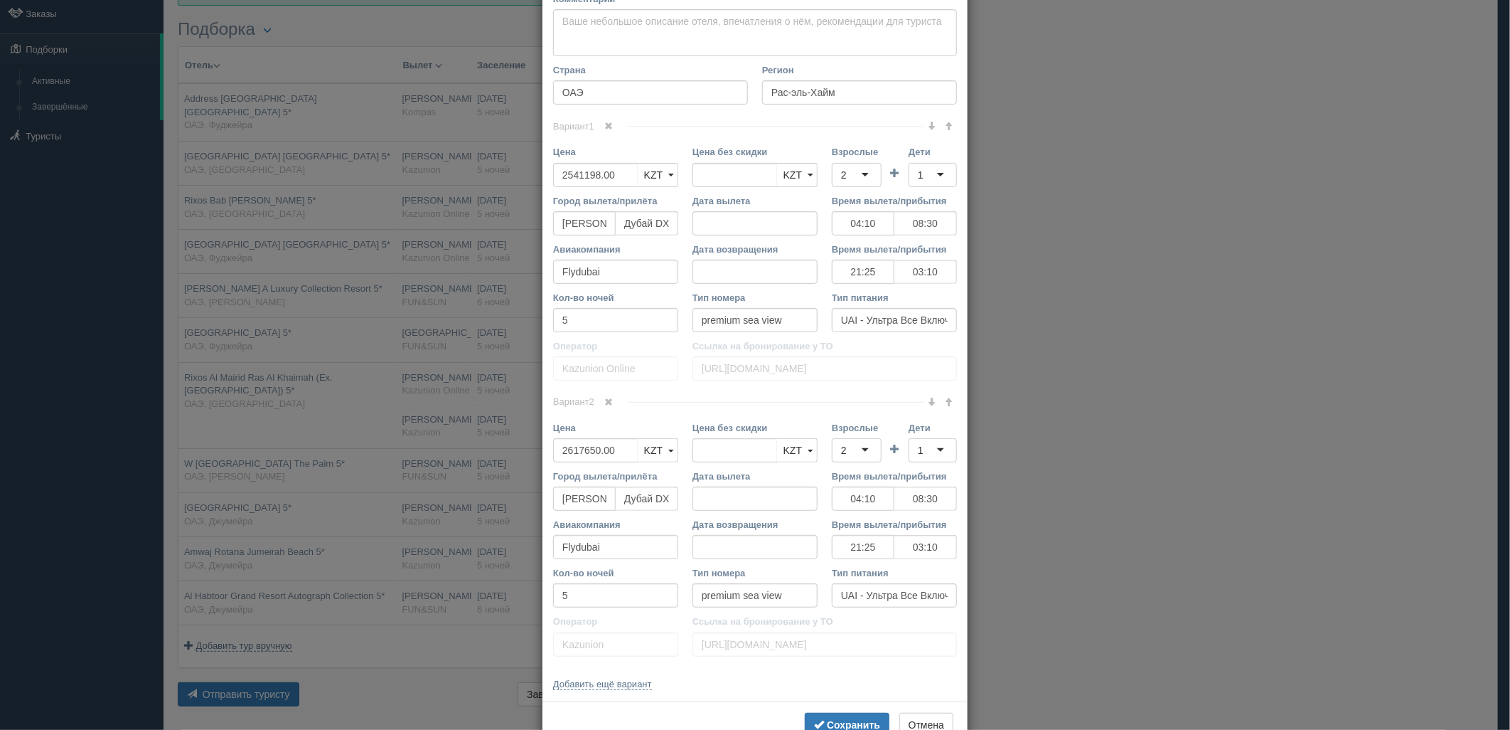
click at [605, 400] on span at bounding box center [609, 401] width 9 height 9
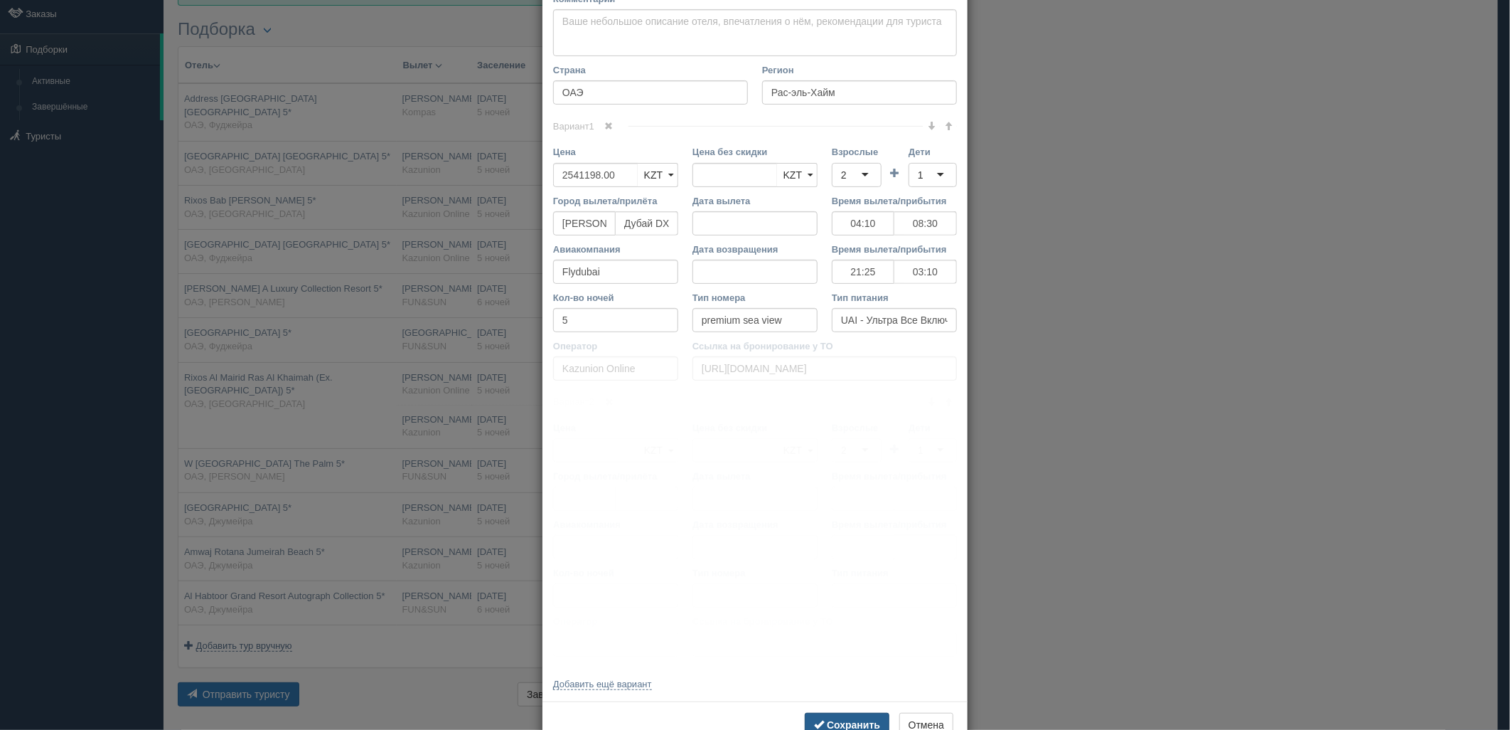
scroll to position [0, 0]
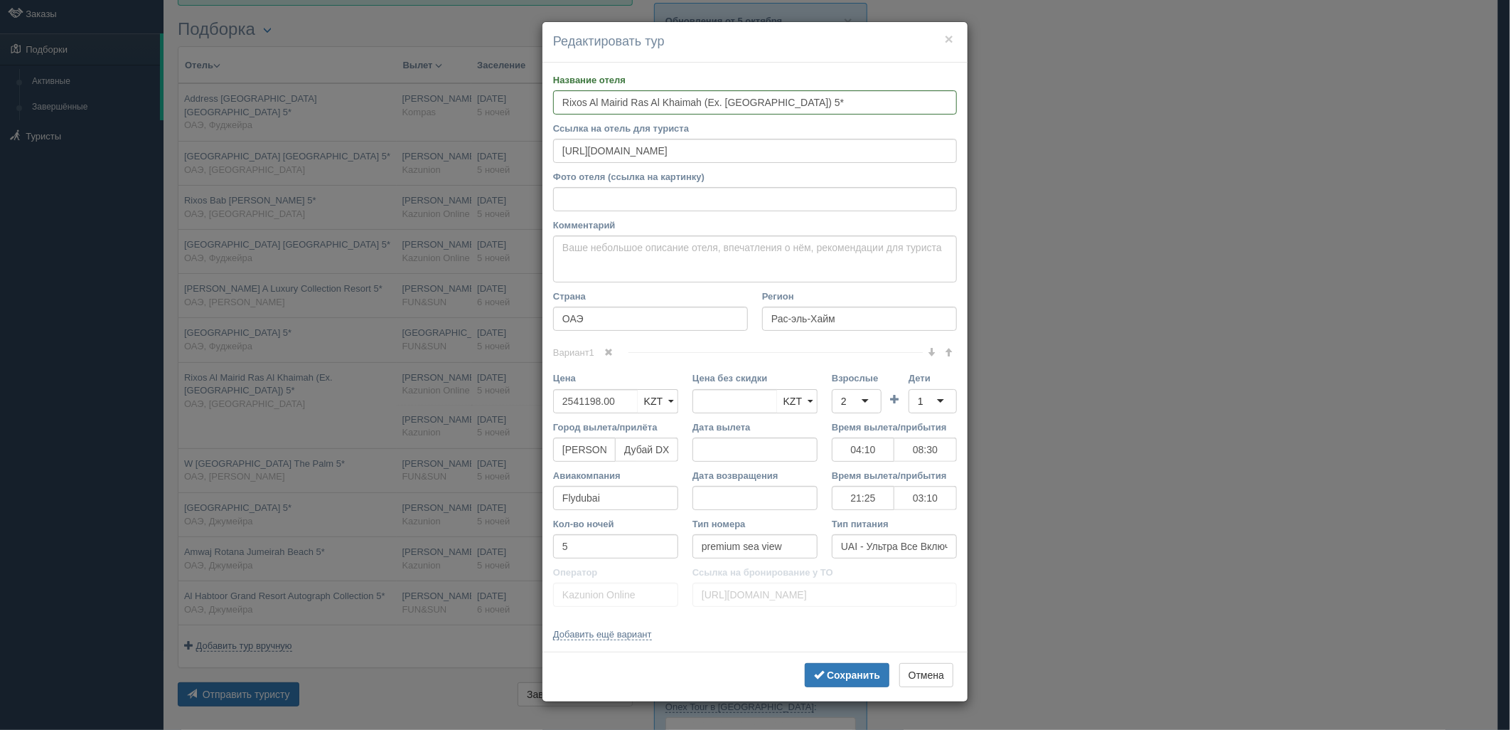
click at [1176, 502] on div "× Редактировать тур Название отеля Rixos Al Mairid Ras Al Khaimah (Ex. Hilton R…" at bounding box center [755, 365] width 1510 height 730
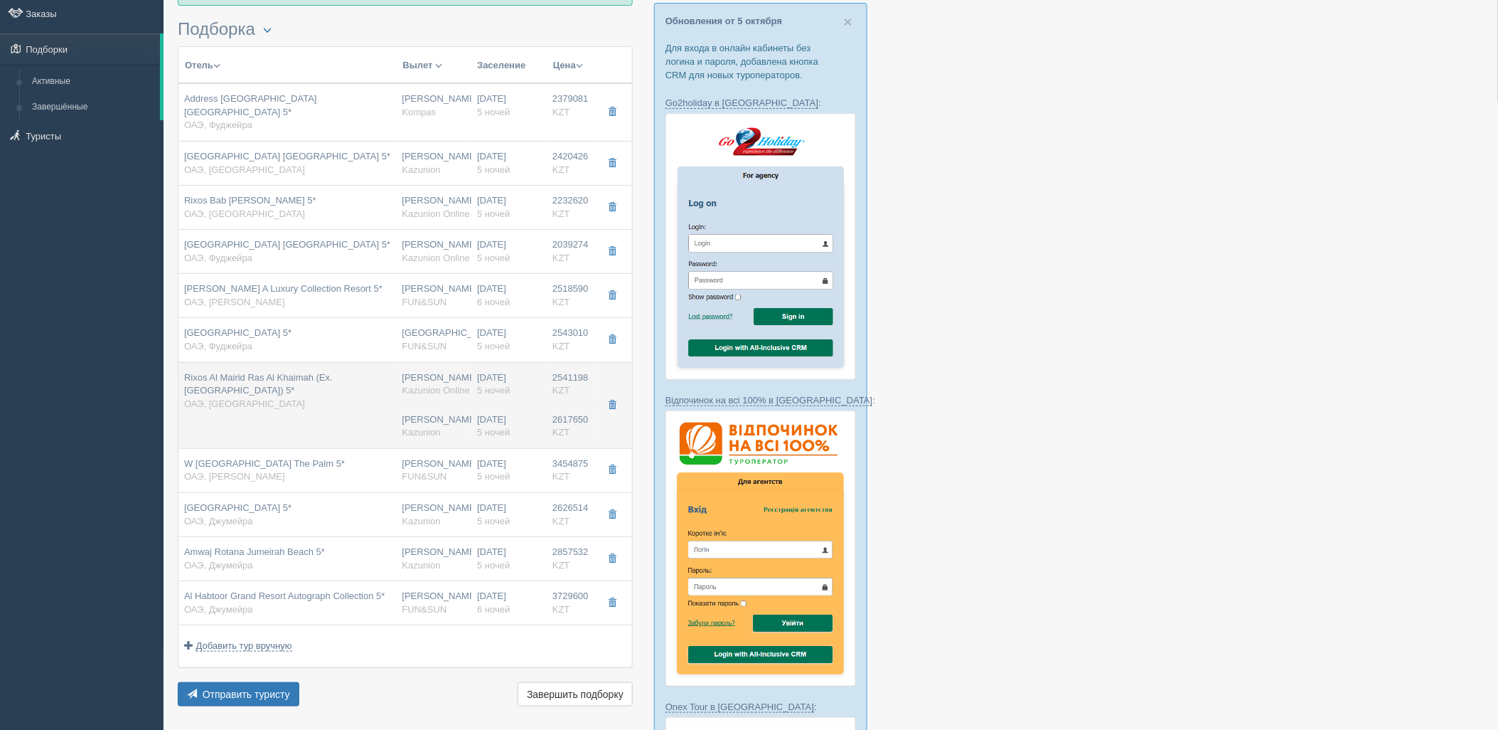
click at [363, 402] on td "Rixos Al Mairid Ras Al Khaimah (Ex. Hilton Ras Al Khaimah Beach Resort) 5* ОАЭ,…" at bounding box center [287, 405] width 218 height 86
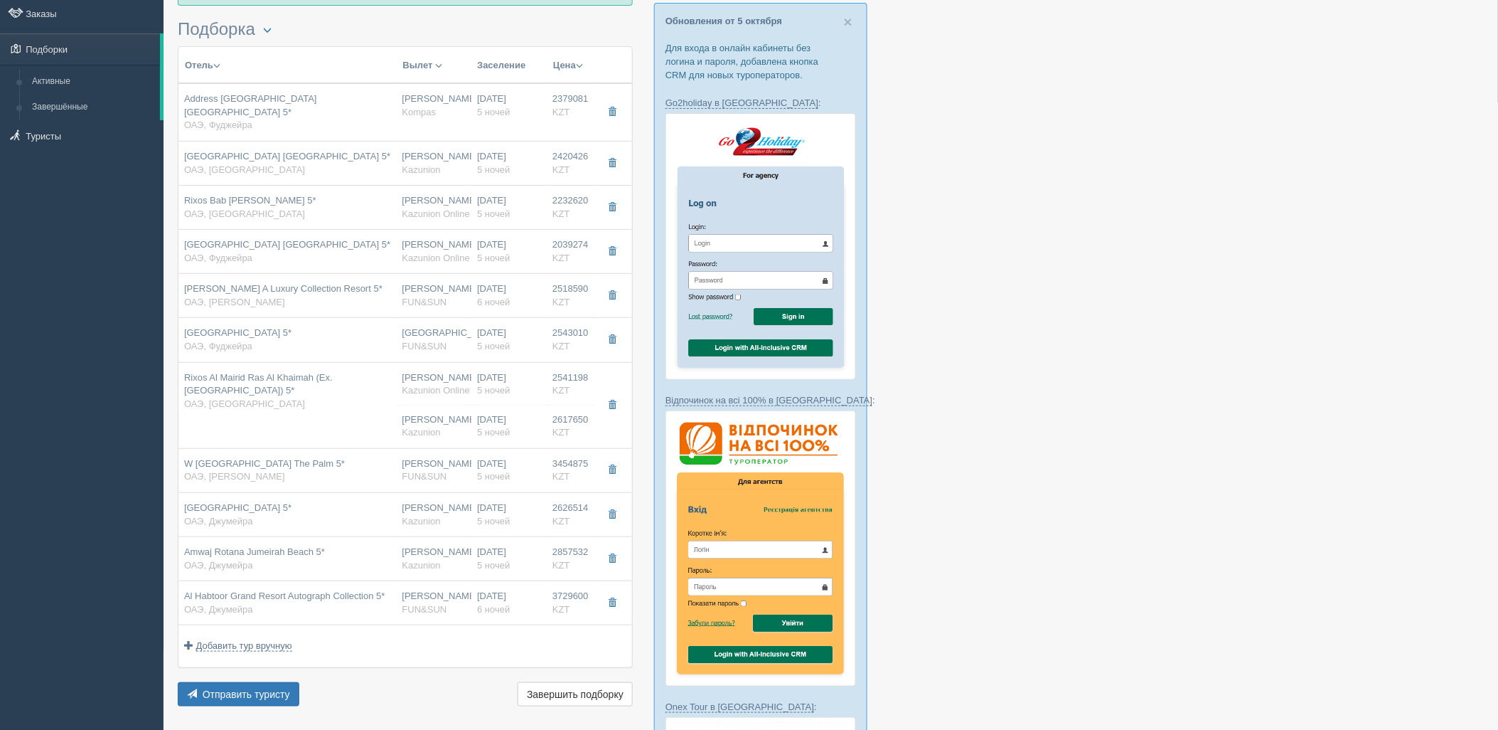
type input "04:10"
type input "08:30"
type input "21:25"
type input "03:10"
type input "2617650.00"
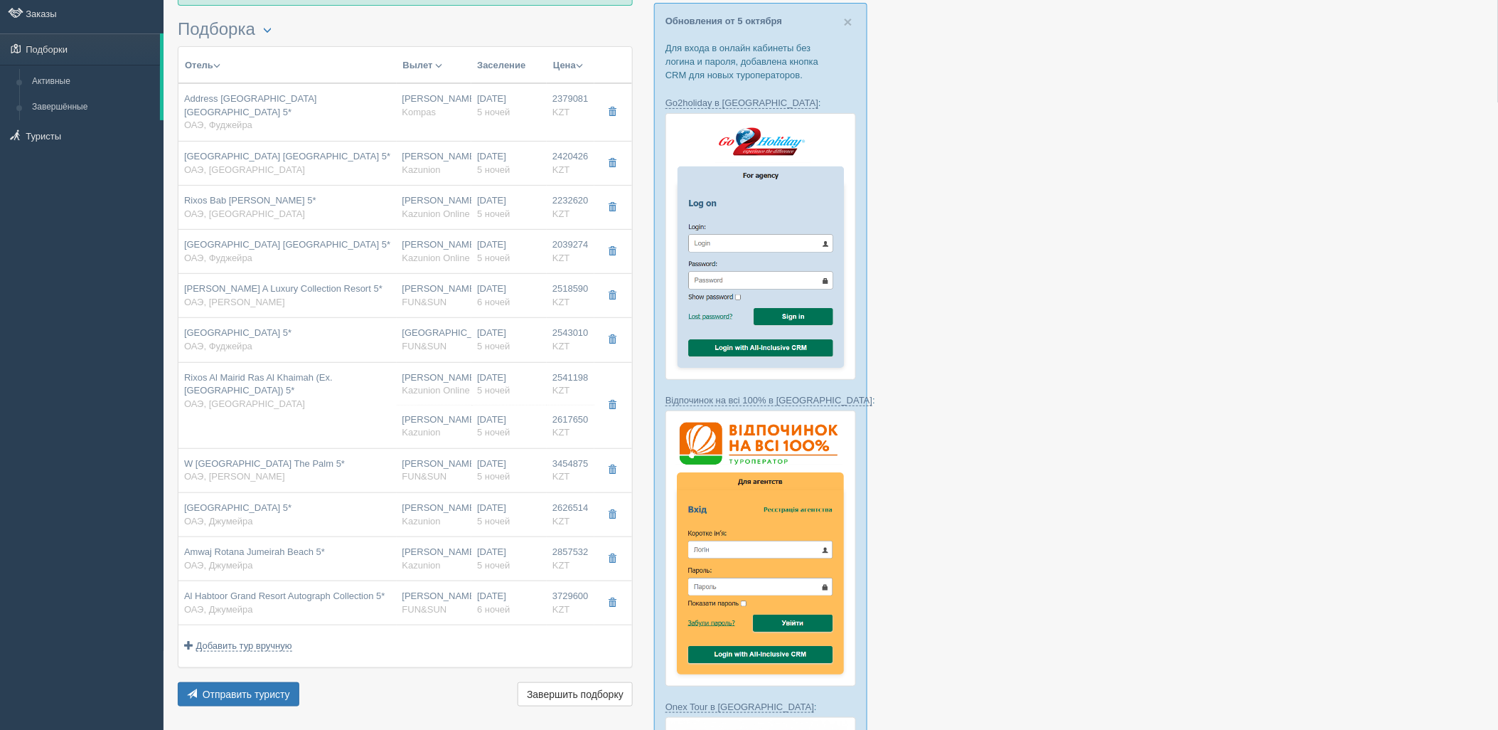
type input "[PERSON_NAME]"
type input "Дубай DXB"
type input "04:10"
type input "08:30"
type input "Flydubai"
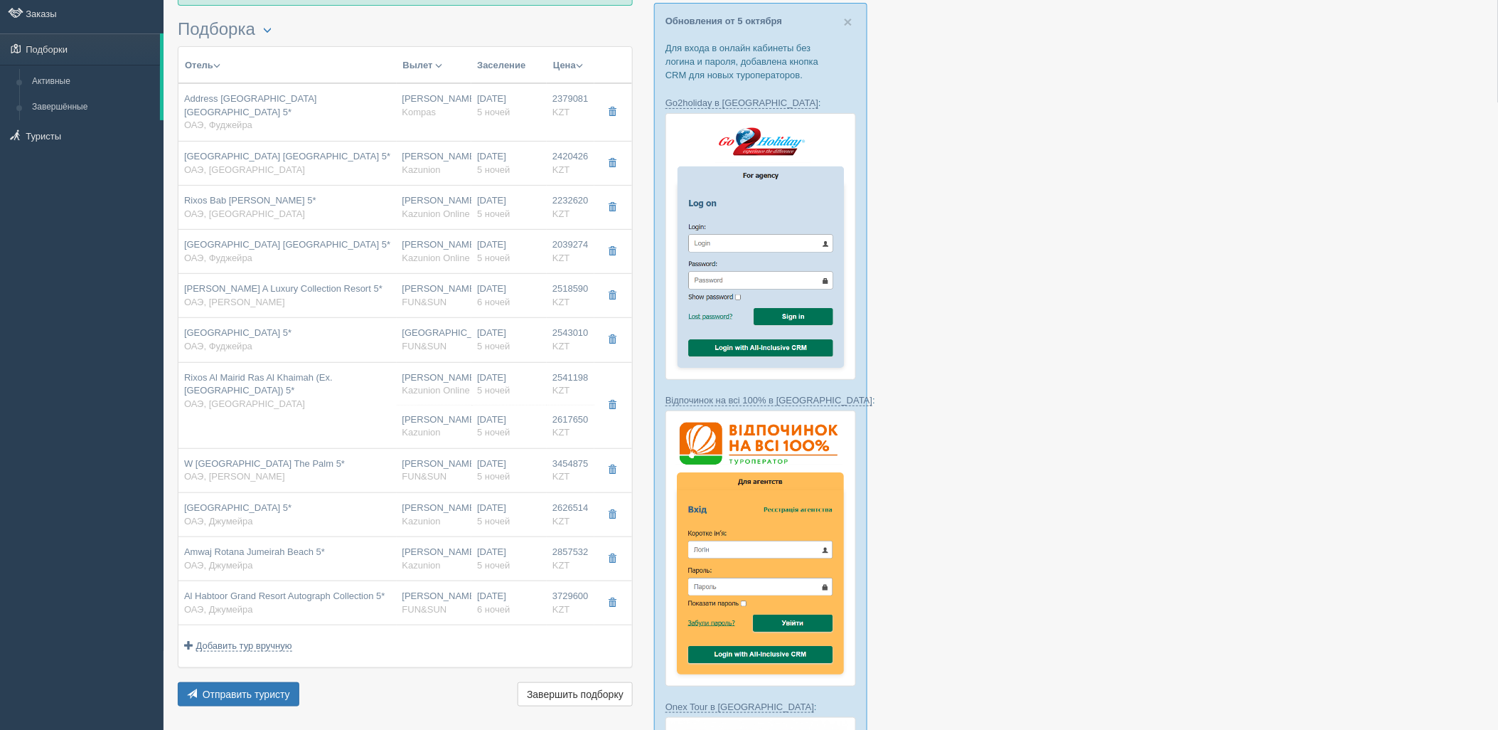
type input "21:25"
type input "03:10"
type input "5"
type input "premium sea view"
type input "UAI - Ультра Все Включено"
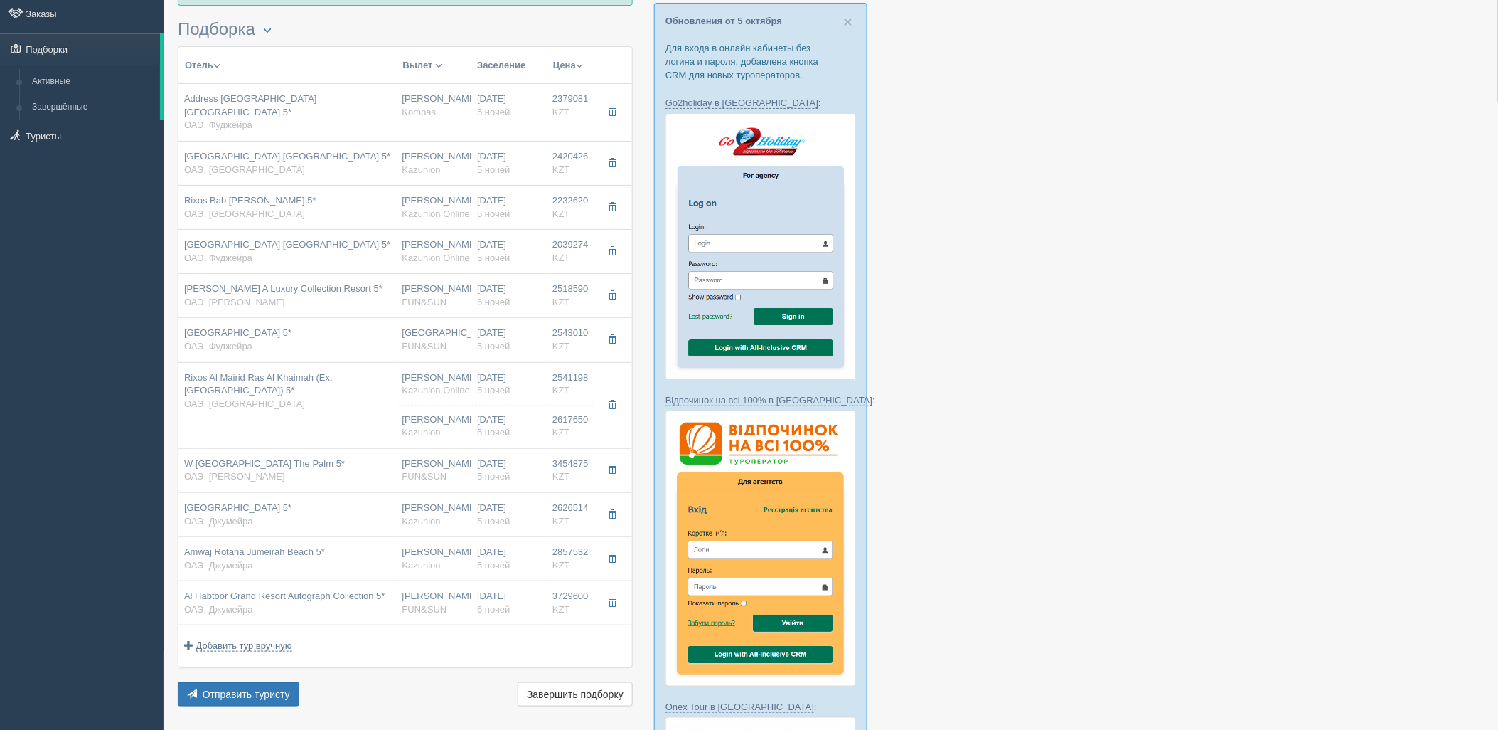
type input "Kazunion"
type input "https://tourvisor.ru/countries#!/hotel=hilton-ras-al-khaimah-resort-spa"
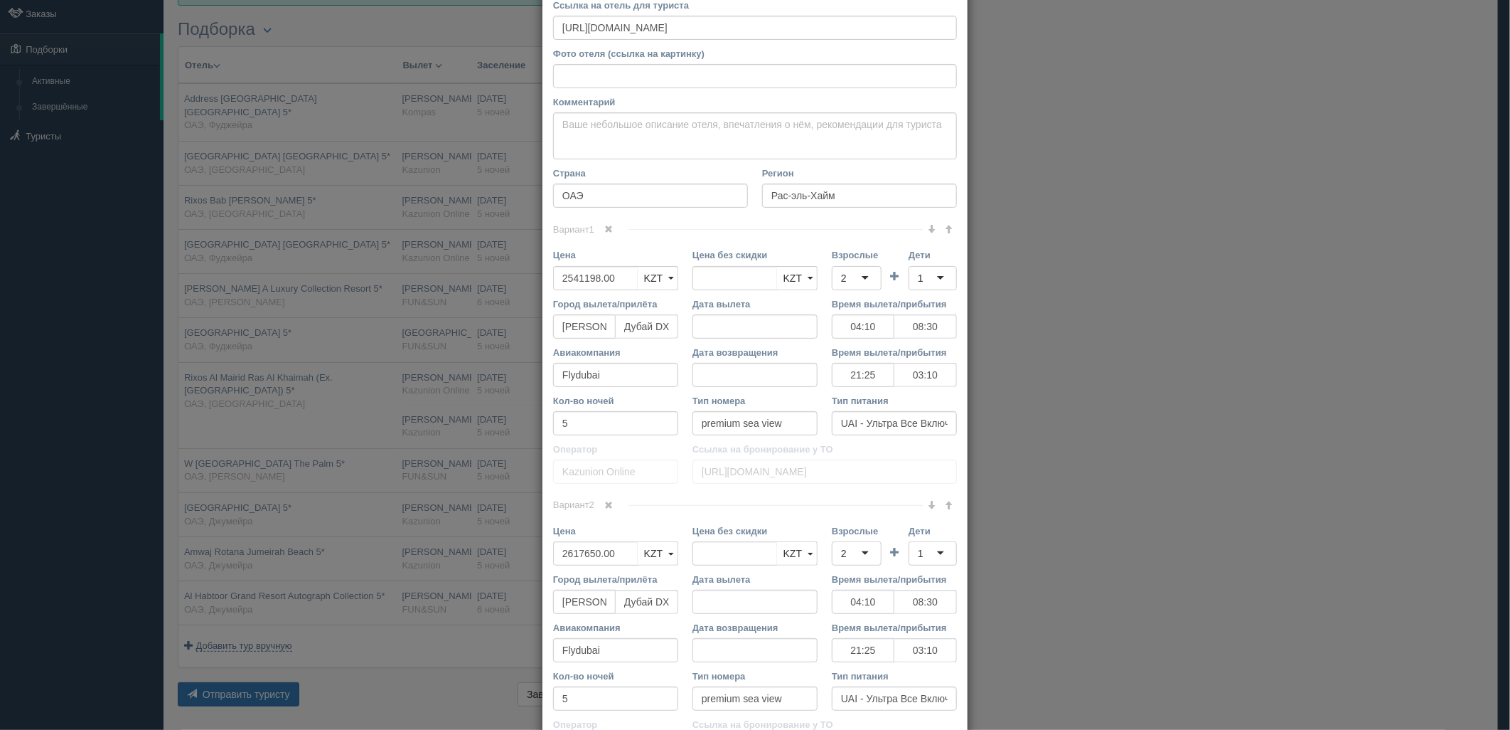
scroll to position [208, 0]
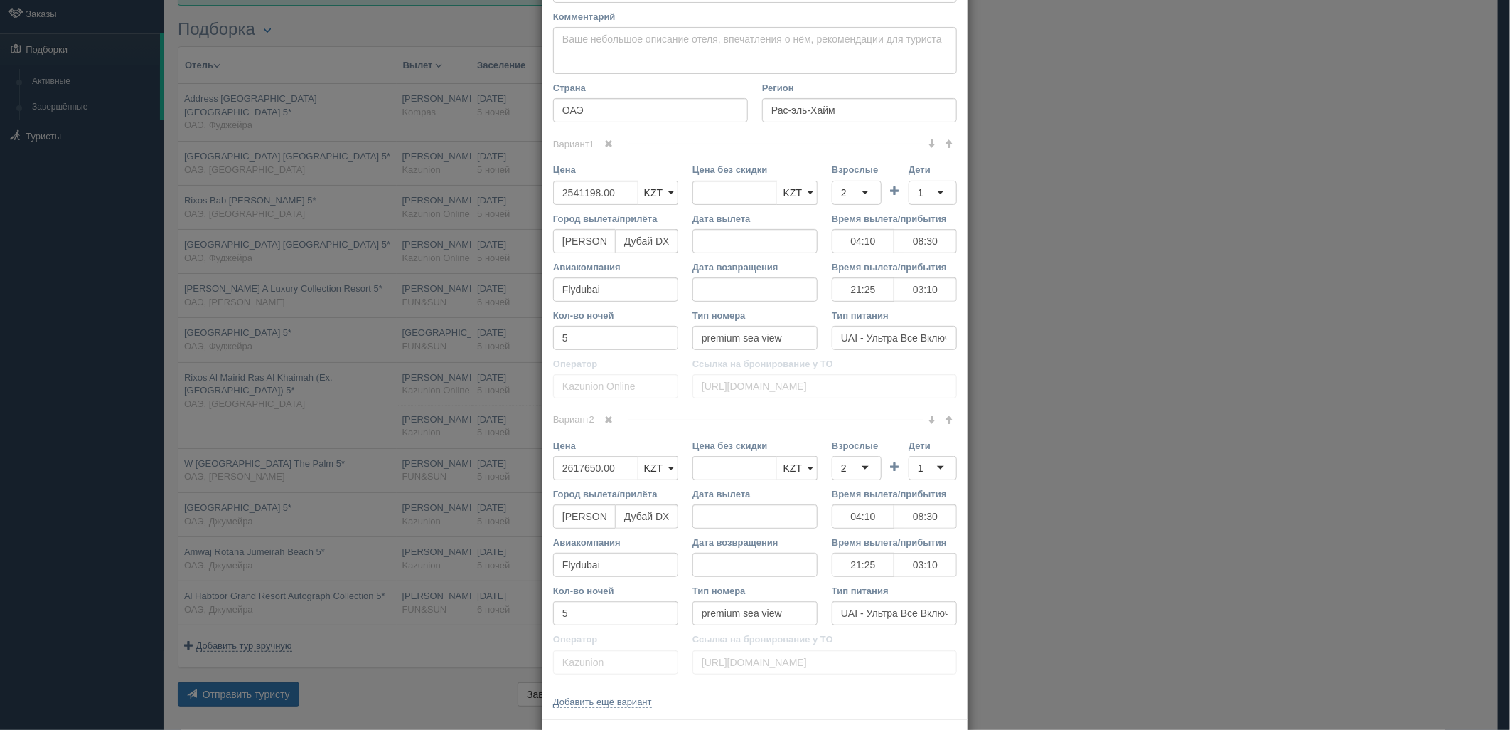
click at [600, 425] on link at bounding box center [609, 420] width 24 height 16
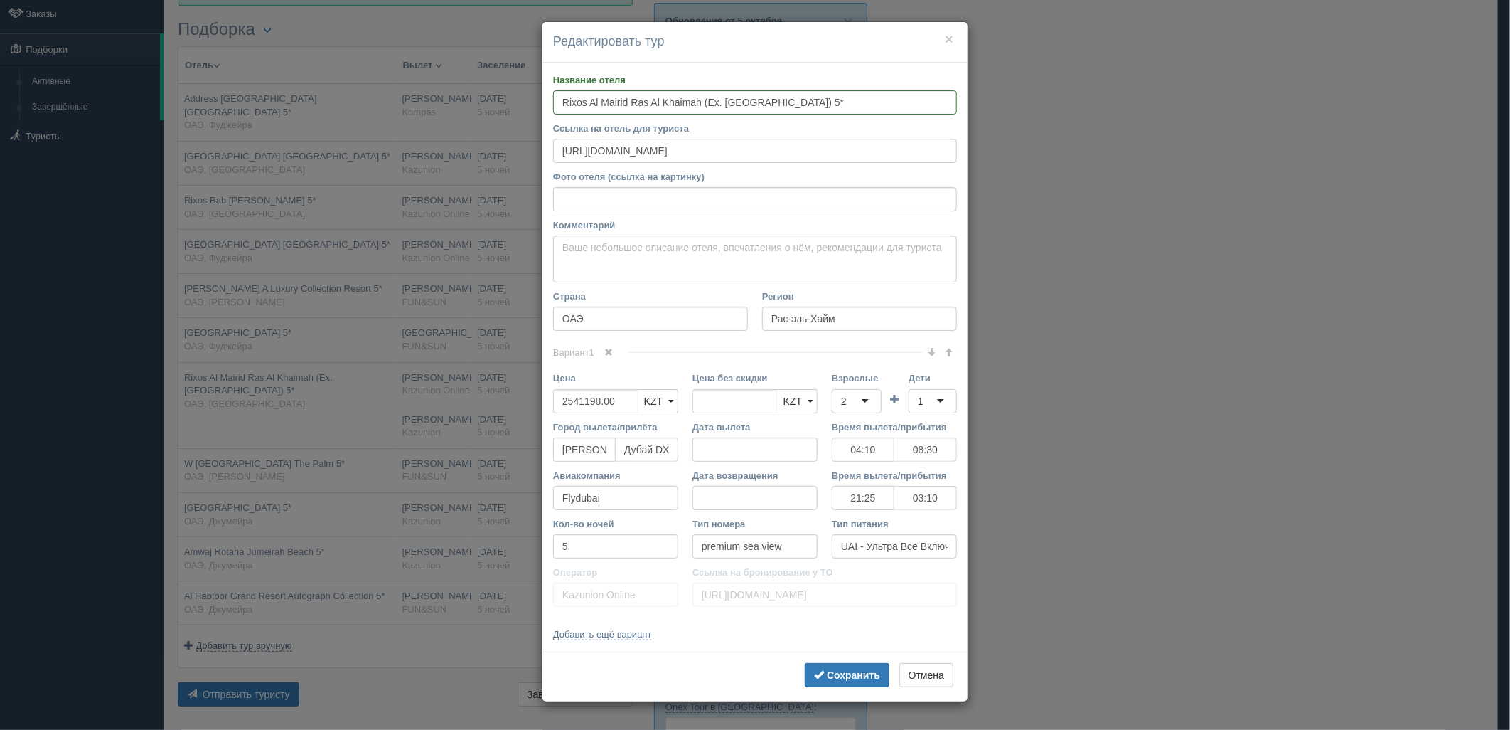
scroll to position [0, 0]
click at [833, 675] on b "Сохранить" at bounding box center [853, 674] width 53 height 11
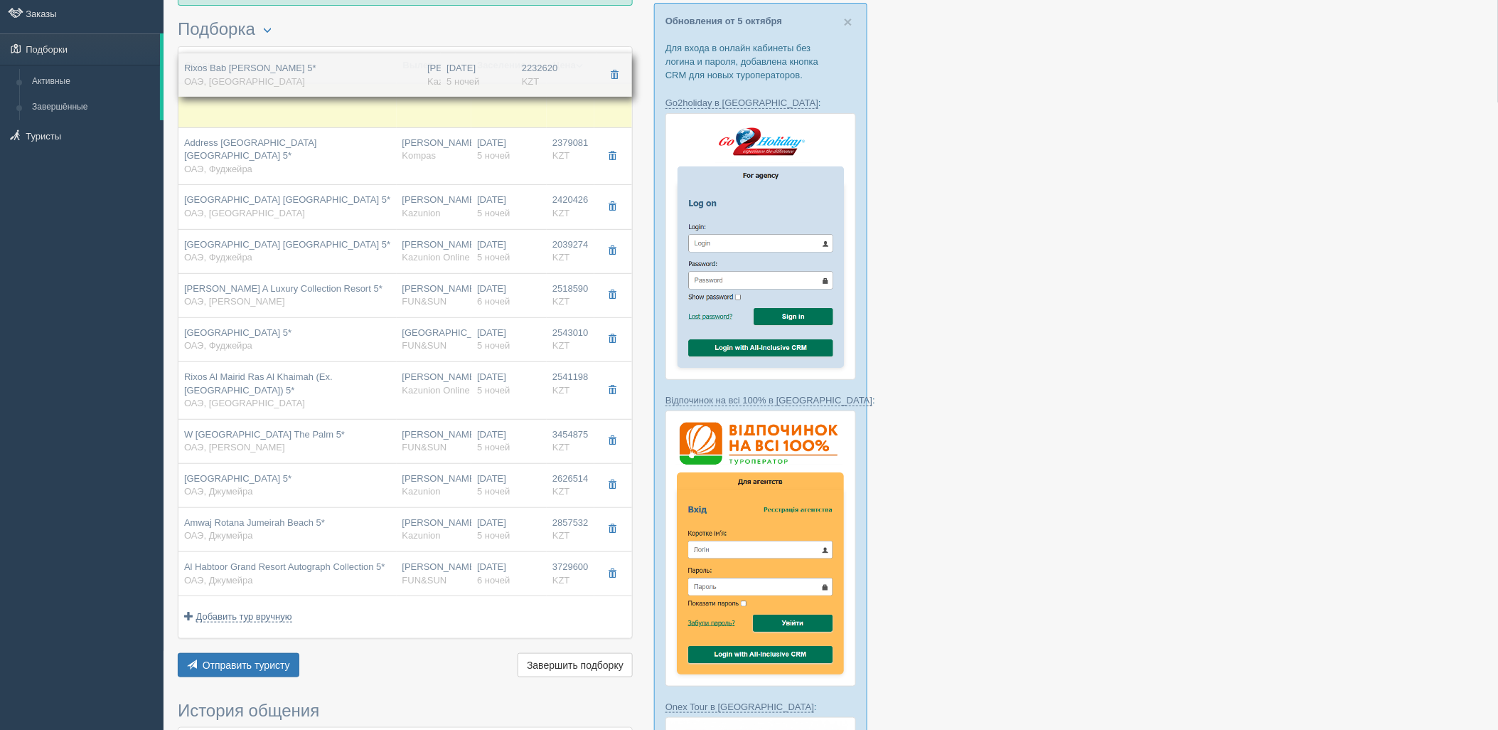
drag, startPoint x: 543, startPoint y: 203, endPoint x: 552, endPoint y: 83, distance: 119.8
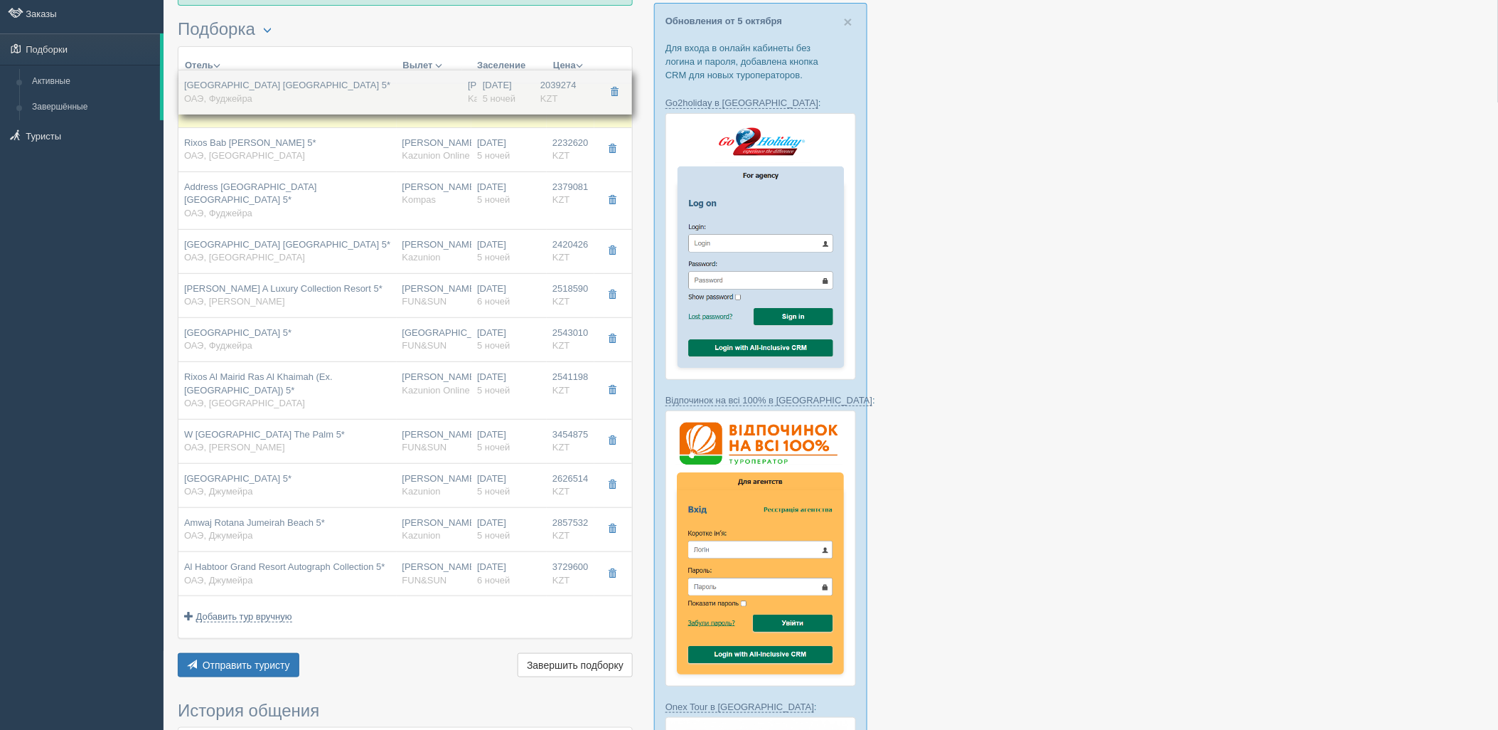
drag, startPoint x: 523, startPoint y: 249, endPoint x: 536, endPoint y: 97, distance: 152.0
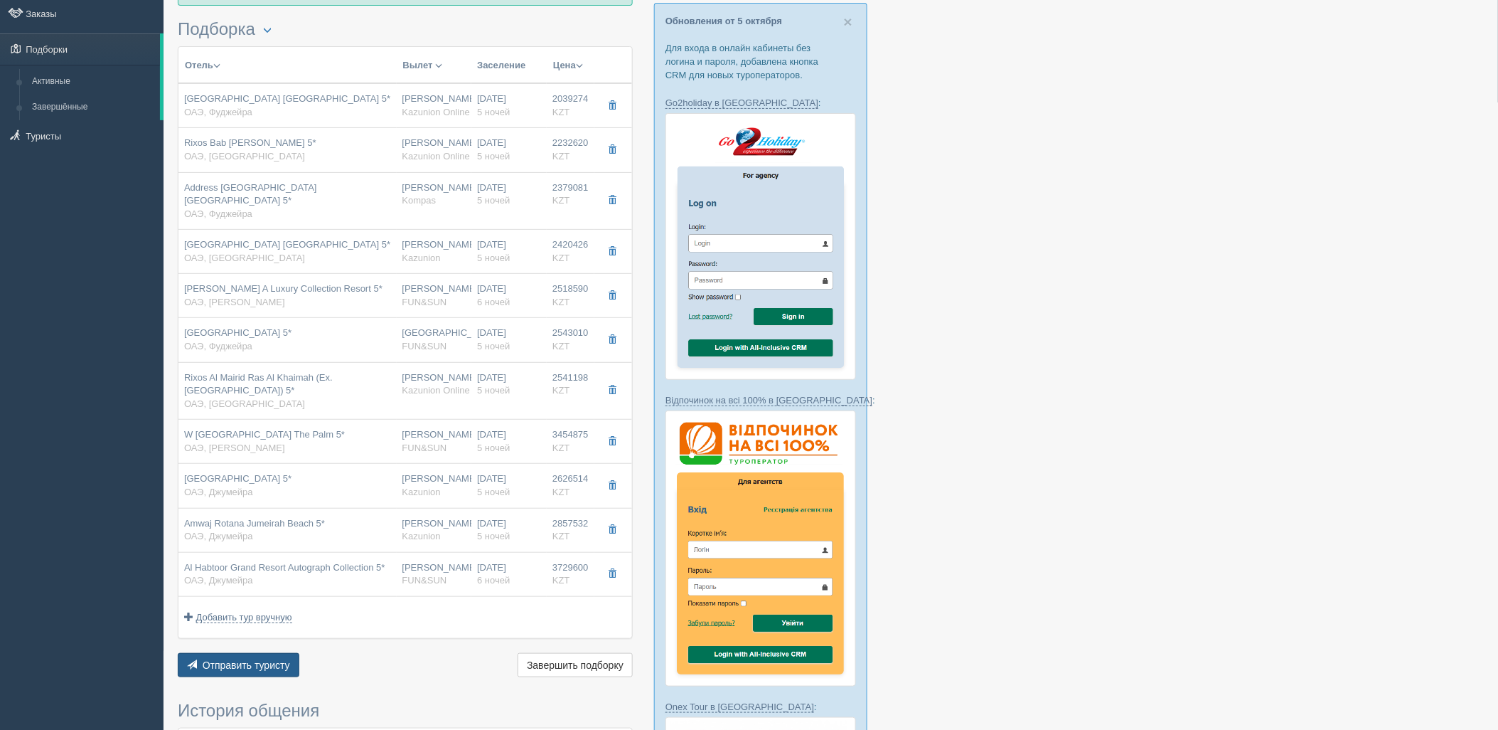
click at [282, 659] on span "Отправить туристу" at bounding box center [246, 664] width 87 height 11
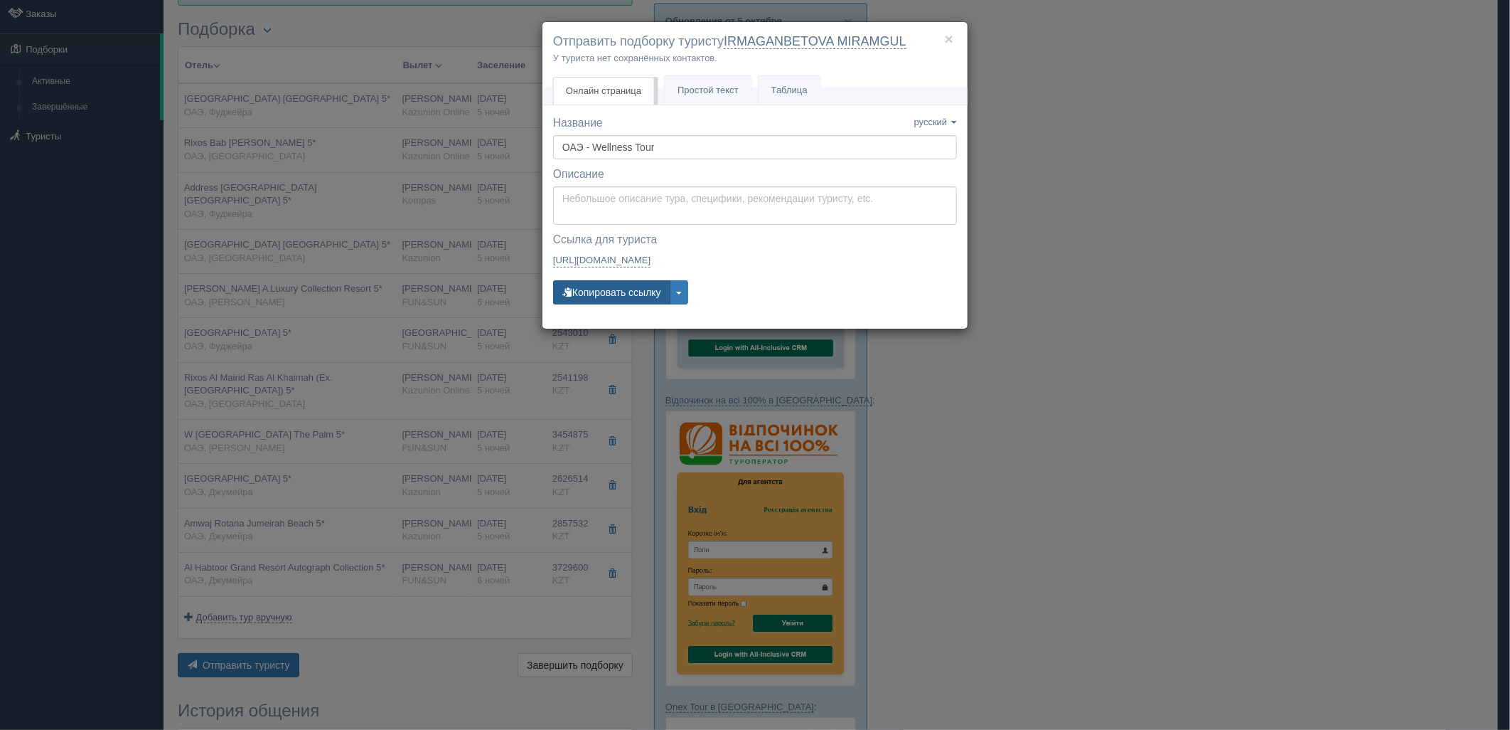
click at [634, 283] on button "Копировать ссылку" at bounding box center [611, 292] width 117 height 24
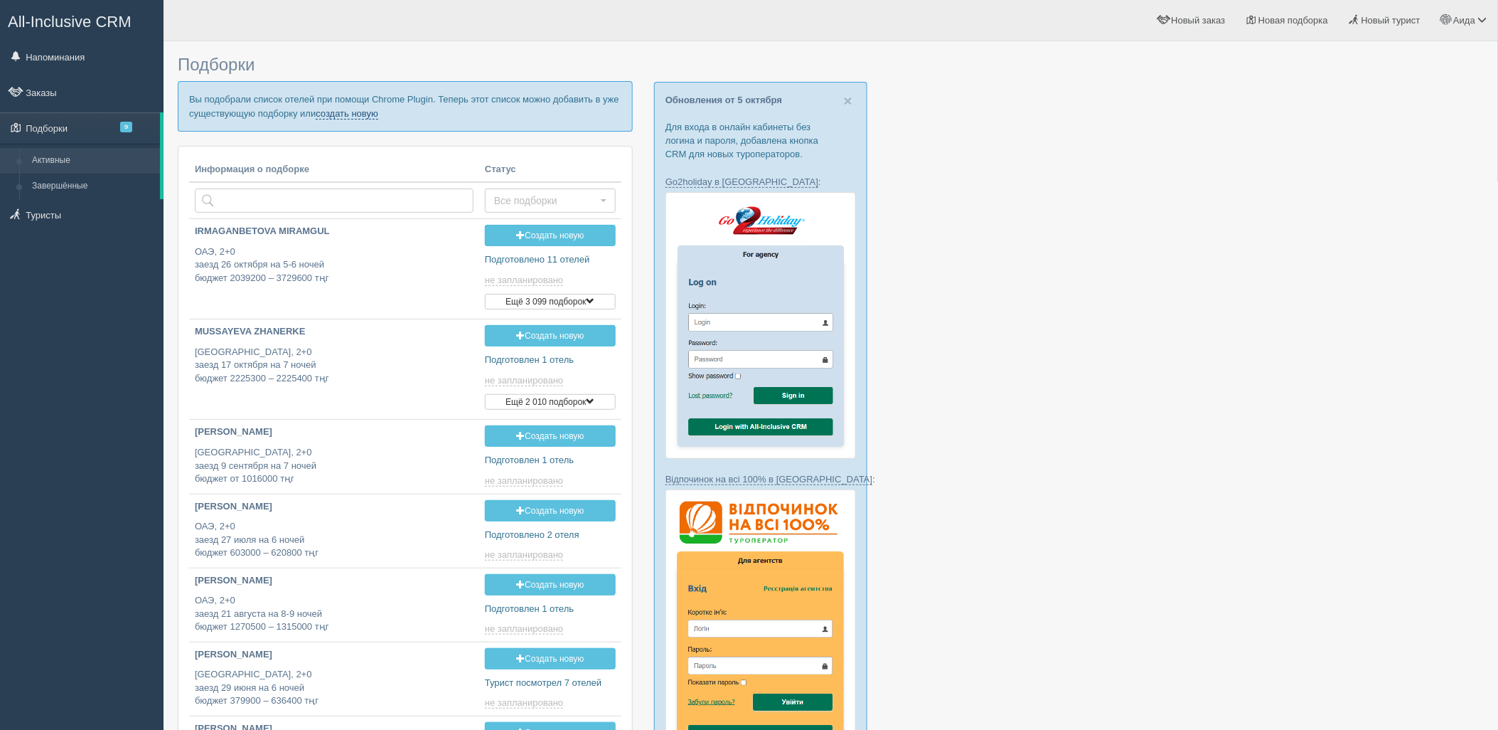
drag, startPoint x: 348, startPoint y: 116, endPoint x: 357, endPoint y: 119, distance: 9.0
click at [348, 116] on link "создать новую" at bounding box center [347, 113] width 63 height 11
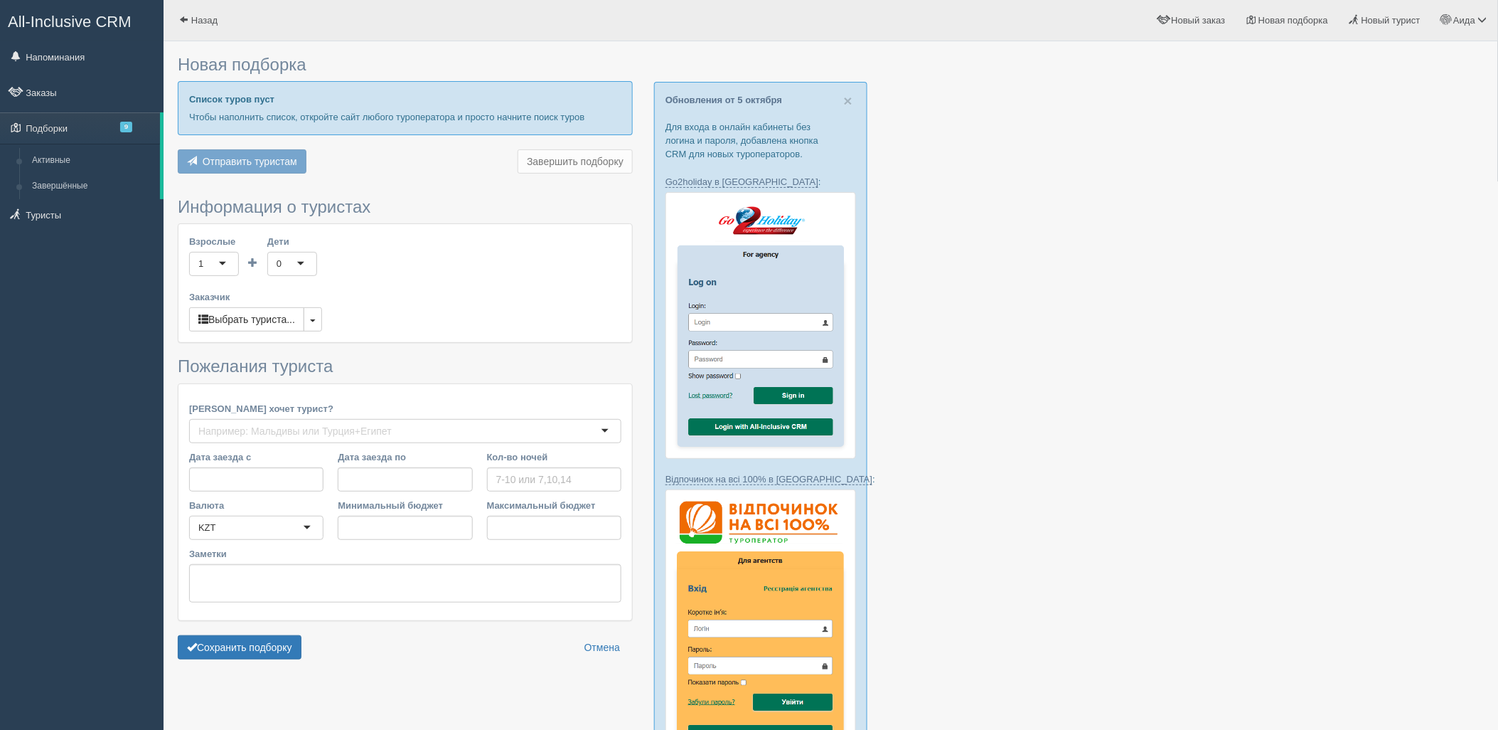
type input "7"
type input "1351900"
type input "1947500"
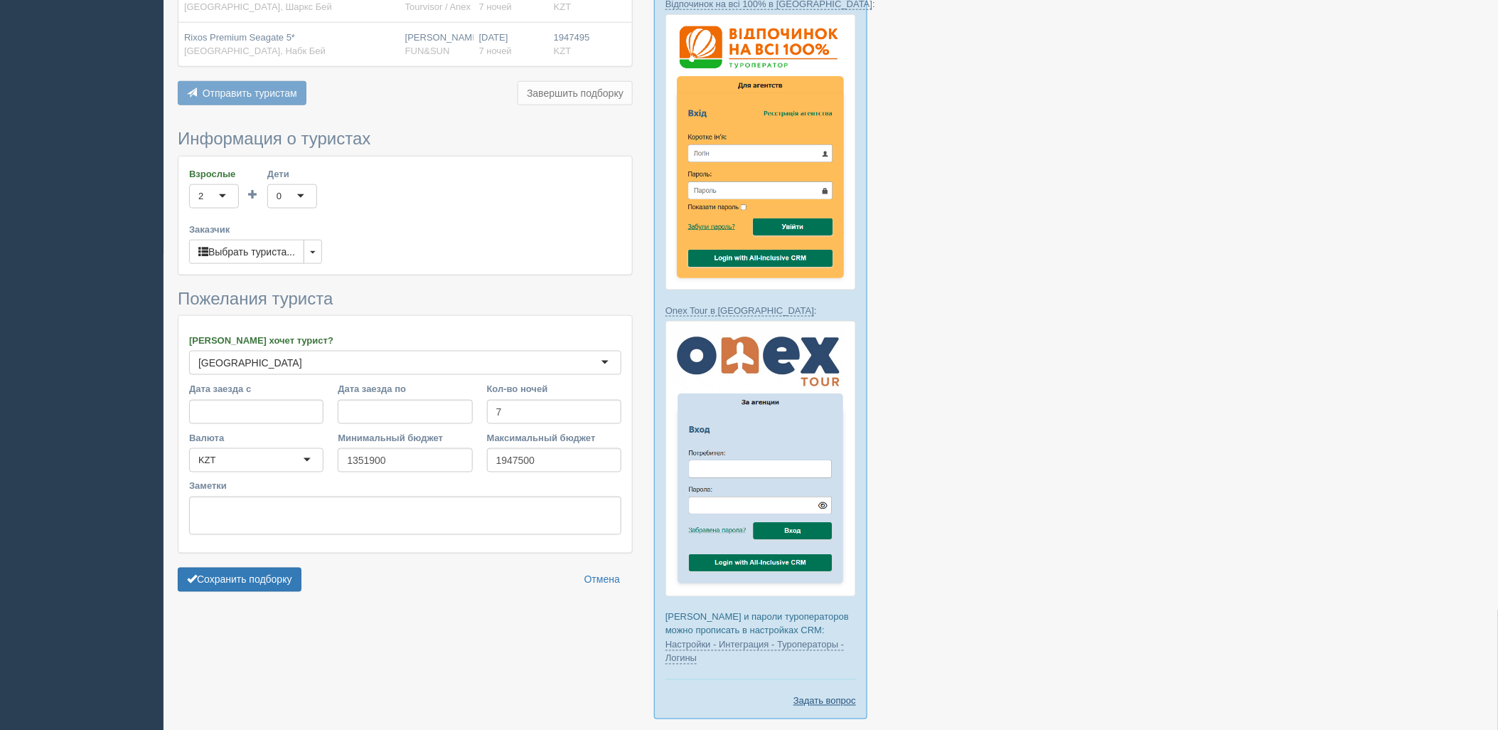
scroll to position [508, 0]
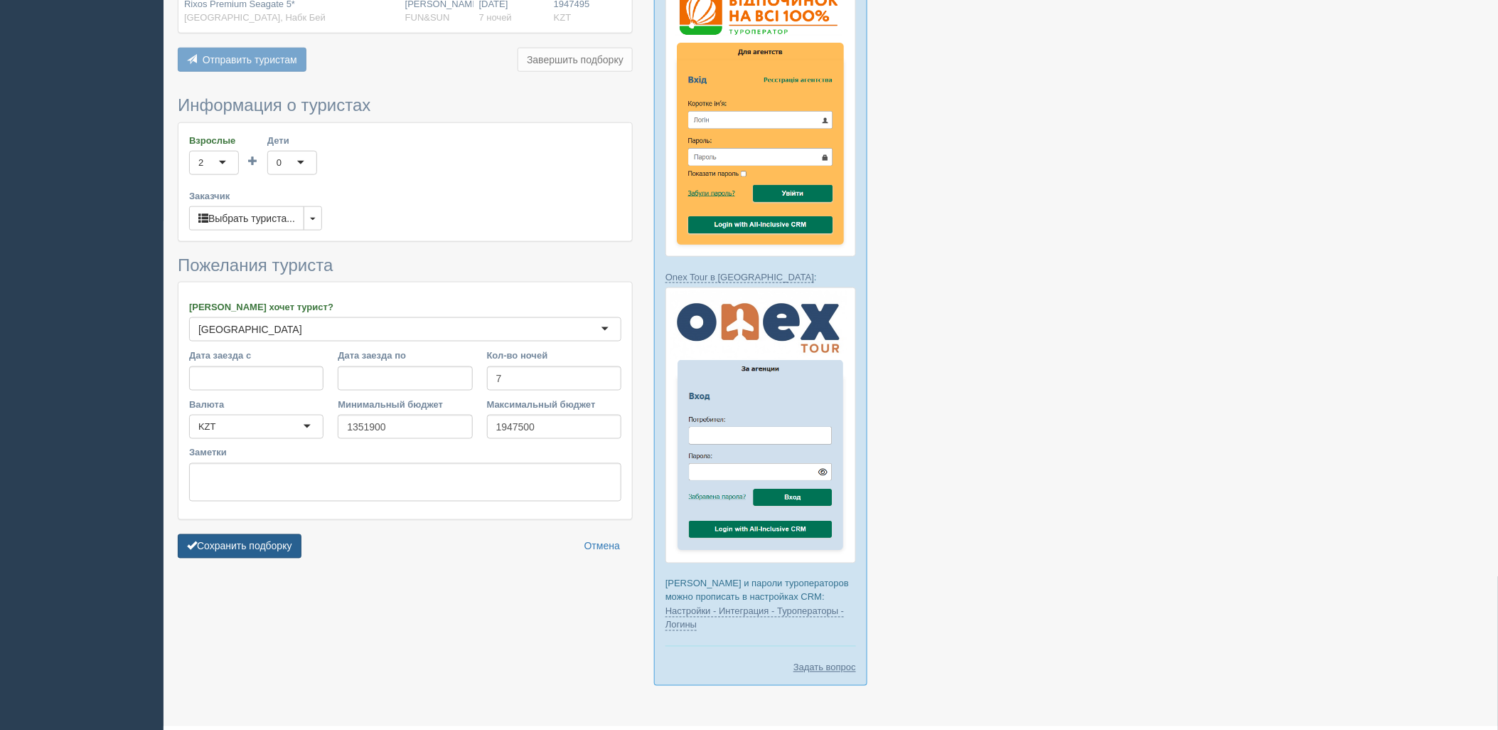
click at [300, 535] on button "Сохранить подборку" at bounding box center [240, 546] width 124 height 24
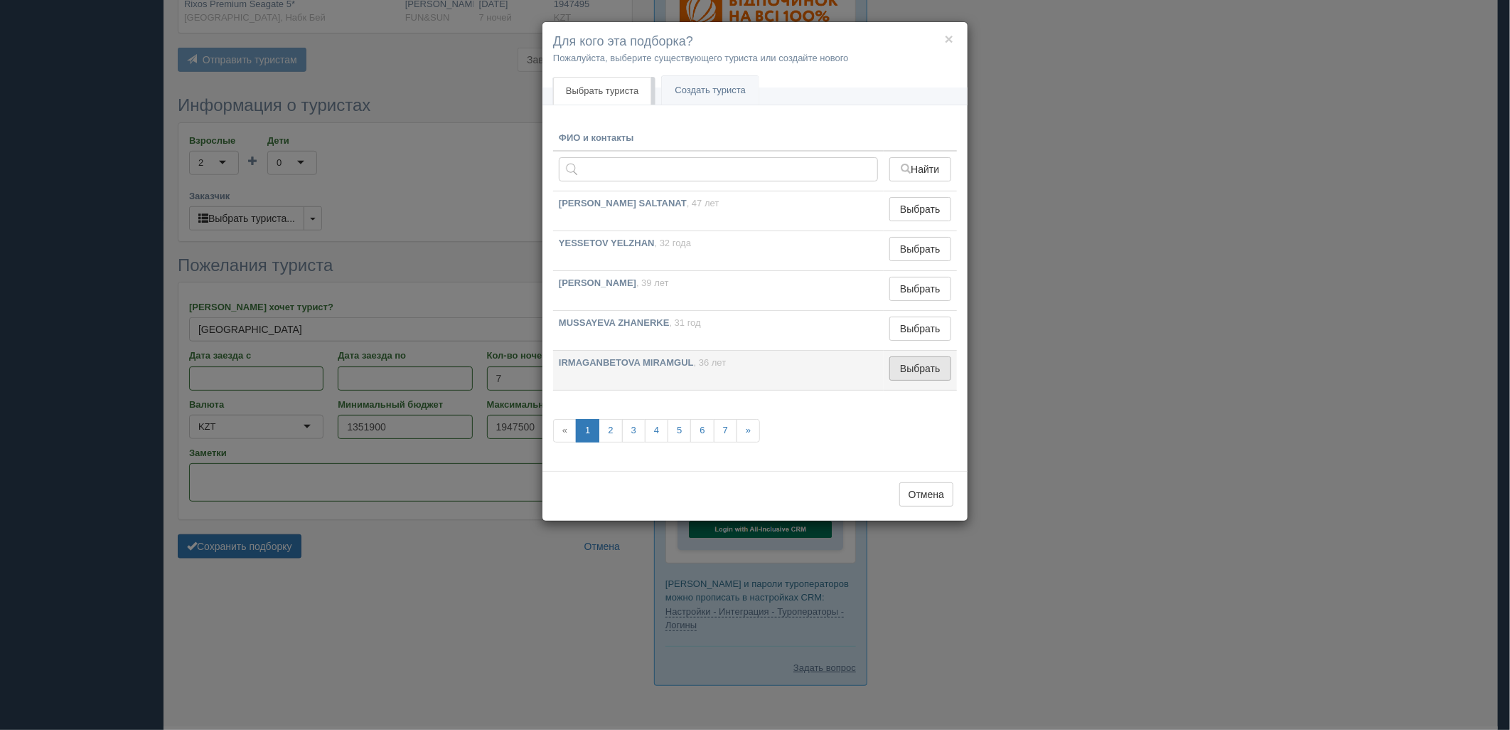
click at [949, 358] on button "Выбрать" at bounding box center [921, 368] width 62 height 24
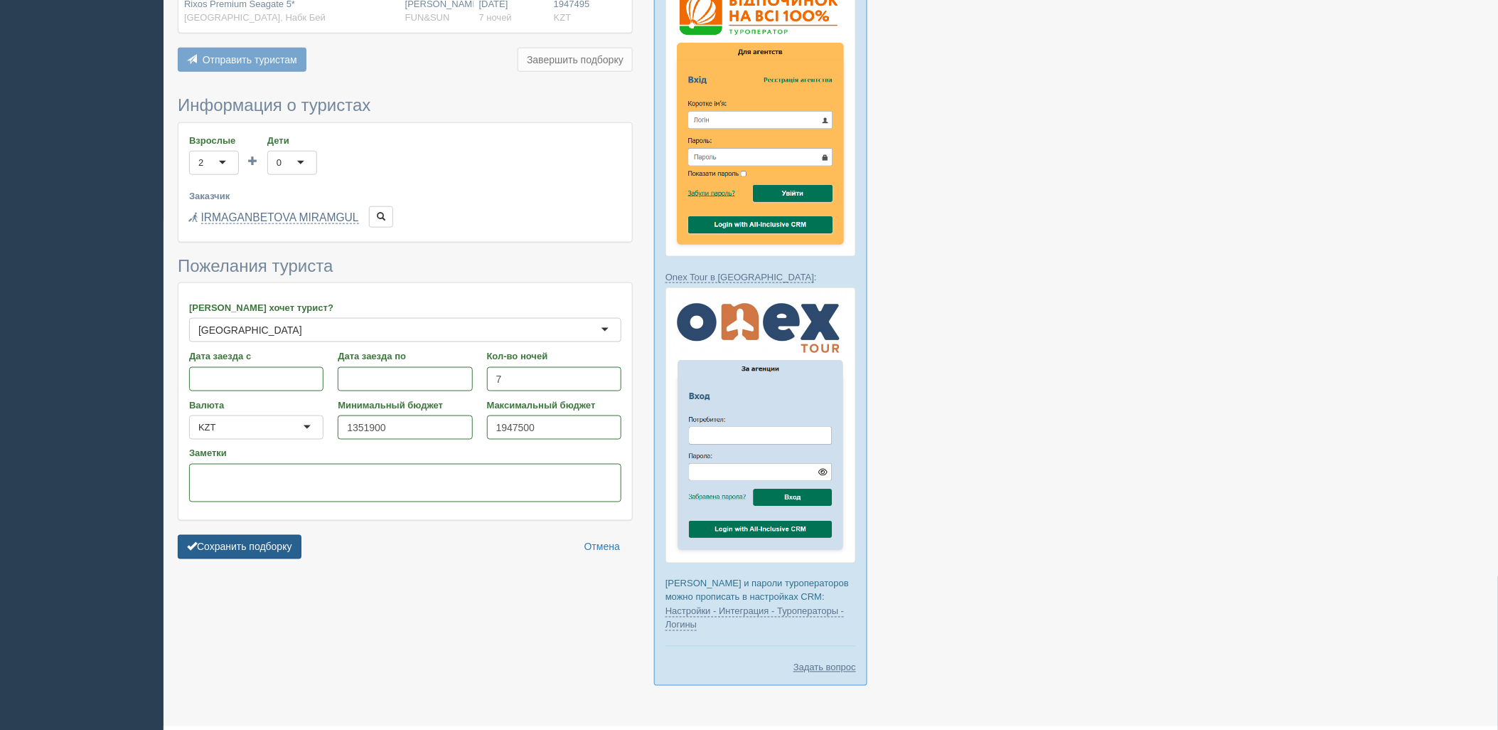
click at [264, 545] on button "Сохранить подборку" at bounding box center [240, 547] width 124 height 24
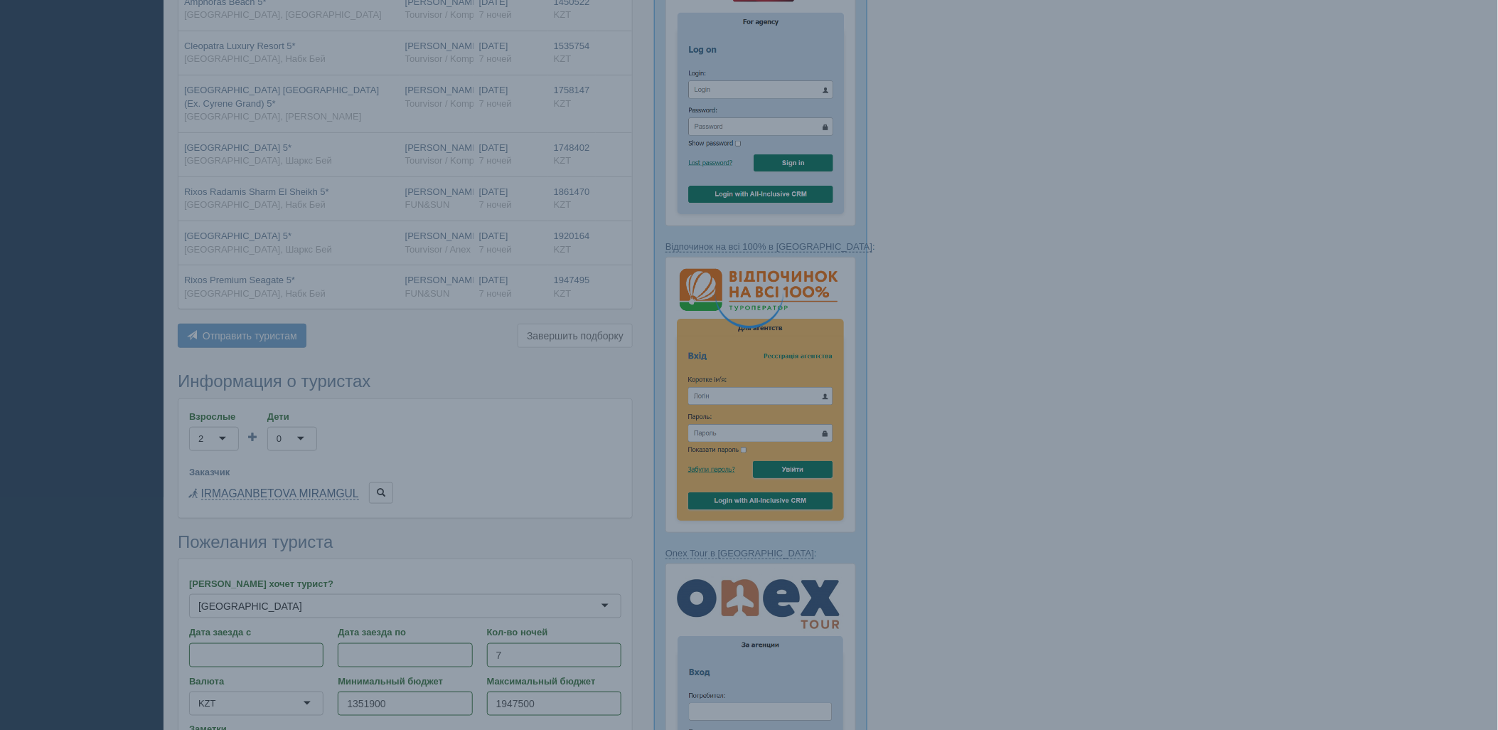
scroll to position [116, 0]
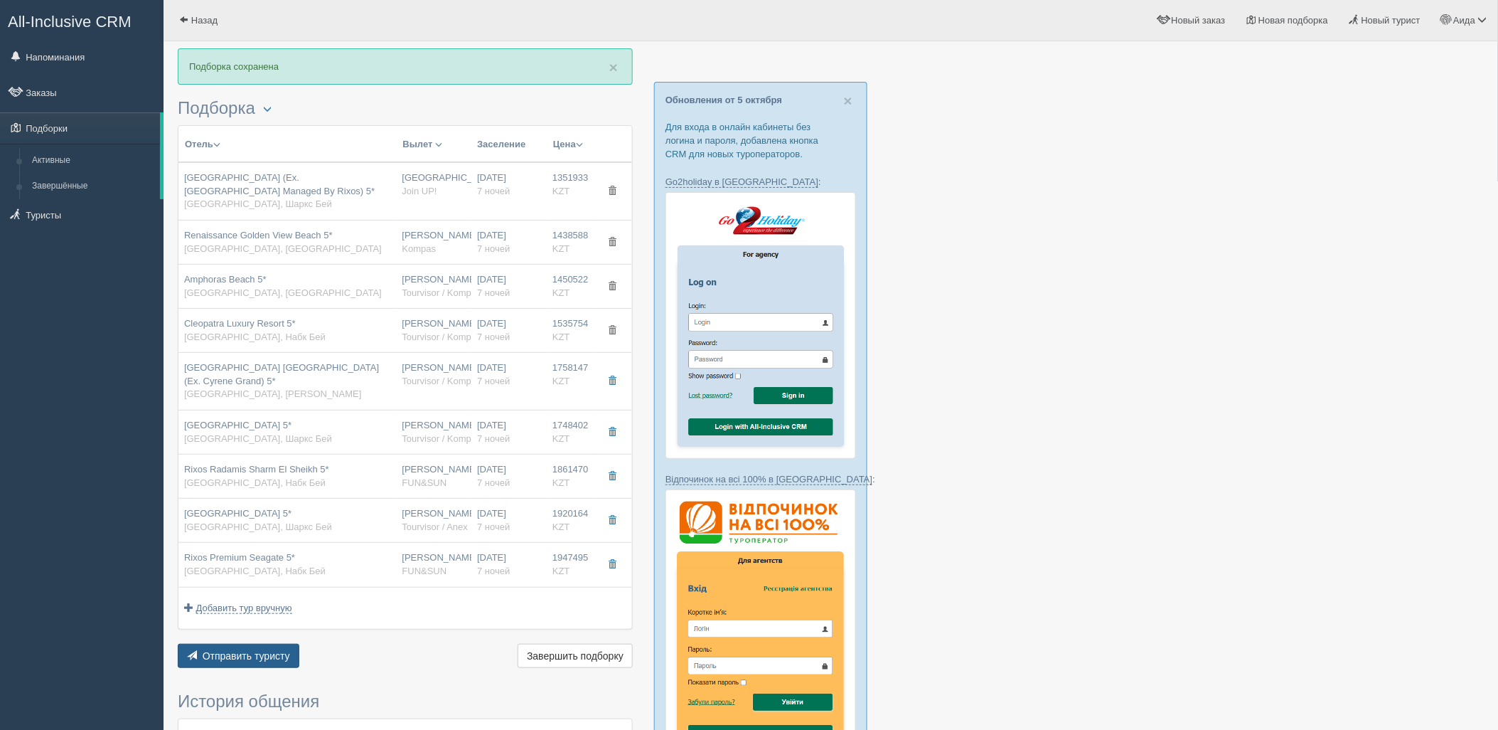
drag, startPoint x: 250, startPoint y: 651, endPoint x: 263, endPoint y: 650, distance: 12.9
click at [263, 650] on span "Отправить туристу" at bounding box center [246, 655] width 87 height 11
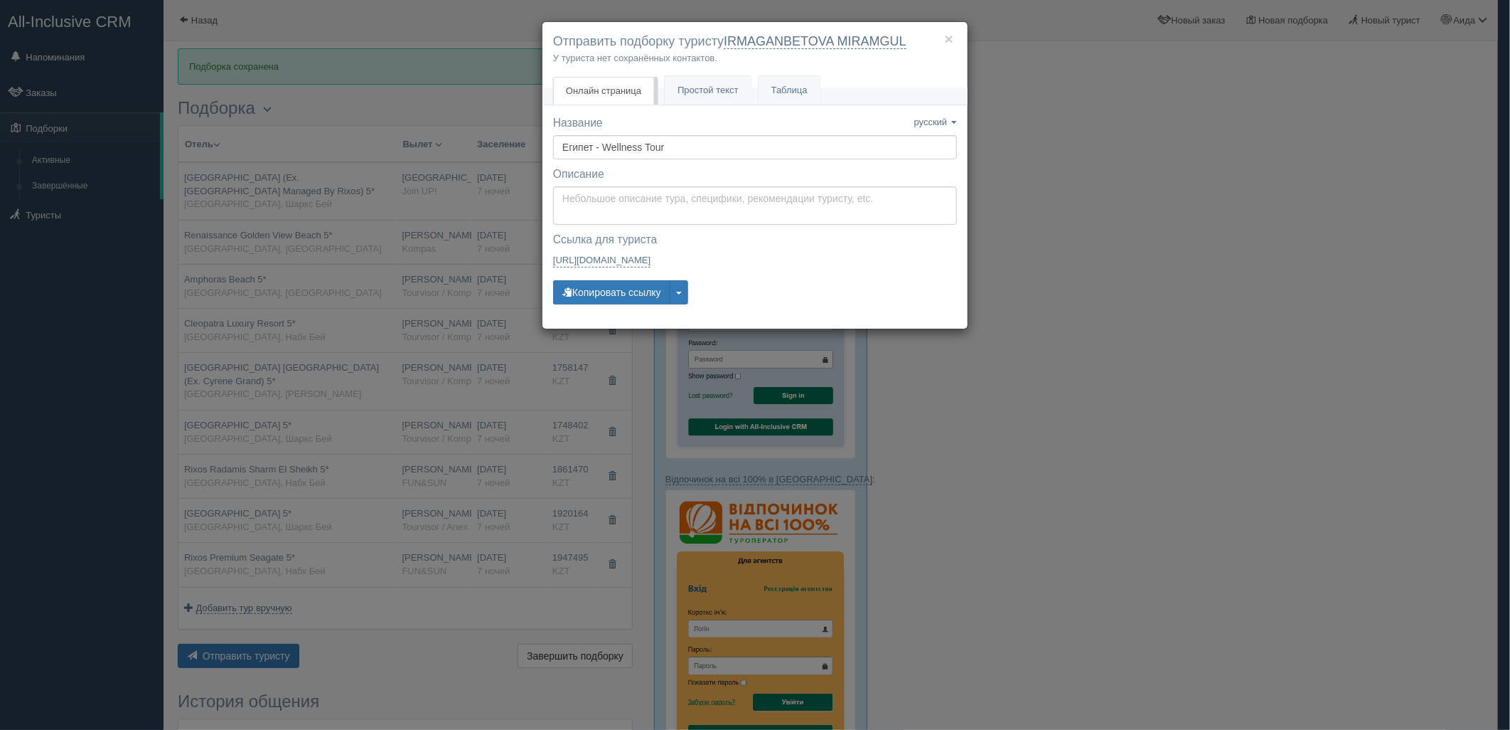
click at [592, 306] on div "Название Название сохранено русский english eesti latviešu polski українська ру…" at bounding box center [755, 216] width 404 height 203
click at [592, 297] on button "Копировать ссылку" at bounding box center [611, 292] width 117 height 24
click at [946, 39] on button "×" at bounding box center [949, 38] width 9 height 15
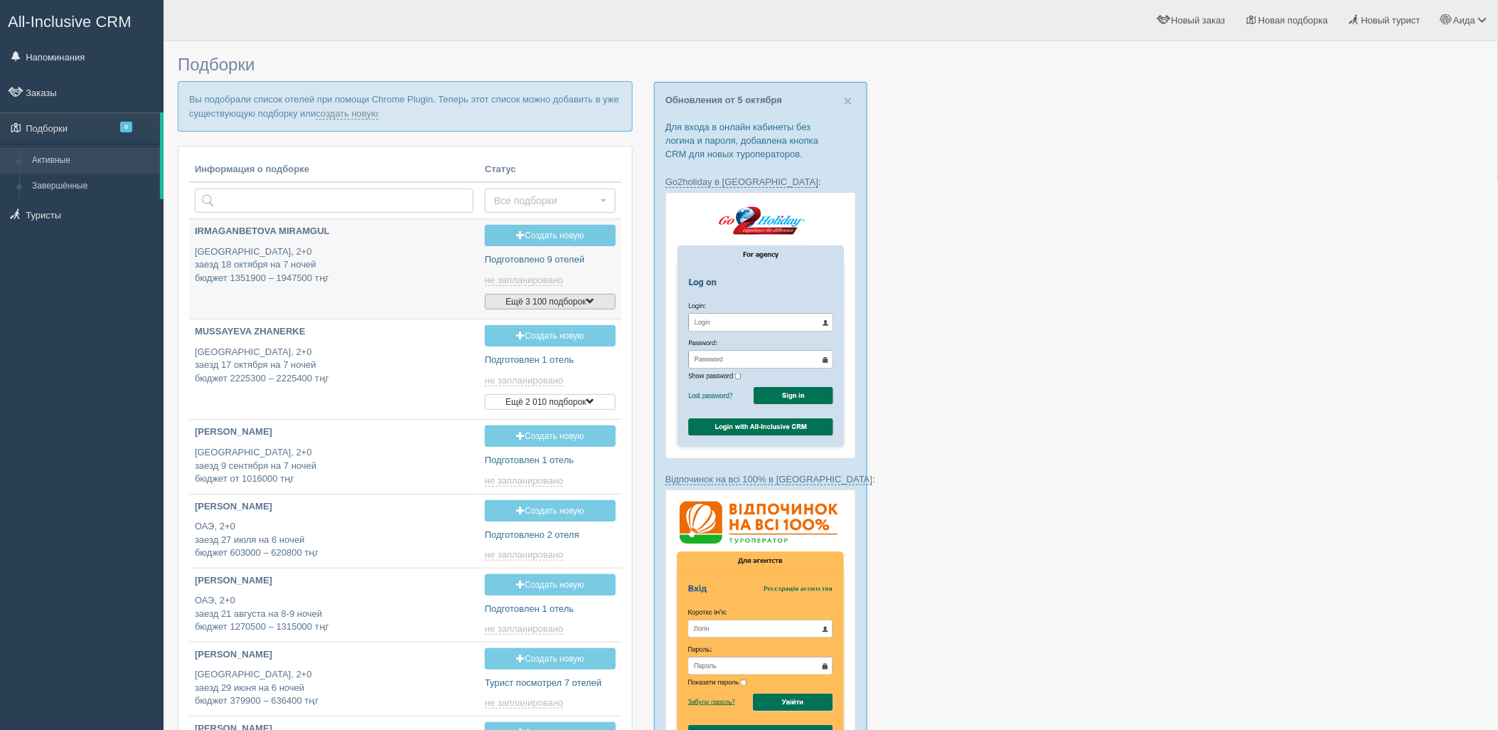
type input "[DATE] 19:15"
type input "[DATE] 22:00"
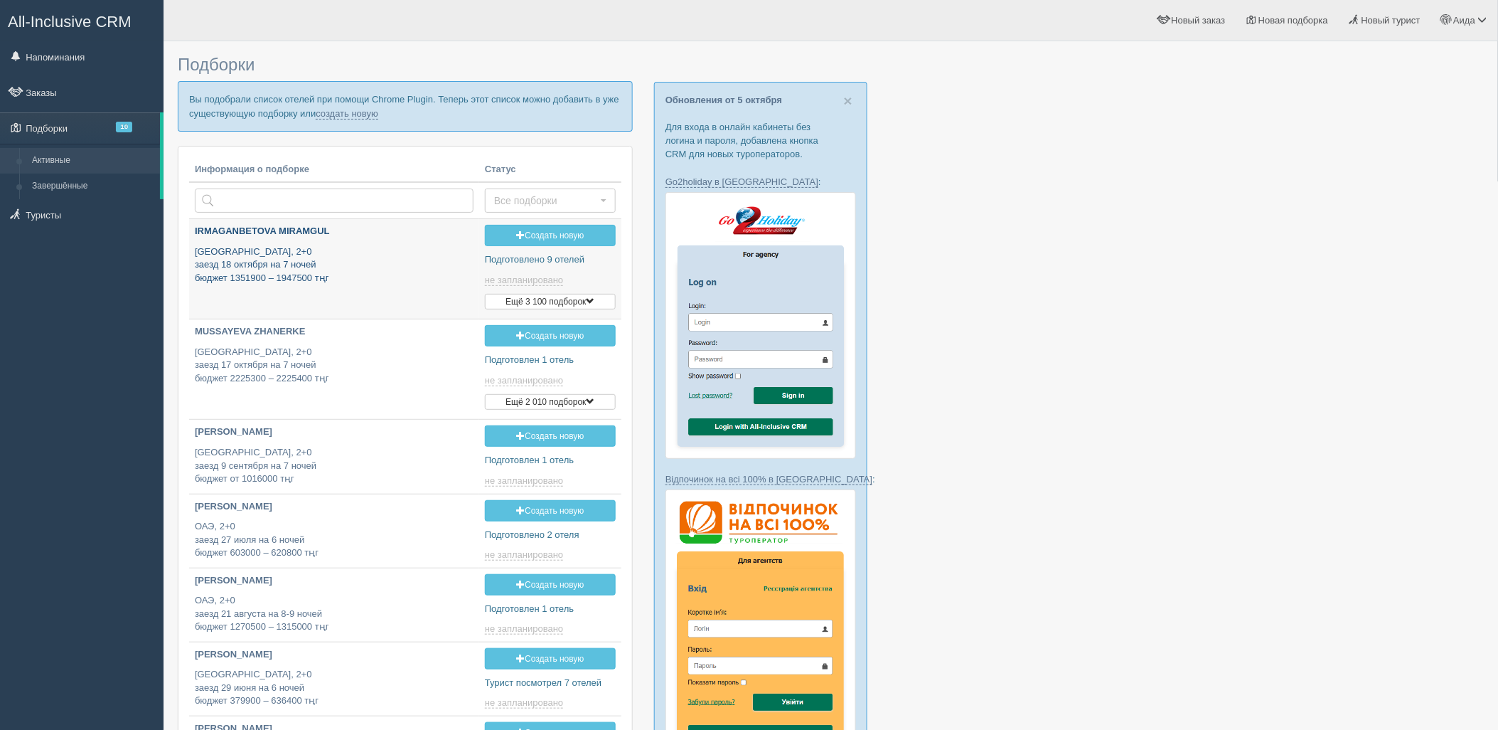
type input "[DATE] 19:15"
click at [337, 111] on link "создать новую" at bounding box center [347, 113] width 63 height 11
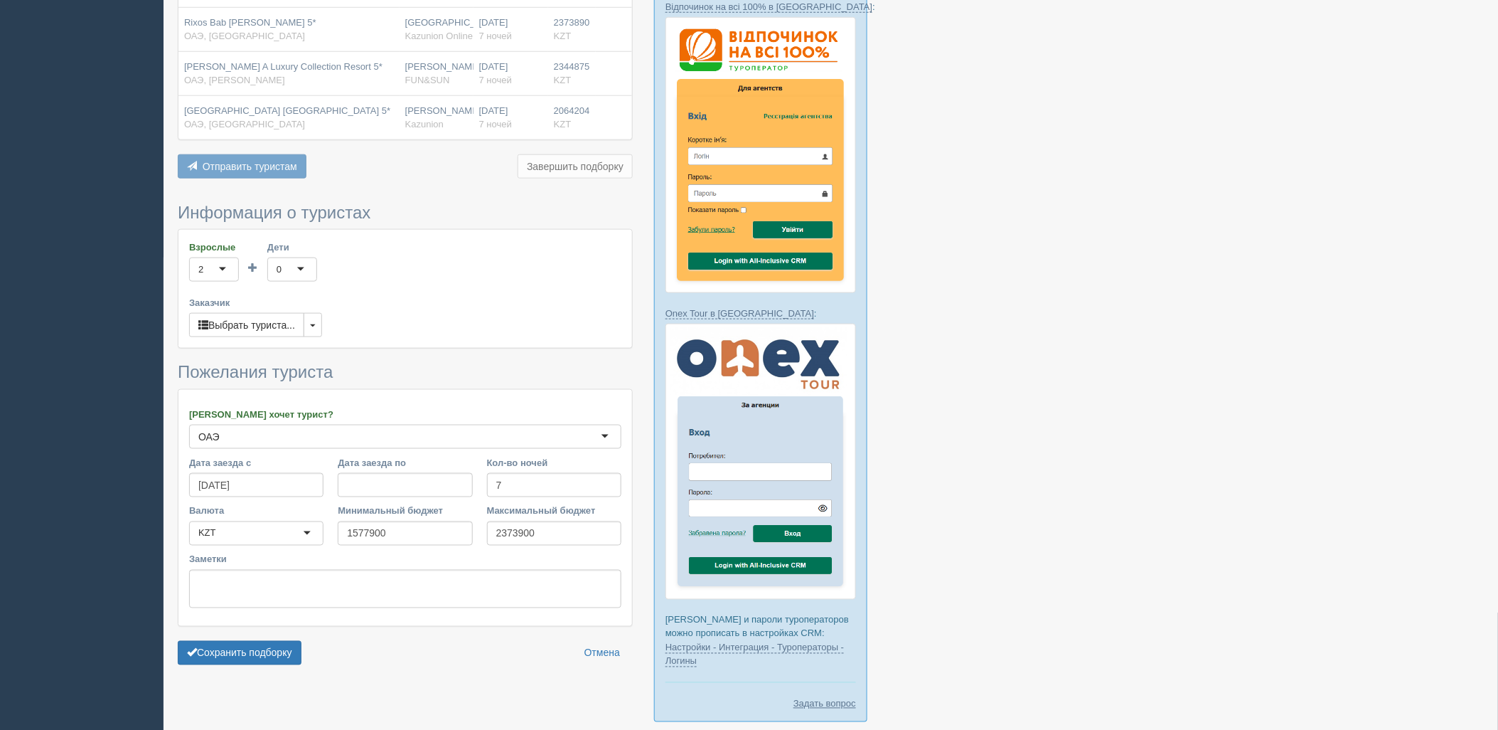
scroll to position [474, 0]
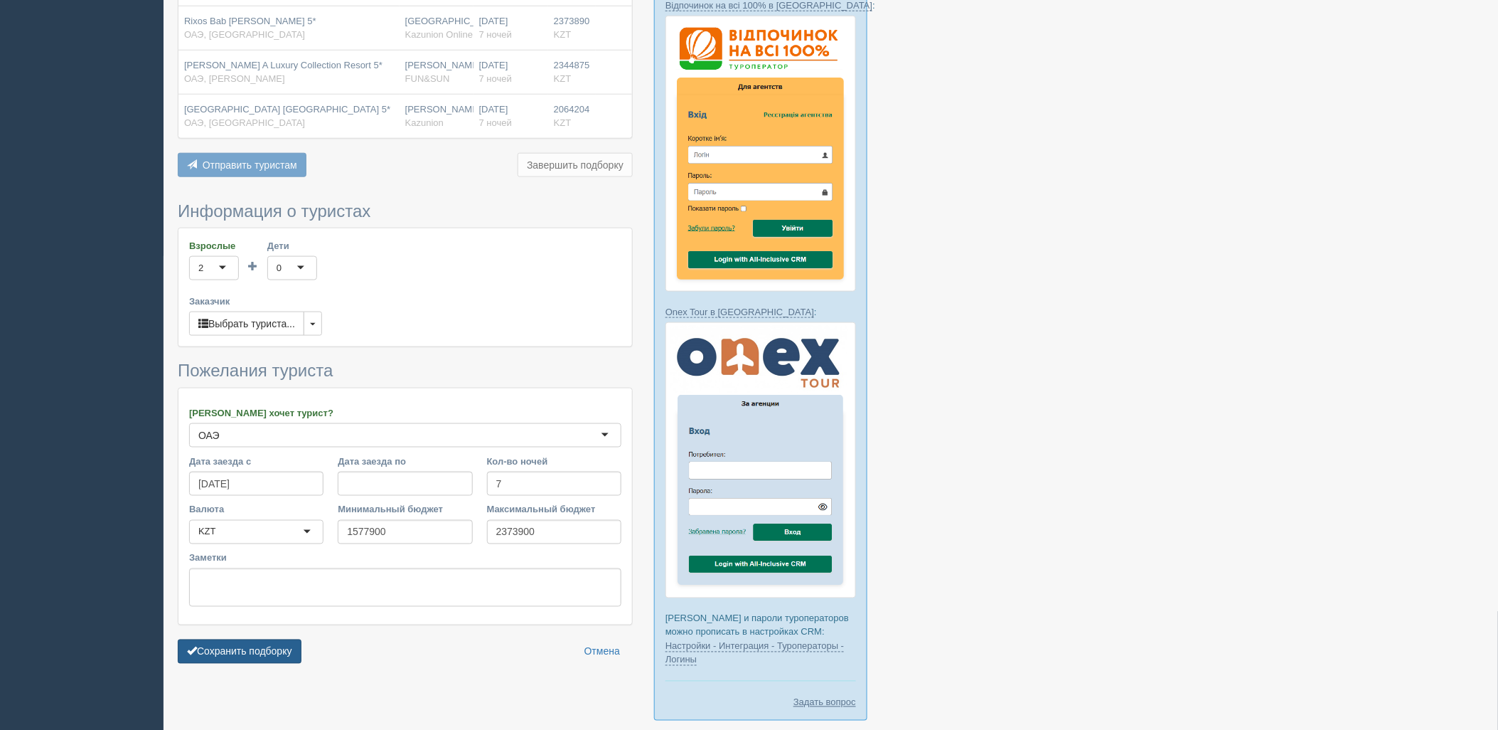
click at [267, 639] on button "Сохранить подборку" at bounding box center [240, 651] width 124 height 24
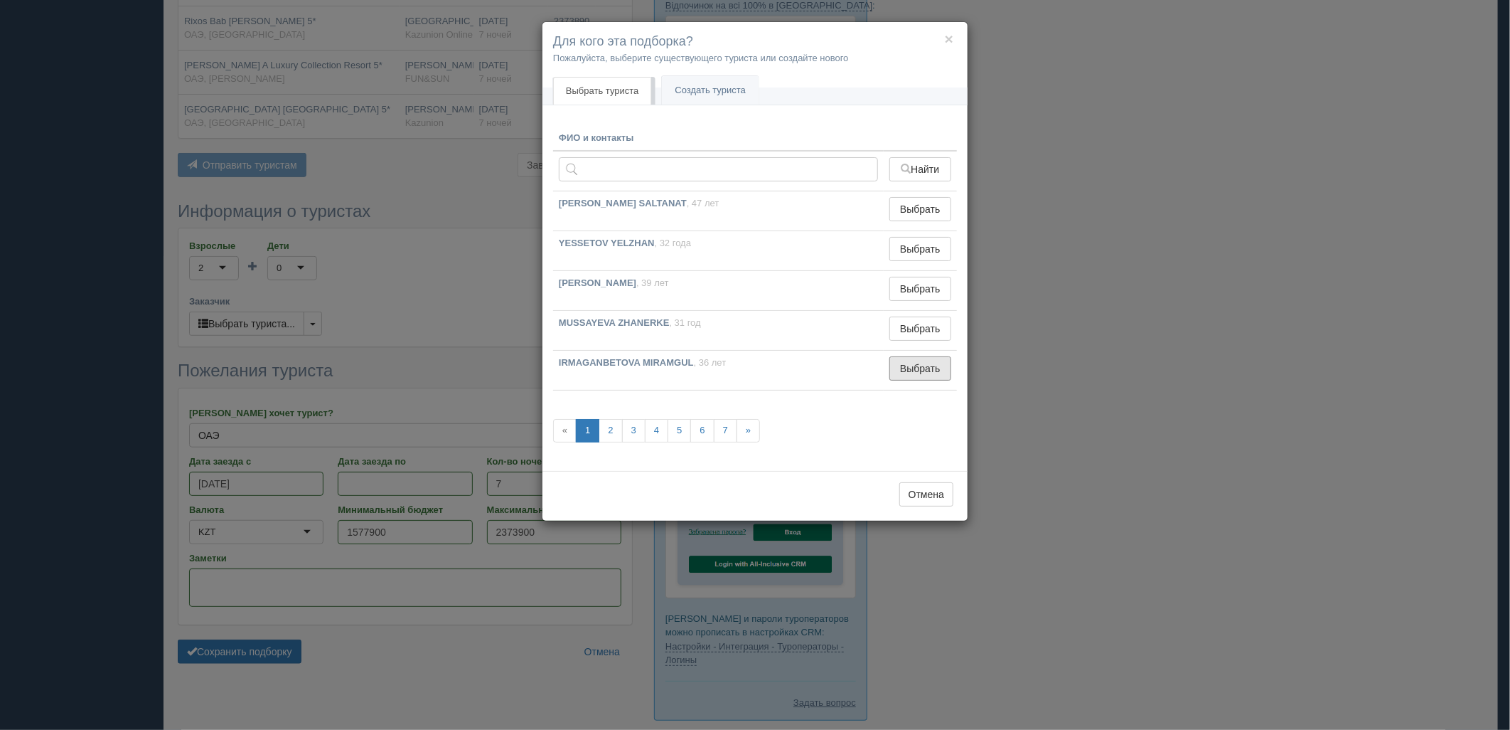
drag, startPoint x: 924, startPoint y: 375, endPoint x: 914, endPoint y: 384, distance: 13.7
click at [923, 377] on button "Выбрать" at bounding box center [921, 368] width 62 height 24
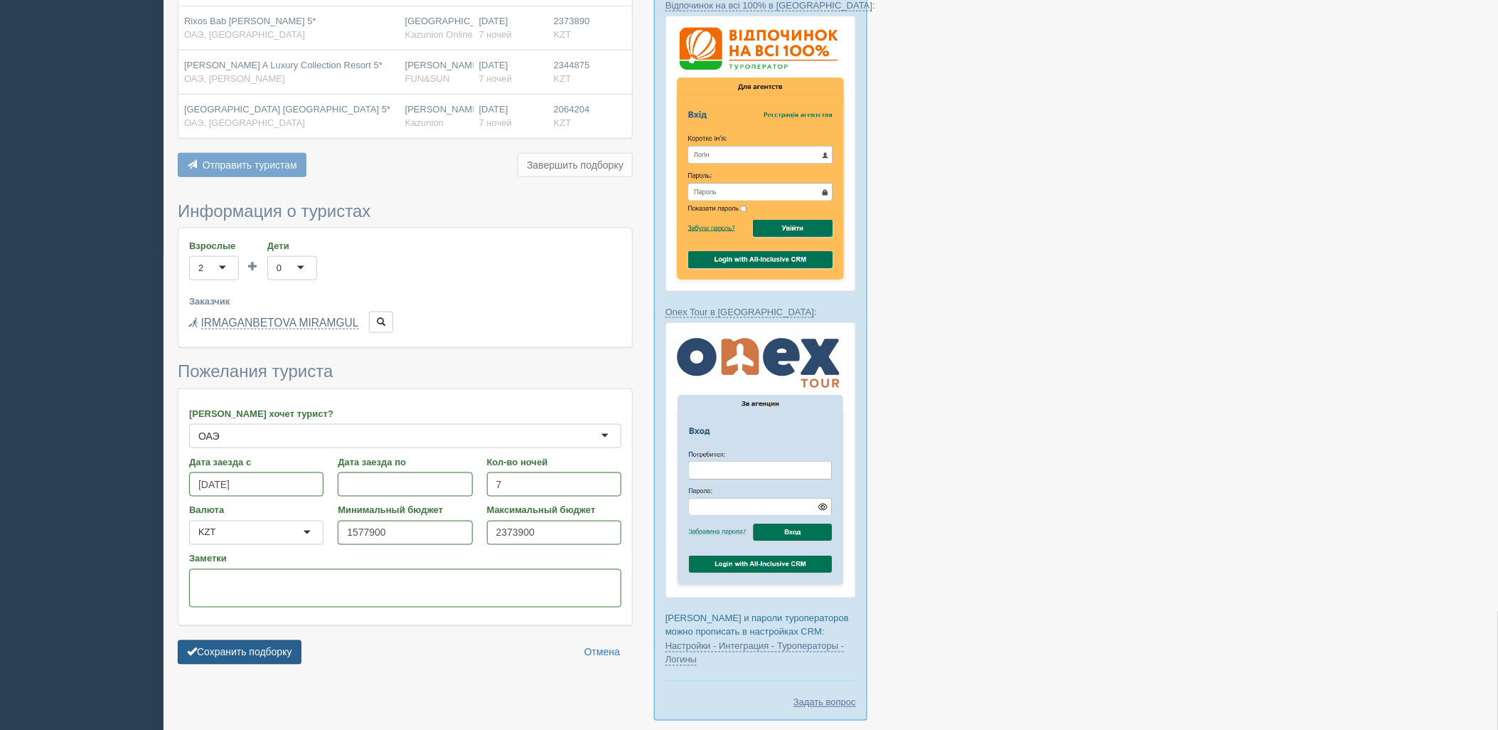
click at [299, 640] on button "Сохранить подборку" at bounding box center [240, 652] width 124 height 24
click at [284, 640] on button "Сохранить подборку" at bounding box center [240, 652] width 124 height 24
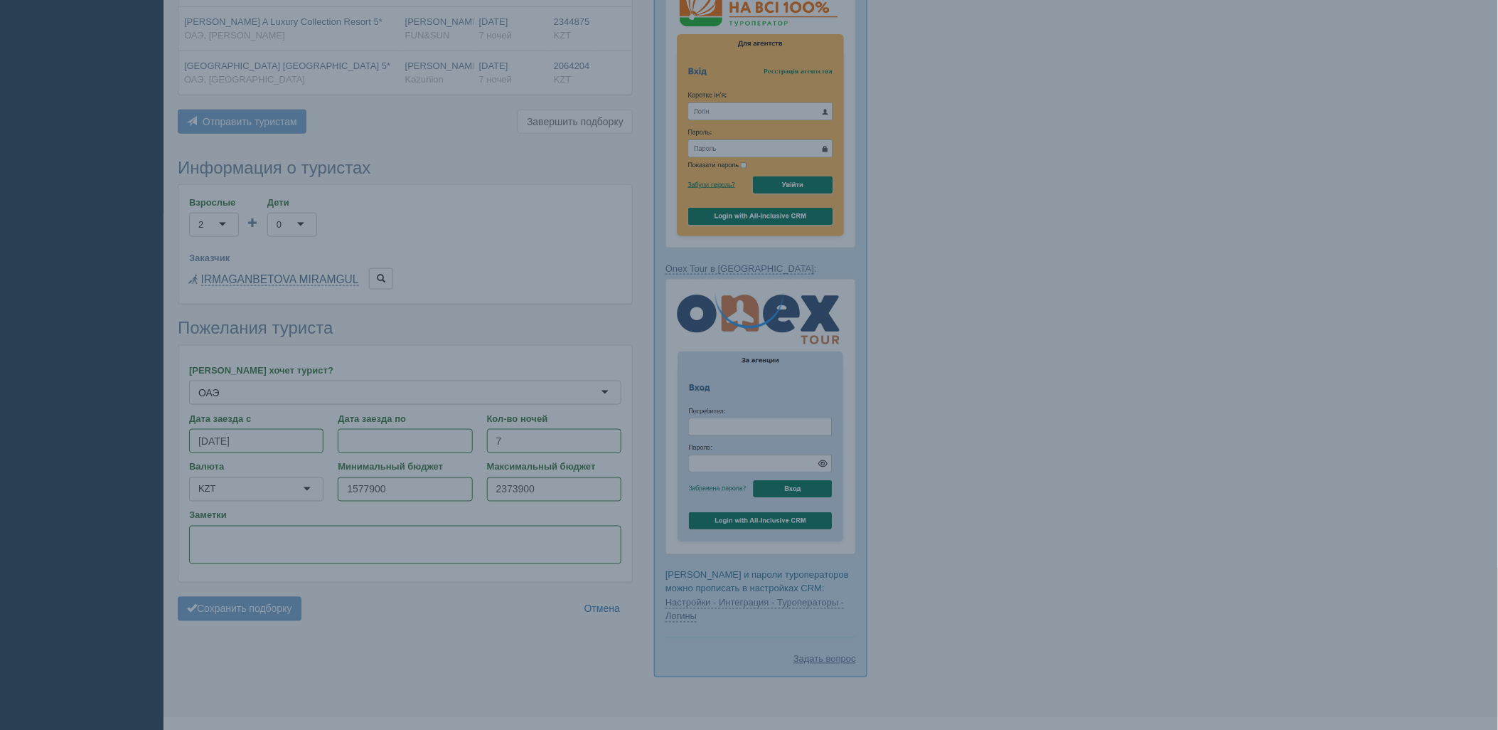
scroll to position [542, 0]
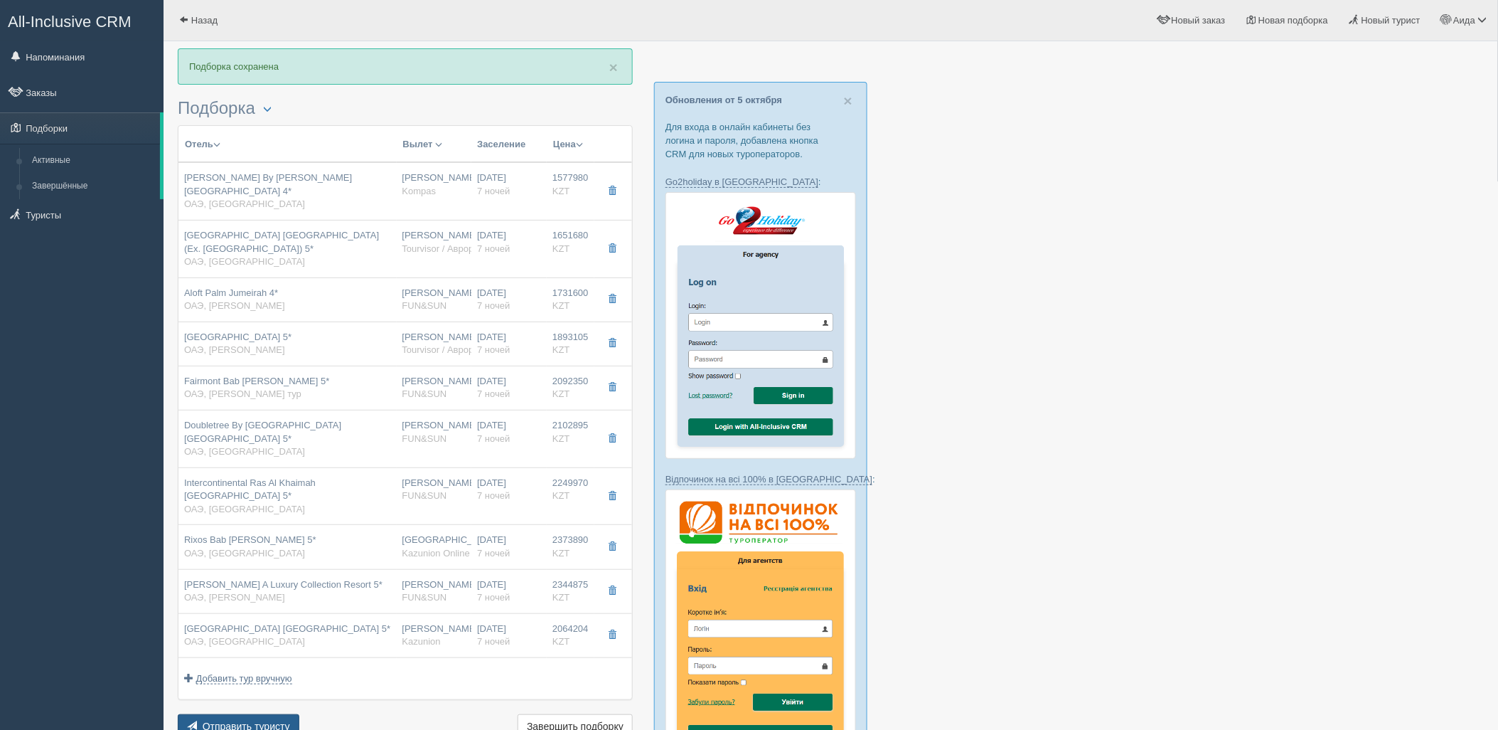
click at [281, 722] on button "Отправить туристу Отправить" at bounding box center [239, 726] width 122 height 24
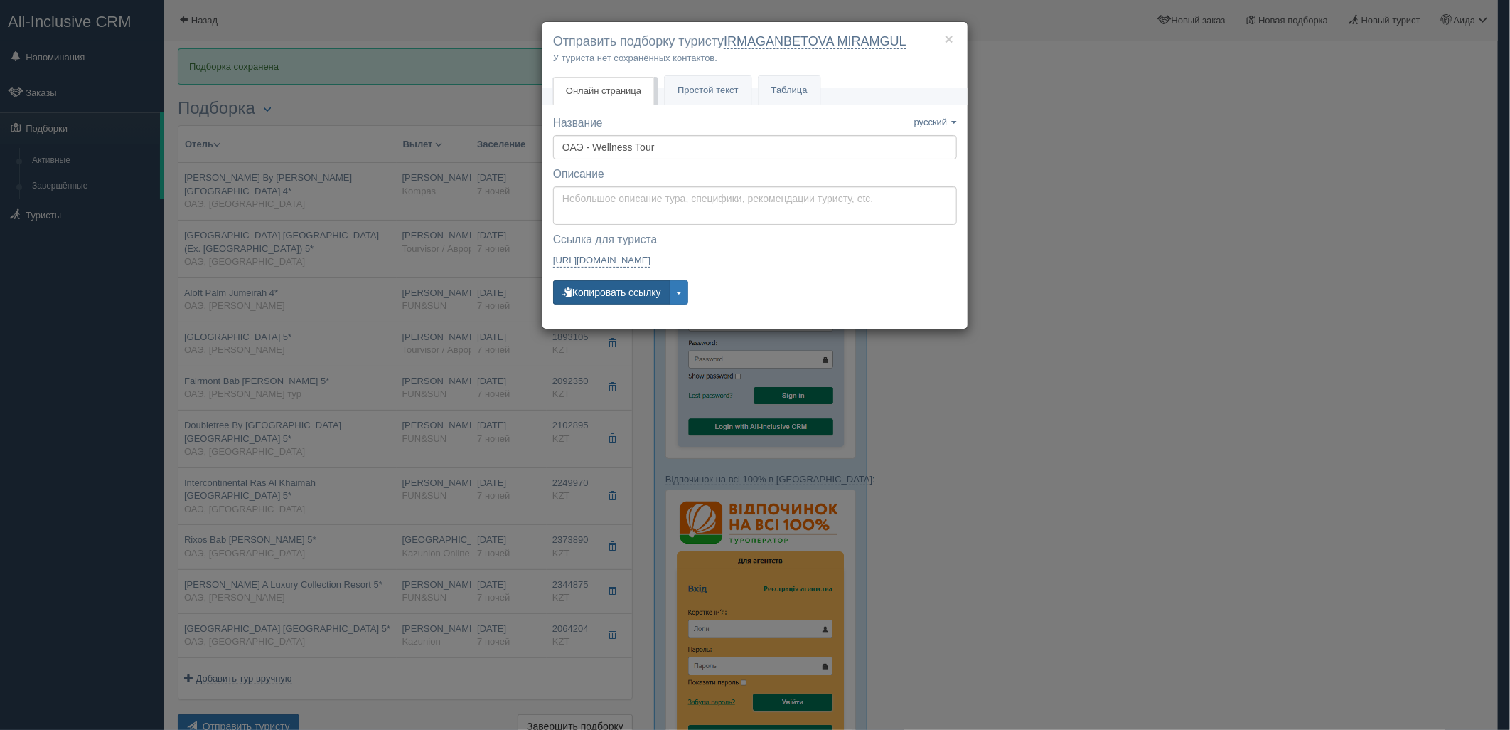
click at [648, 301] on button "Копировать ссылку" at bounding box center [611, 292] width 117 height 24
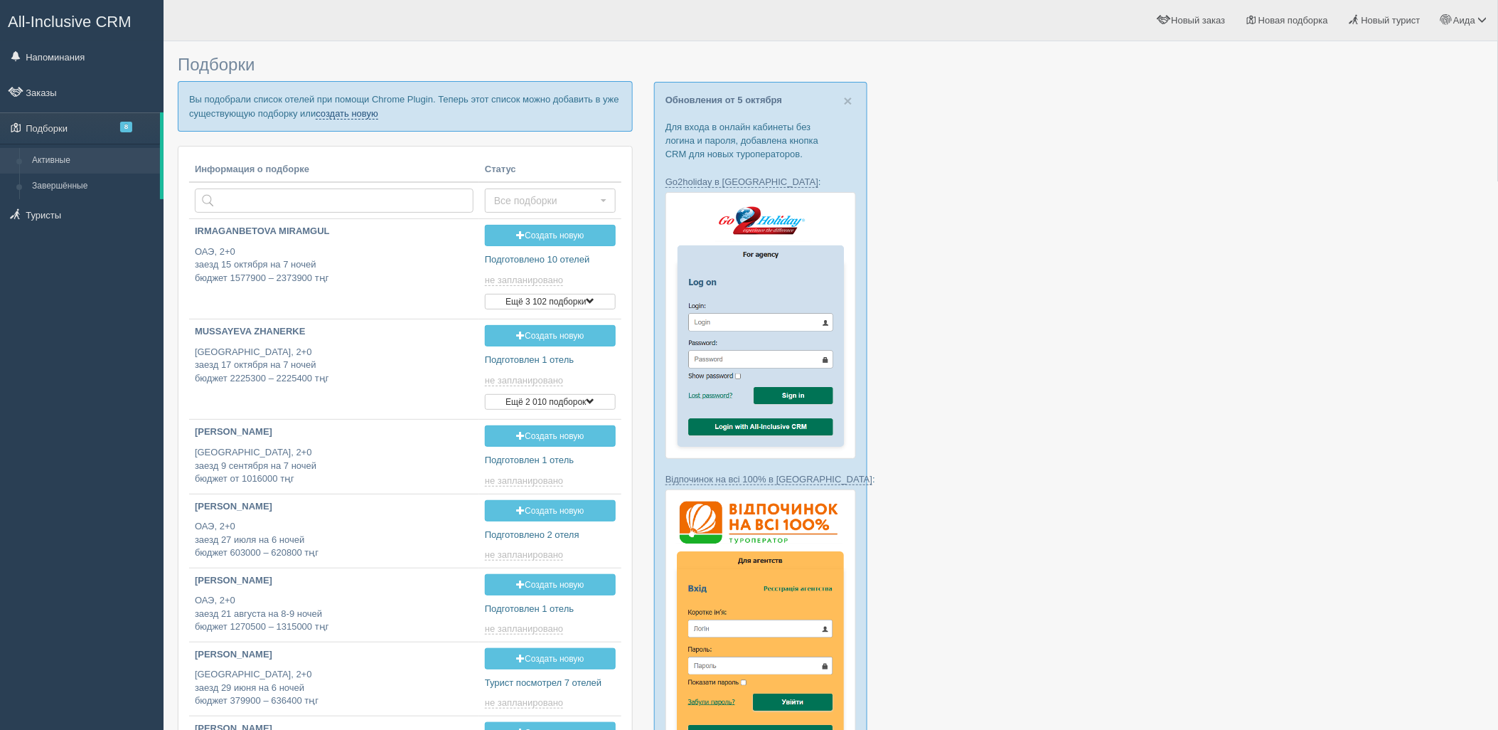
click at [345, 109] on link "создать новую" at bounding box center [347, 113] width 63 height 11
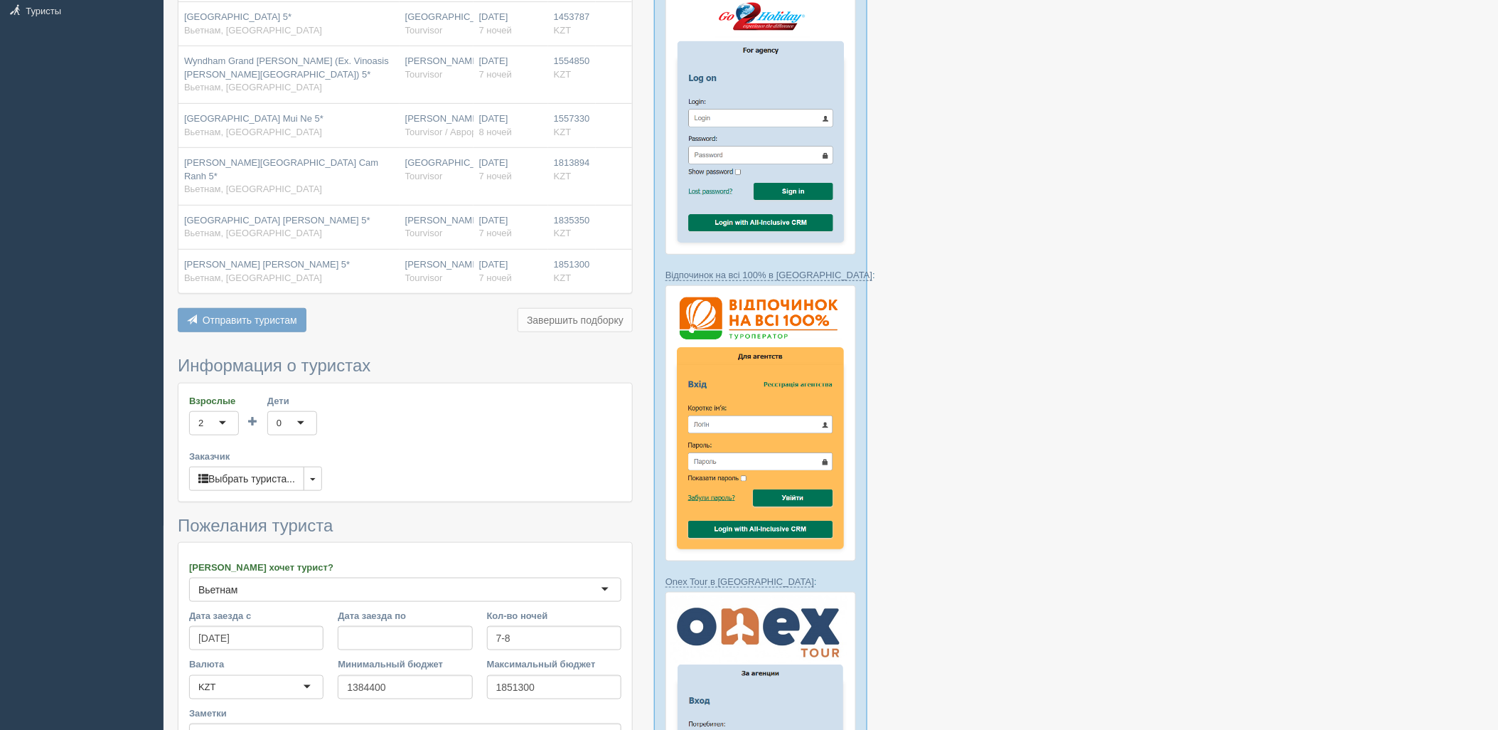
scroll to position [363, 0]
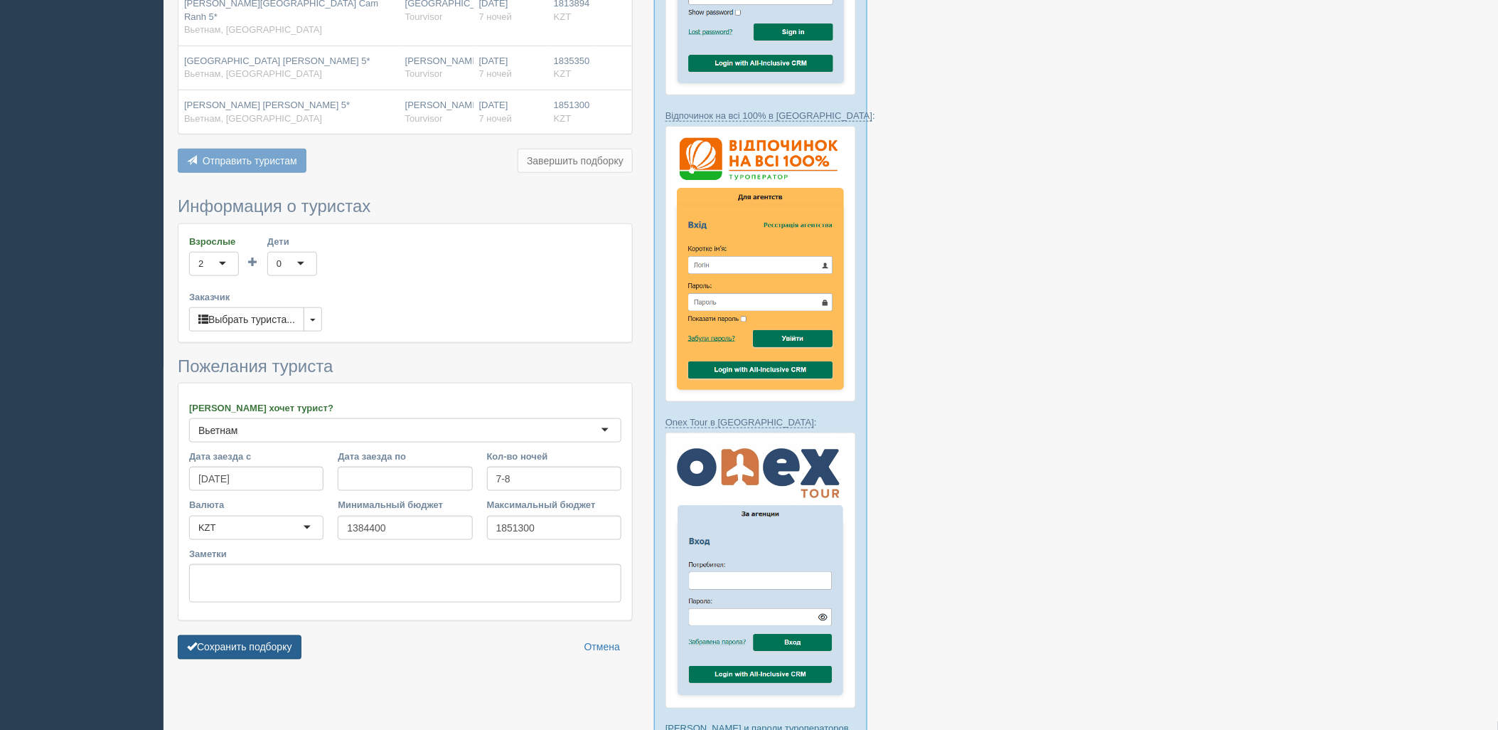
click at [273, 636] on button "Сохранить подборку" at bounding box center [240, 647] width 124 height 24
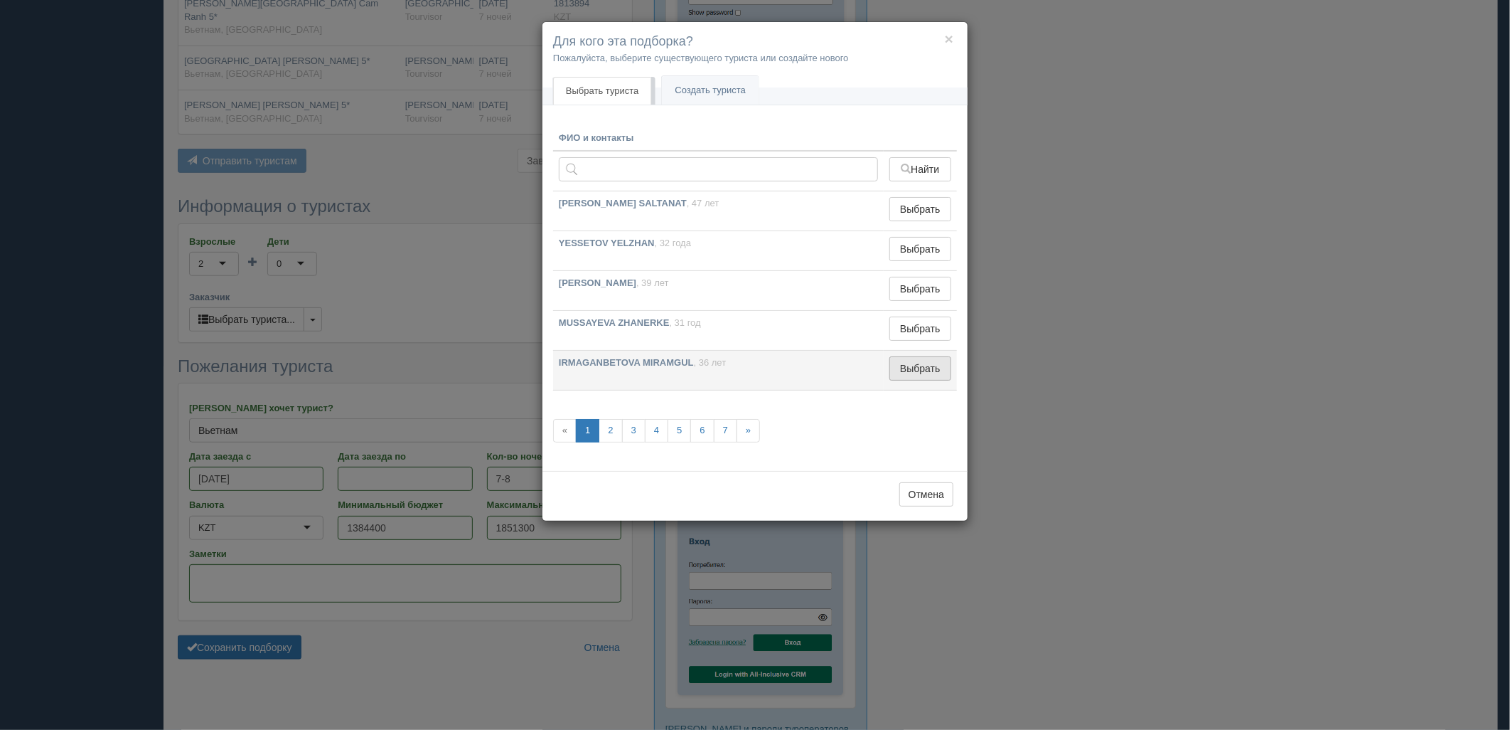
click at [936, 368] on button "Выбрать" at bounding box center [921, 368] width 62 height 24
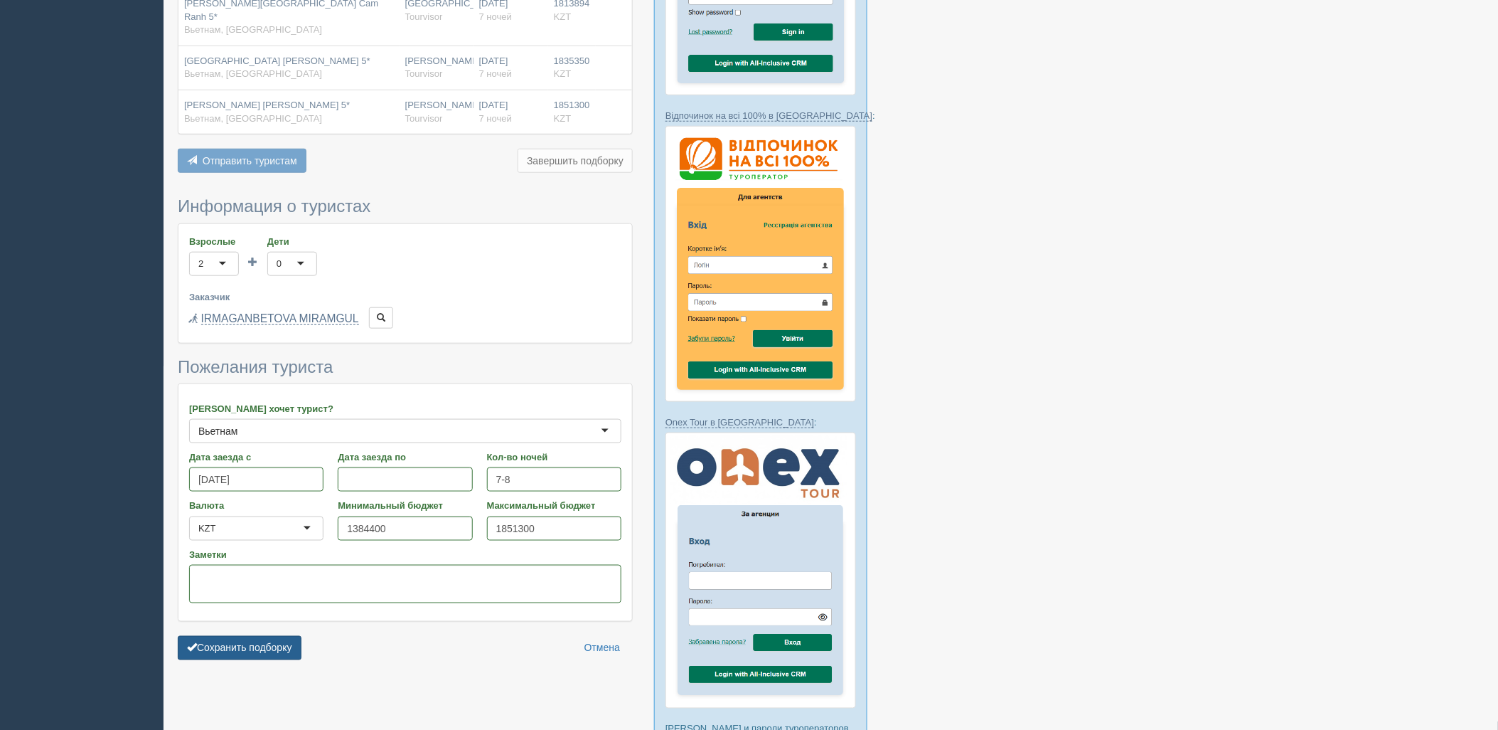
click at [278, 644] on button "Сохранить подборку" at bounding box center [240, 648] width 124 height 24
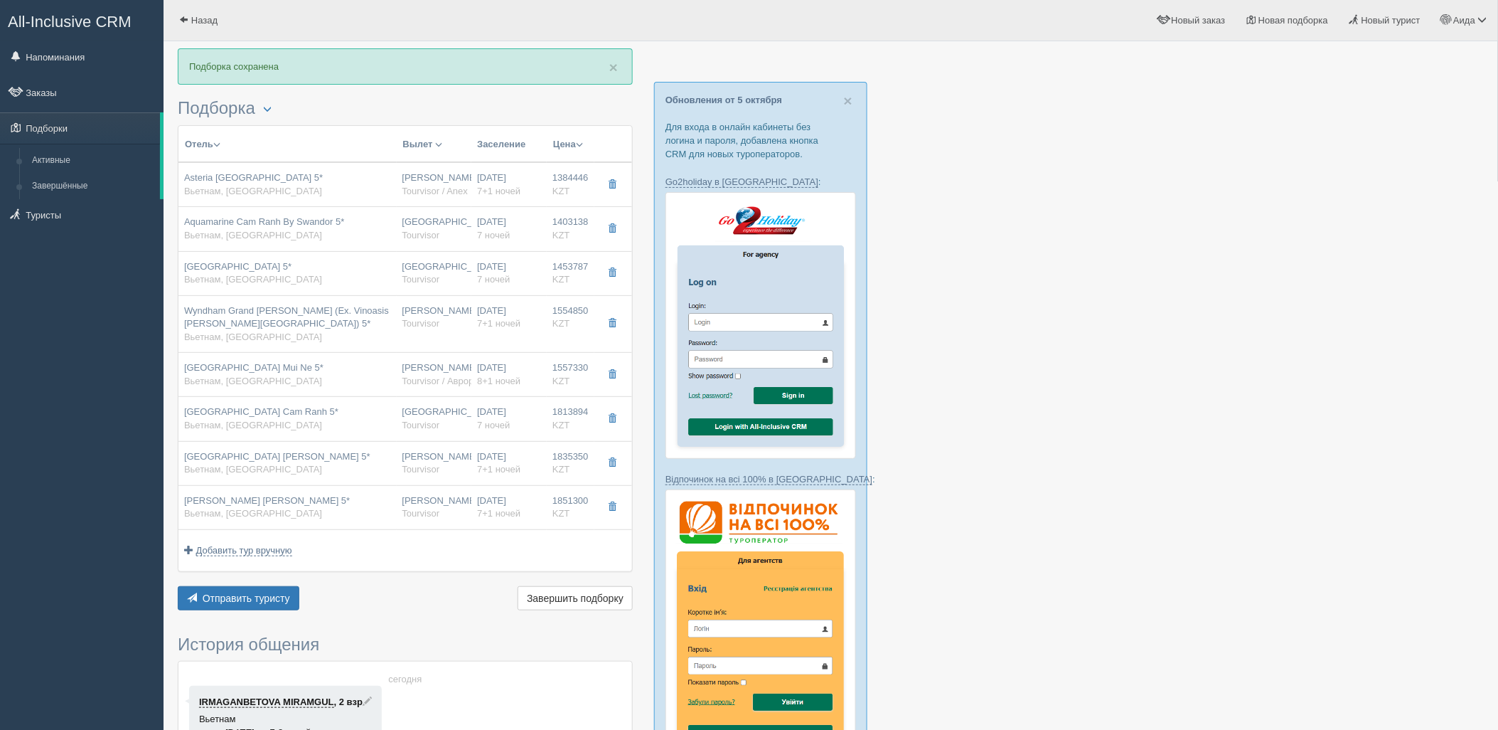
click at [261, 613] on div "Отправить туристу Отправить Завершить подборку Активировать подборку Добавить и…" at bounding box center [405, 600] width 455 height 28
click at [292, 603] on button "Отправить туристу Отправить" at bounding box center [239, 598] width 122 height 24
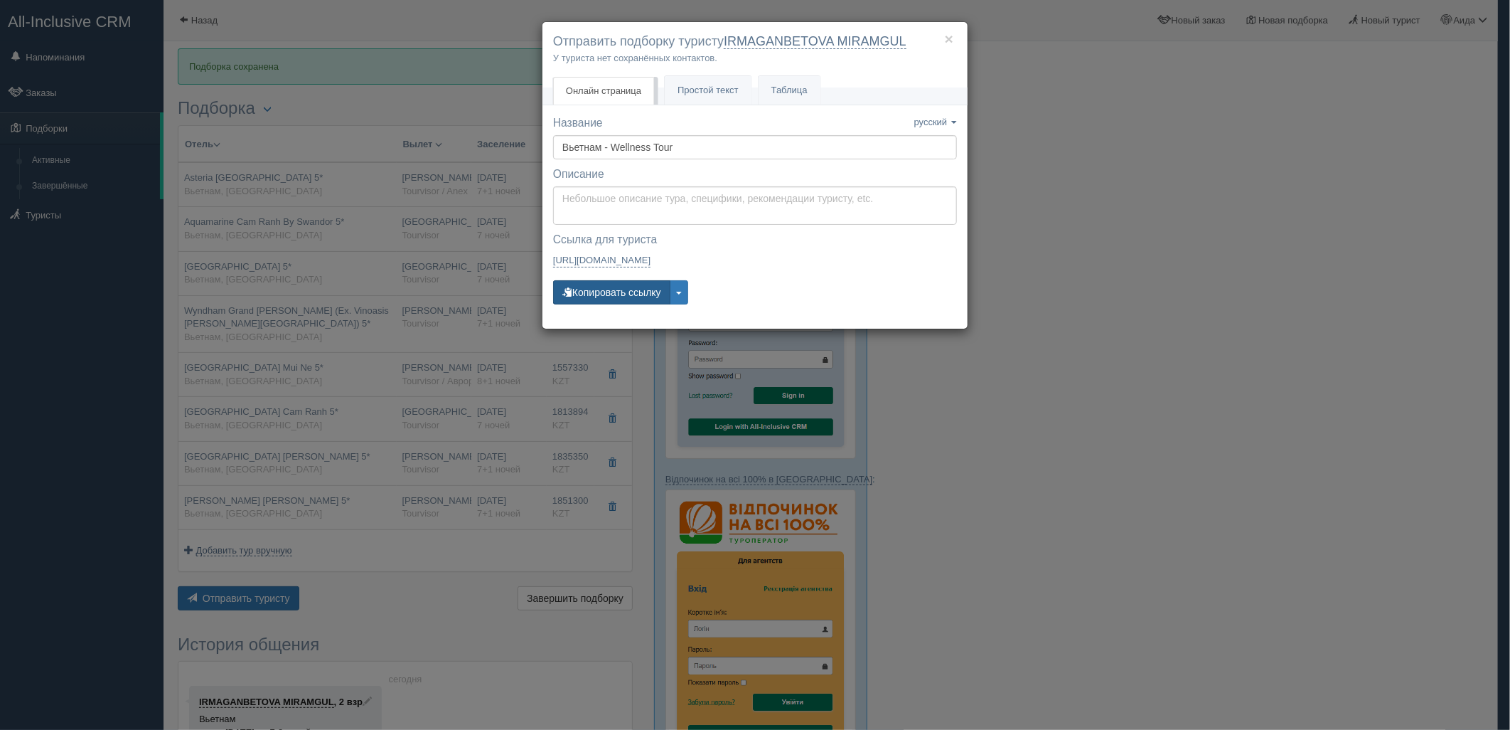
click at [624, 299] on button "Копировать ссылку" at bounding box center [611, 292] width 117 height 24
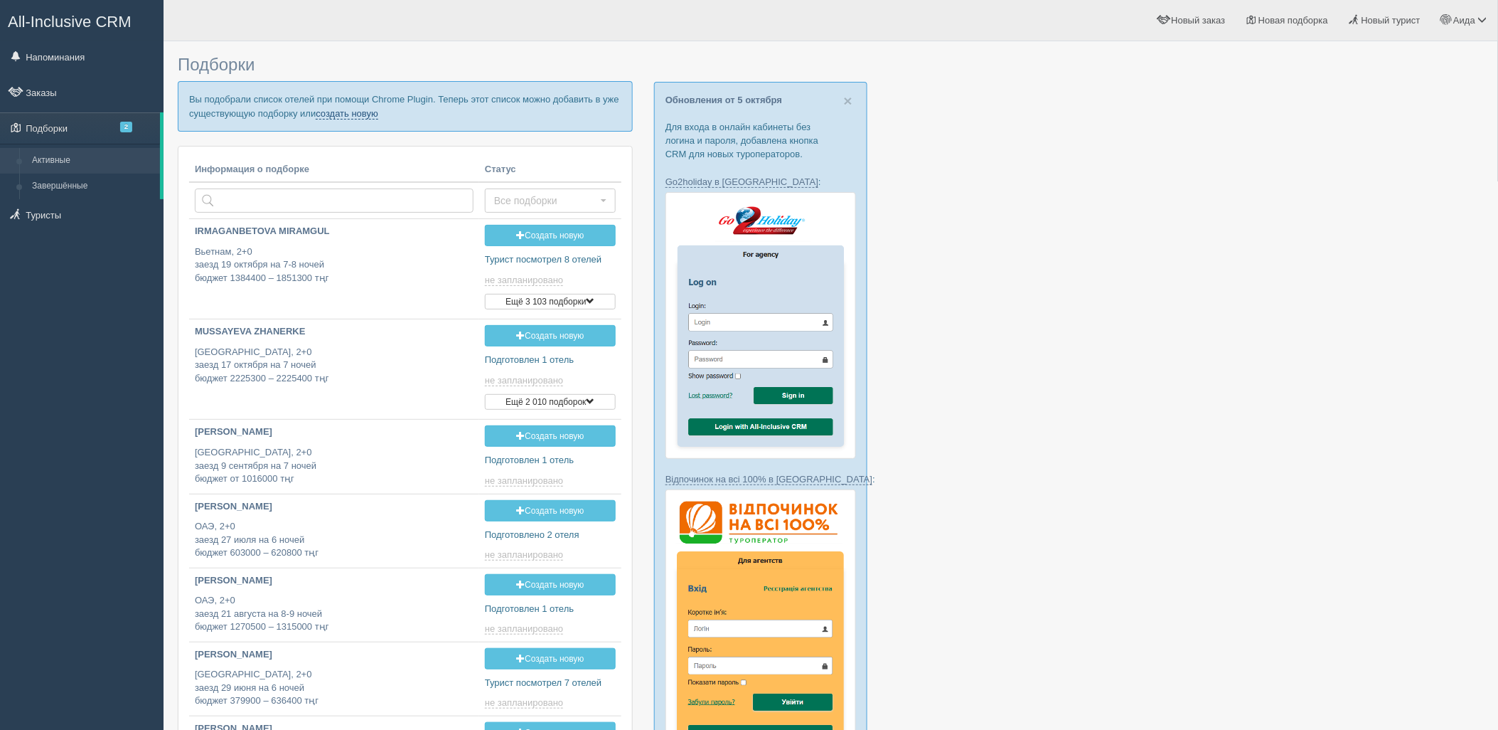
click at [371, 110] on link "создать новую" at bounding box center [347, 113] width 63 height 11
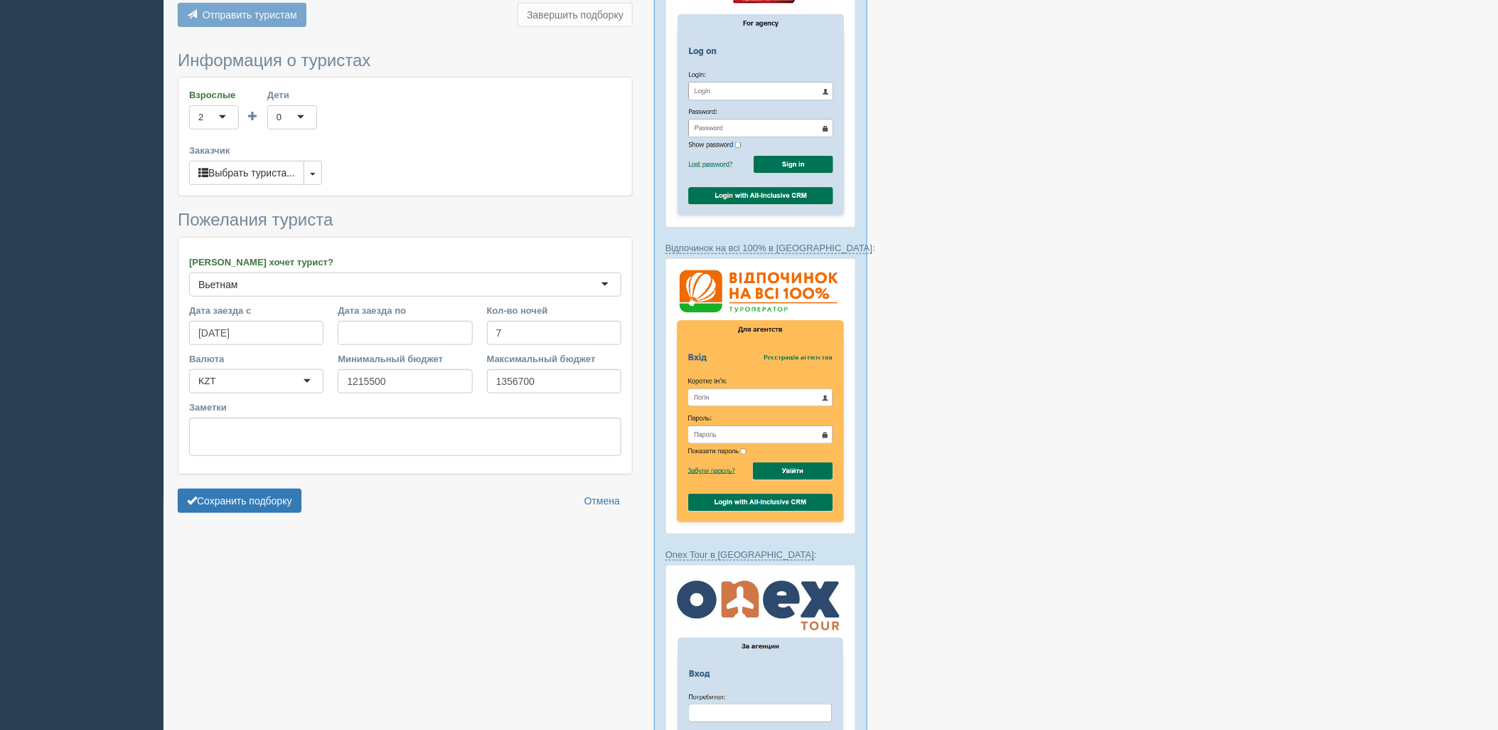
scroll to position [466, 0]
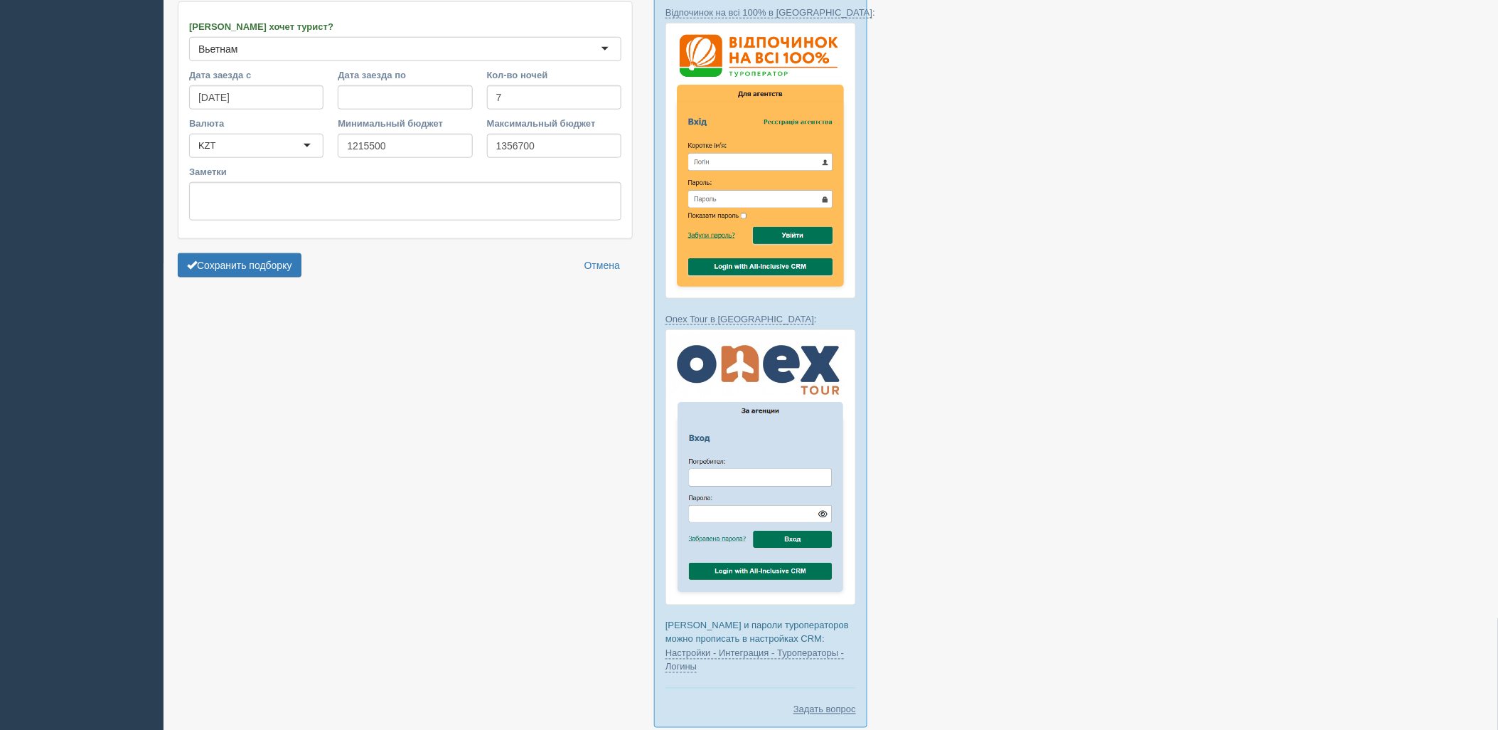
click at [290, 279] on form "Информация о туристах Взрослые 2 2 1 2 3 4 5 6 7 8 9 10 11 12 13 14 15 16 17 18…" at bounding box center [405, 50] width 455 height 469
drag, startPoint x: 290, startPoint y: 279, endPoint x: 294, endPoint y: 271, distance: 8.6
click at [294, 271] on button "Сохранить подборку" at bounding box center [240, 265] width 124 height 24
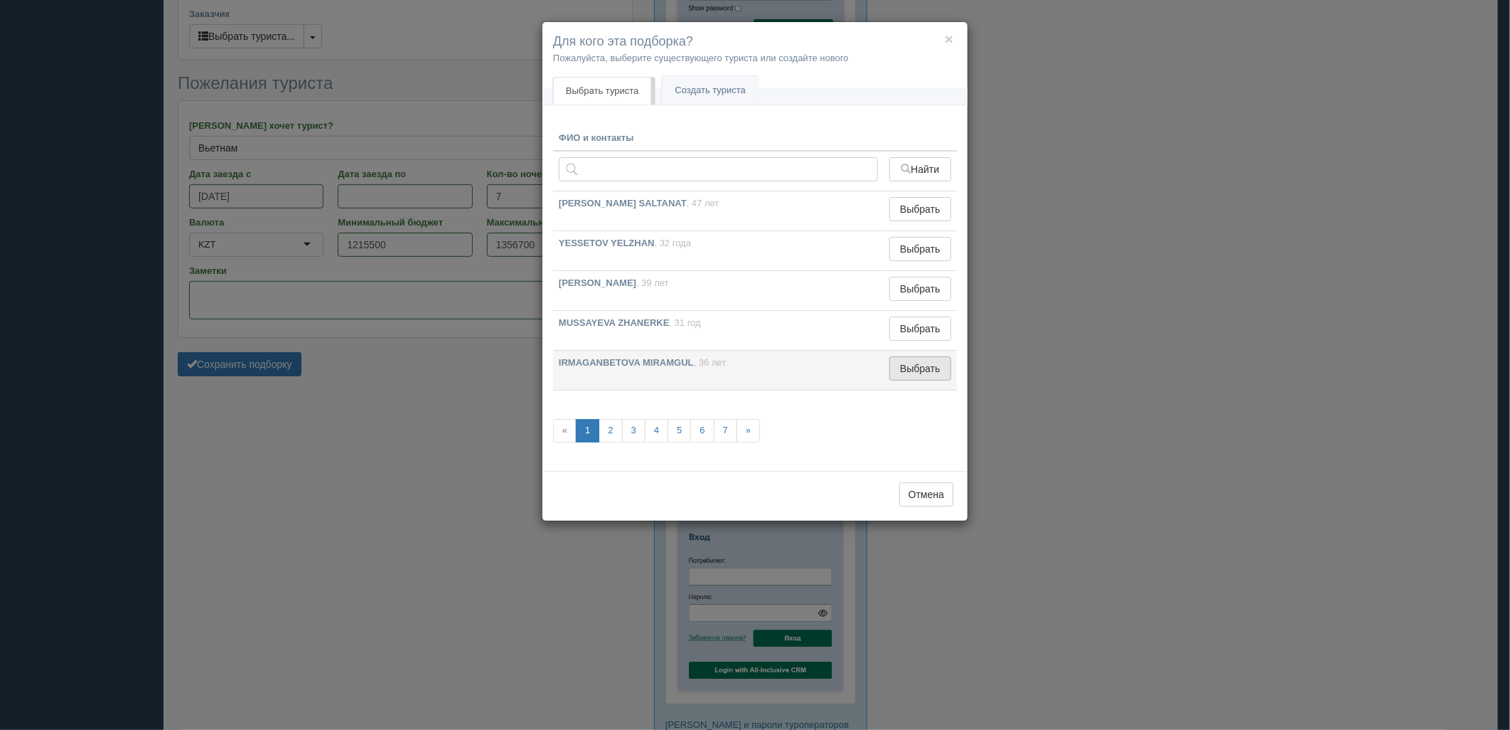
click at [929, 375] on button "Выбрать" at bounding box center [921, 368] width 62 height 24
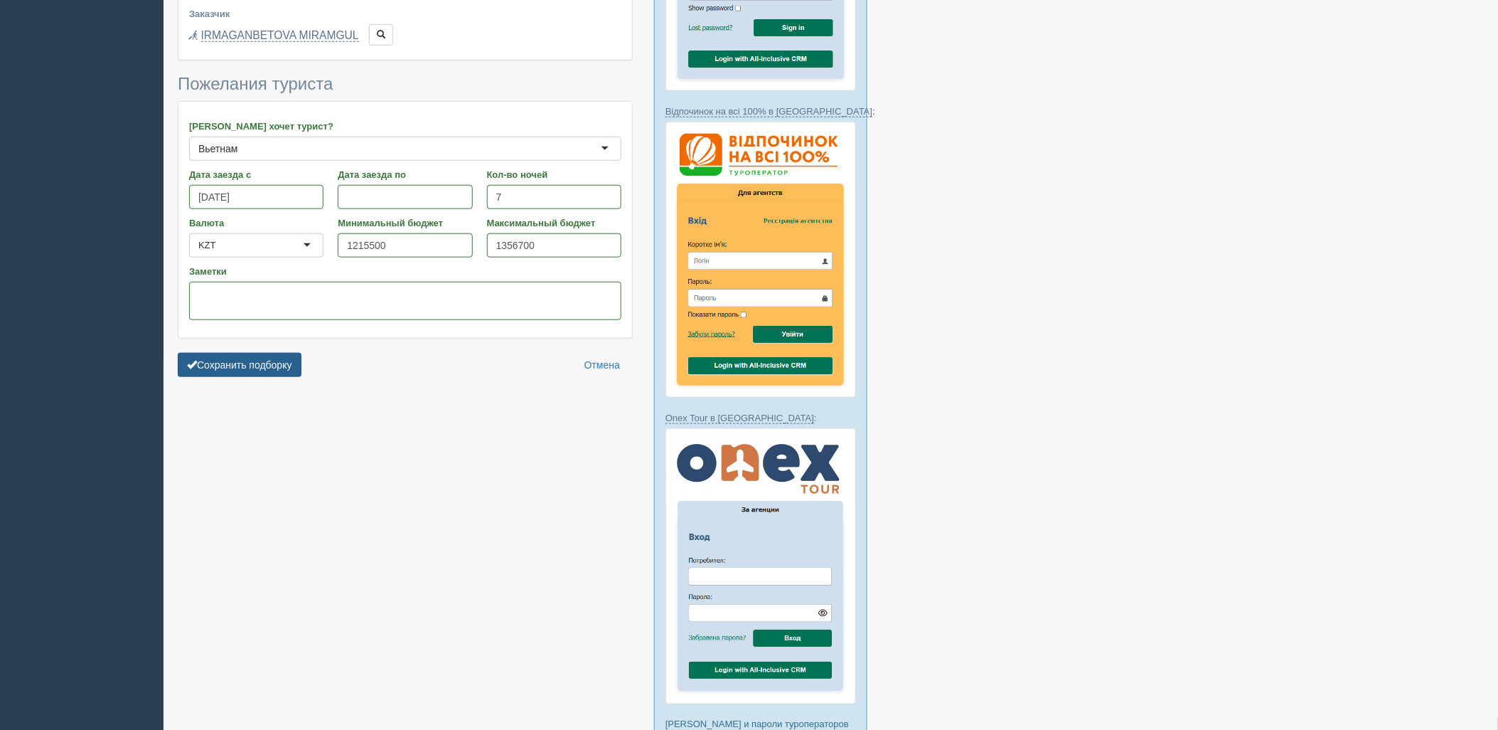
click at [238, 352] on form "Информация о туристах Взрослые 2 2 1 2 3 4 5 6 7 8 9 10 11 12 13 14 15 16 17 18…" at bounding box center [405, 149] width 455 height 469
drag, startPoint x: 265, startPoint y: 366, endPoint x: 294, endPoint y: 372, distance: 29.7
click at [265, 366] on button "Сохранить подборку" at bounding box center [240, 365] width 124 height 24
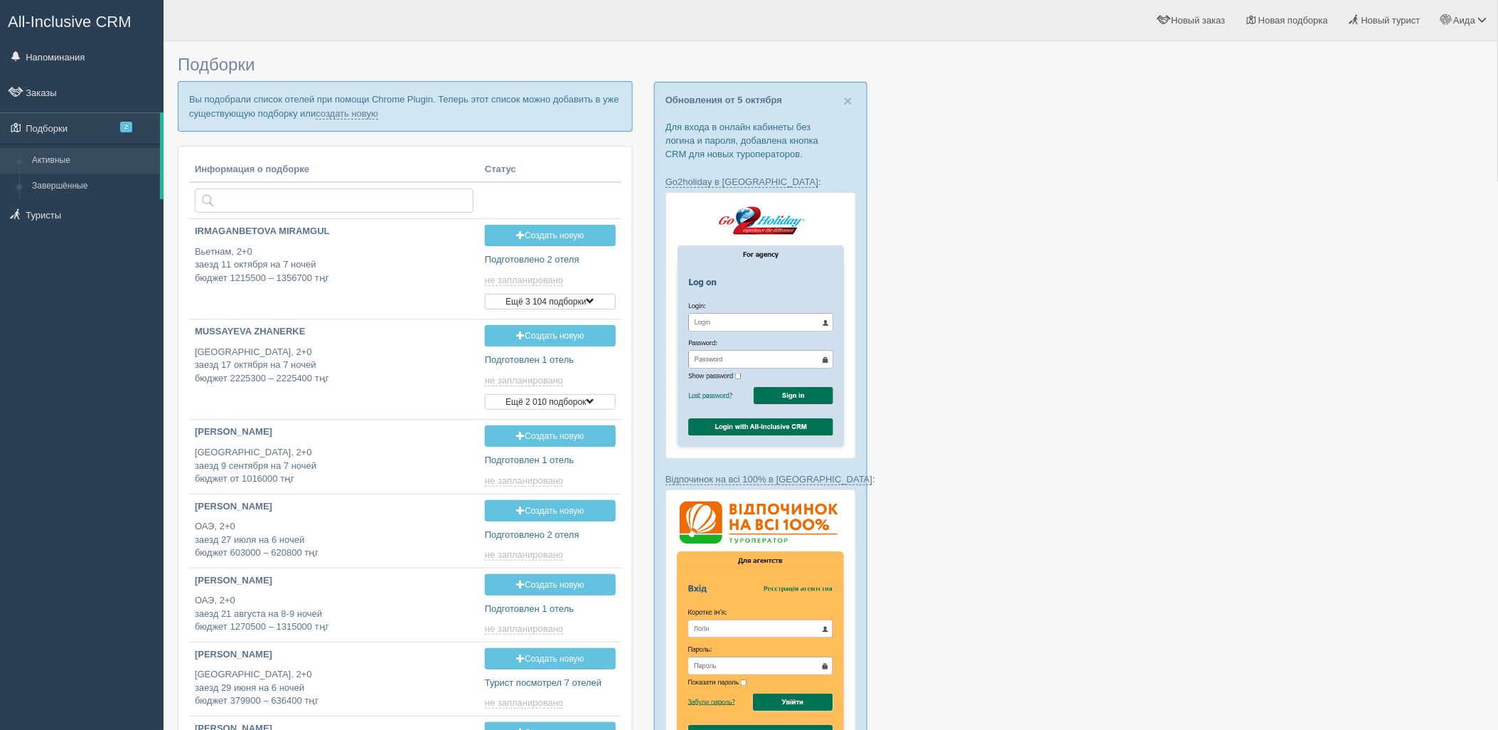
type input "[DATE] 19:45"
click at [350, 116] on link "создать новую" at bounding box center [347, 113] width 63 height 11
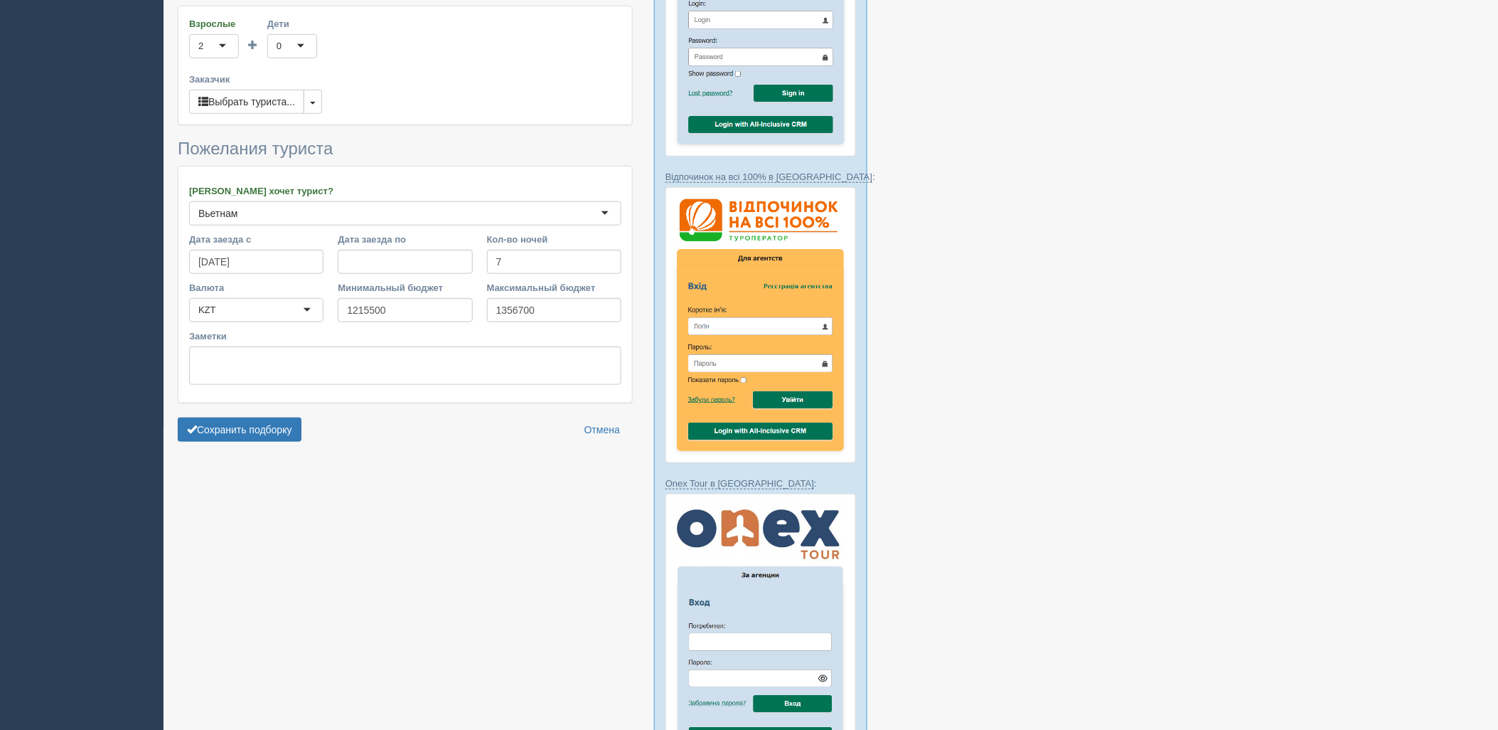
scroll to position [323, 0]
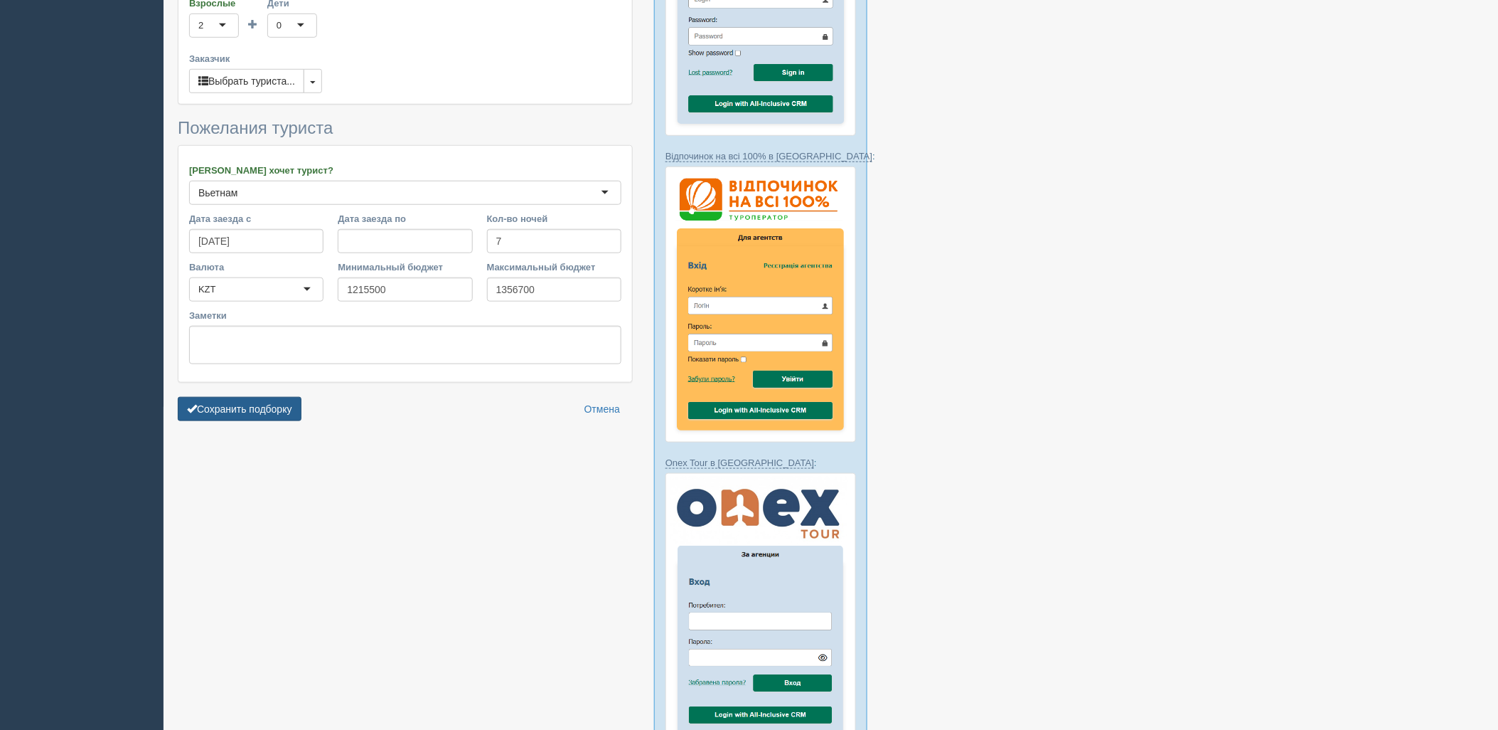
click at [283, 414] on button "Сохранить подборку" at bounding box center [240, 409] width 124 height 24
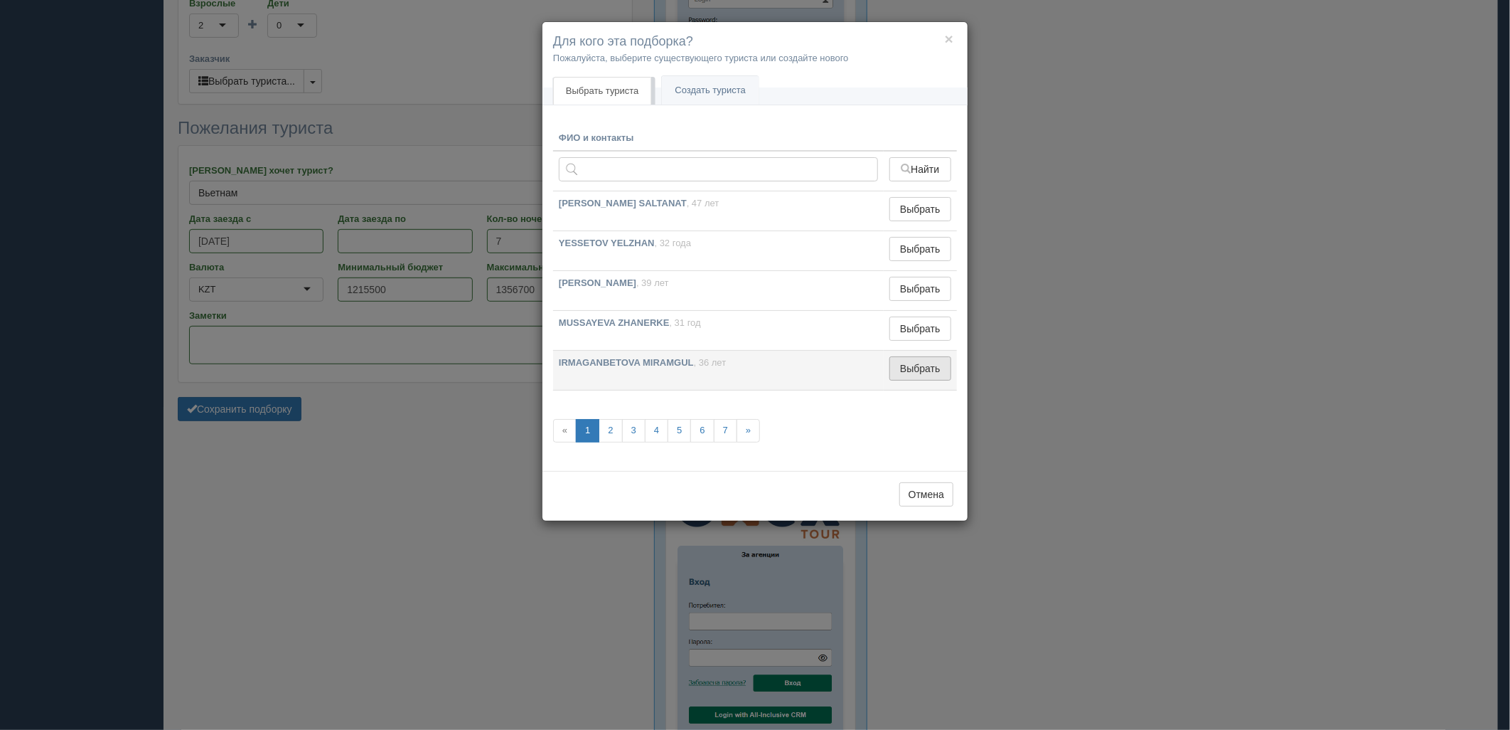
click at [931, 365] on button "Выбрать" at bounding box center [921, 368] width 62 height 24
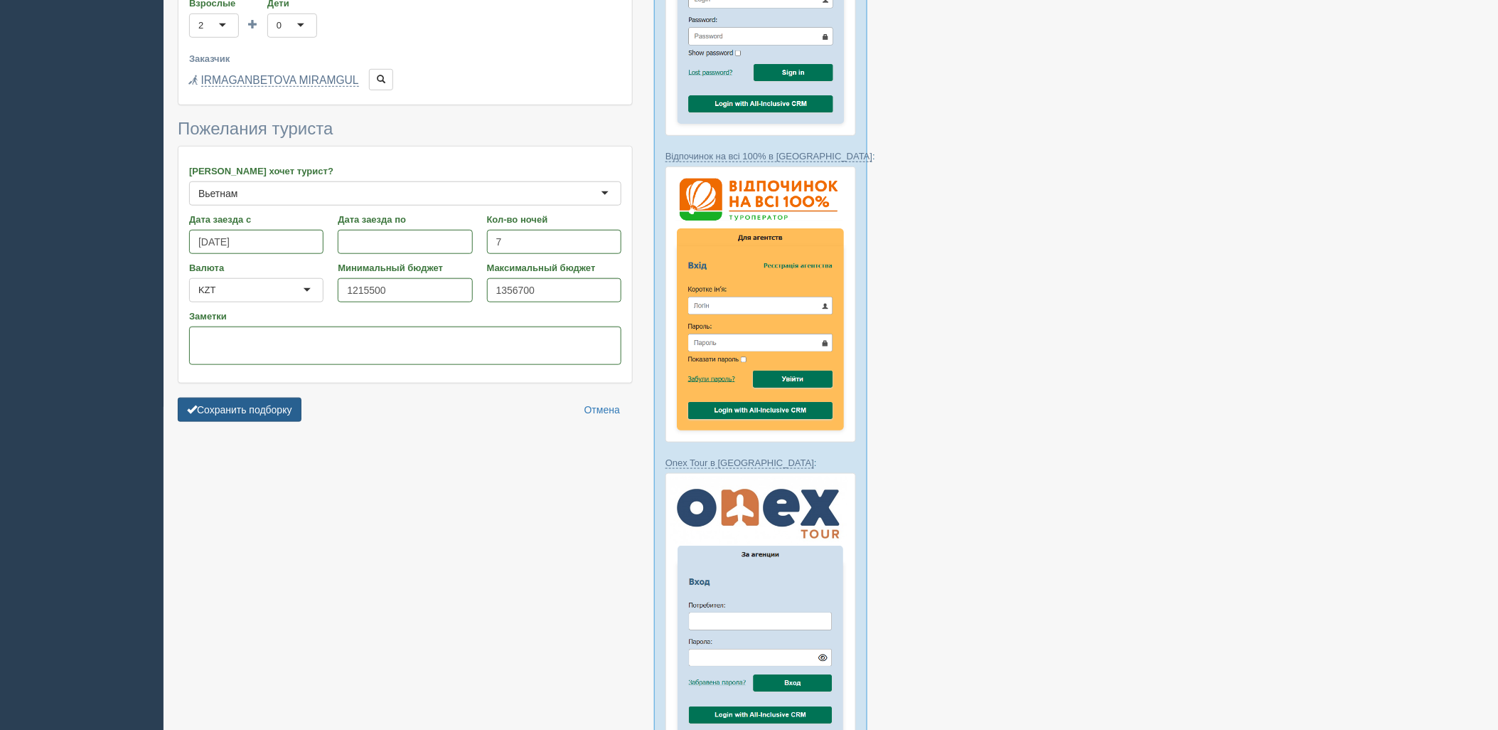
click at [223, 407] on button "Сохранить подборку" at bounding box center [240, 409] width 124 height 24
